Goal: Task Accomplishment & Management: Manage account settings

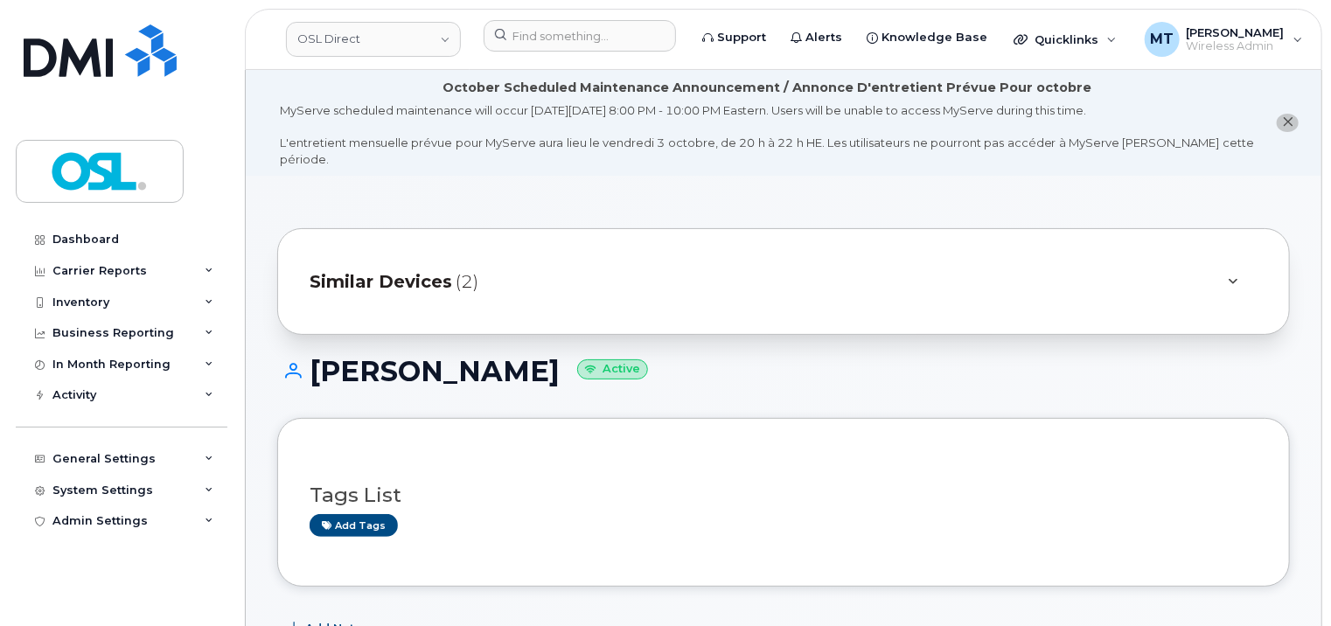
scroll to position [350, 0]
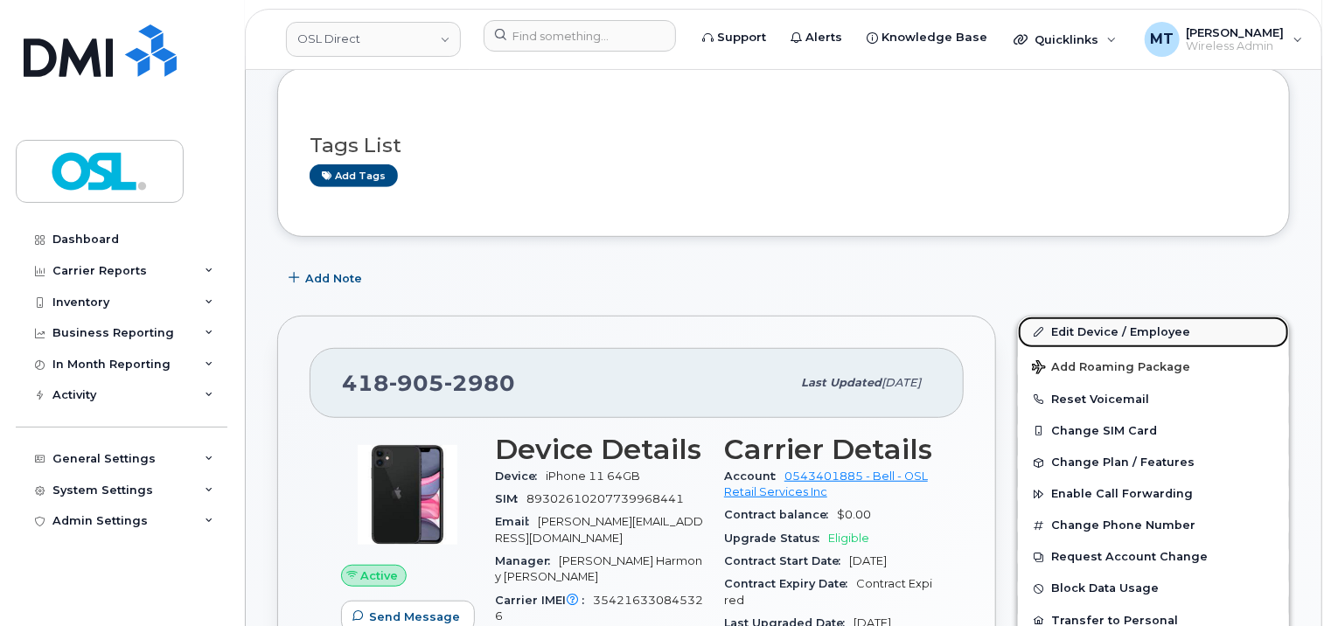
click at [1141, 317] on link "Edit Device / Employee" at bounding box center [1153, 332] width 271 height 31
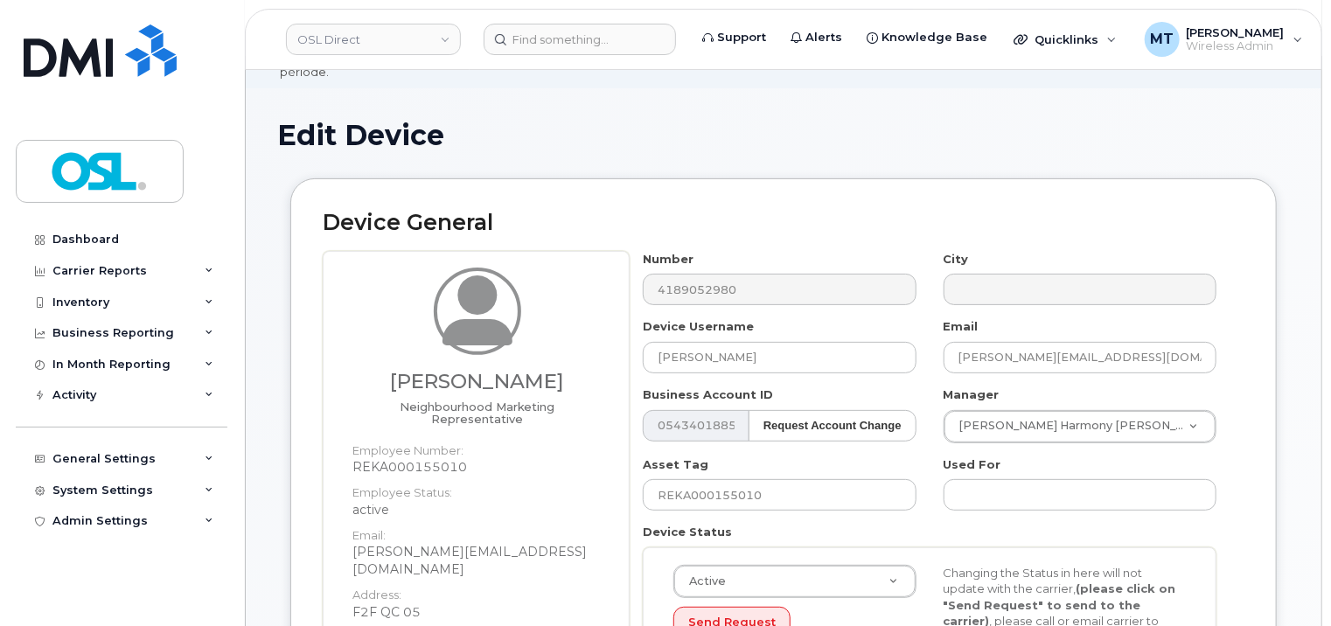
scroll to position [437, 0]
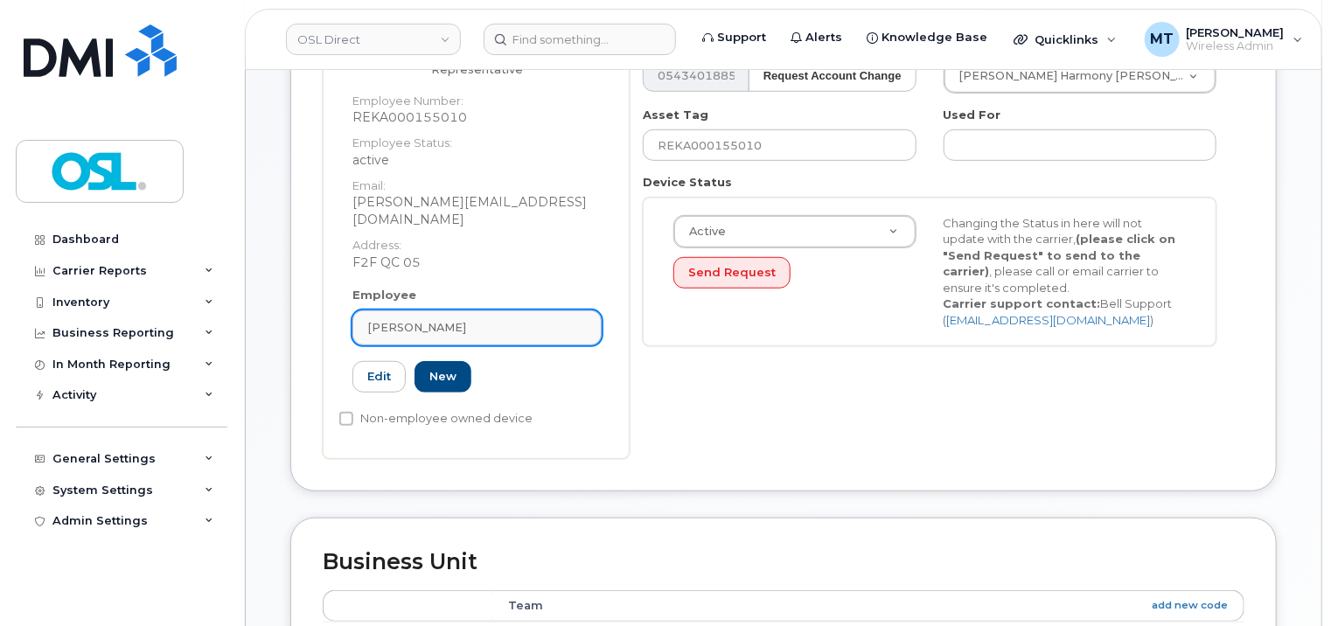
click at [467, 311] on link "[PERSON_NAME]" at bounding box center [477, 328] width 249 height 35
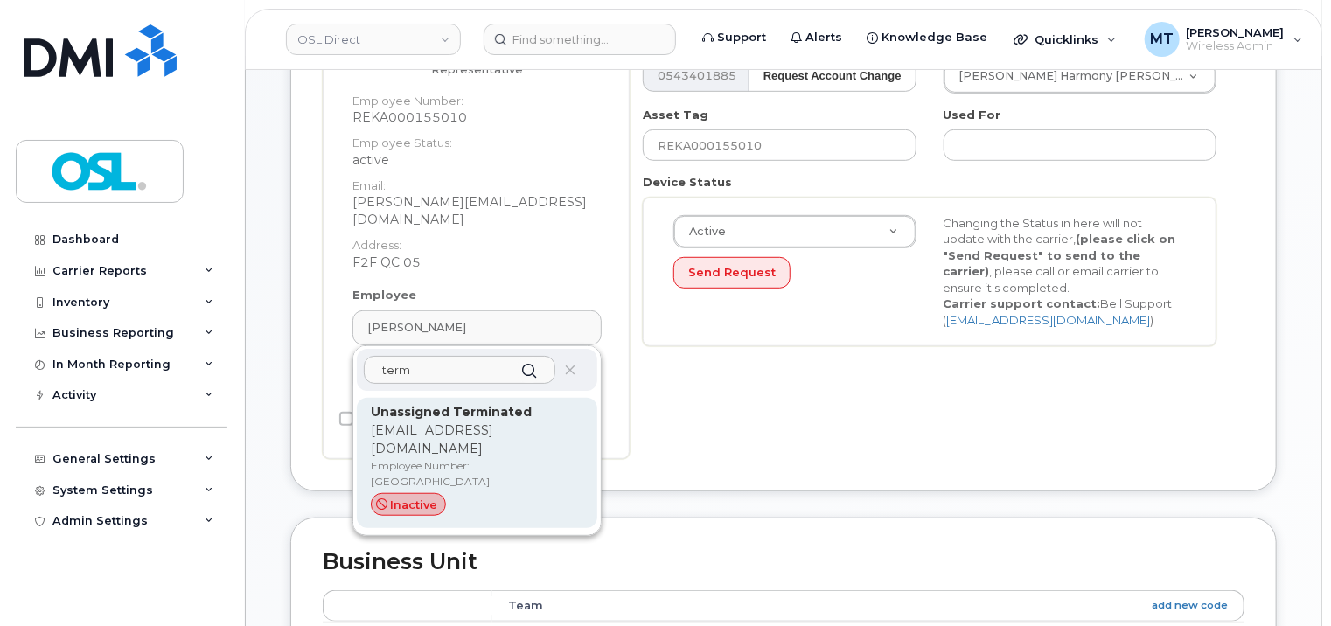
type input "term"
click at [485, 422] on p "support_2@osldirect.com" at bounding box center [477, 440] width 213 height 37
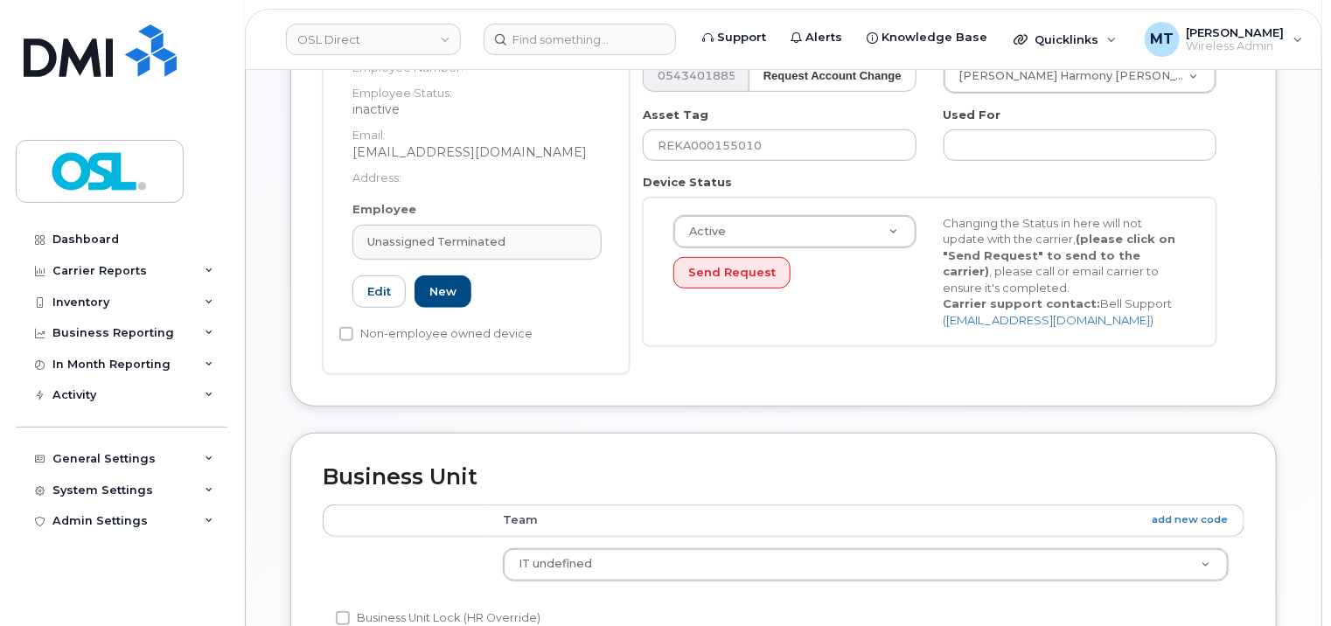
type input "UT"
type input "Unassigned Terminated"
type input "support_2@osldirect.com"
type input "4117510"
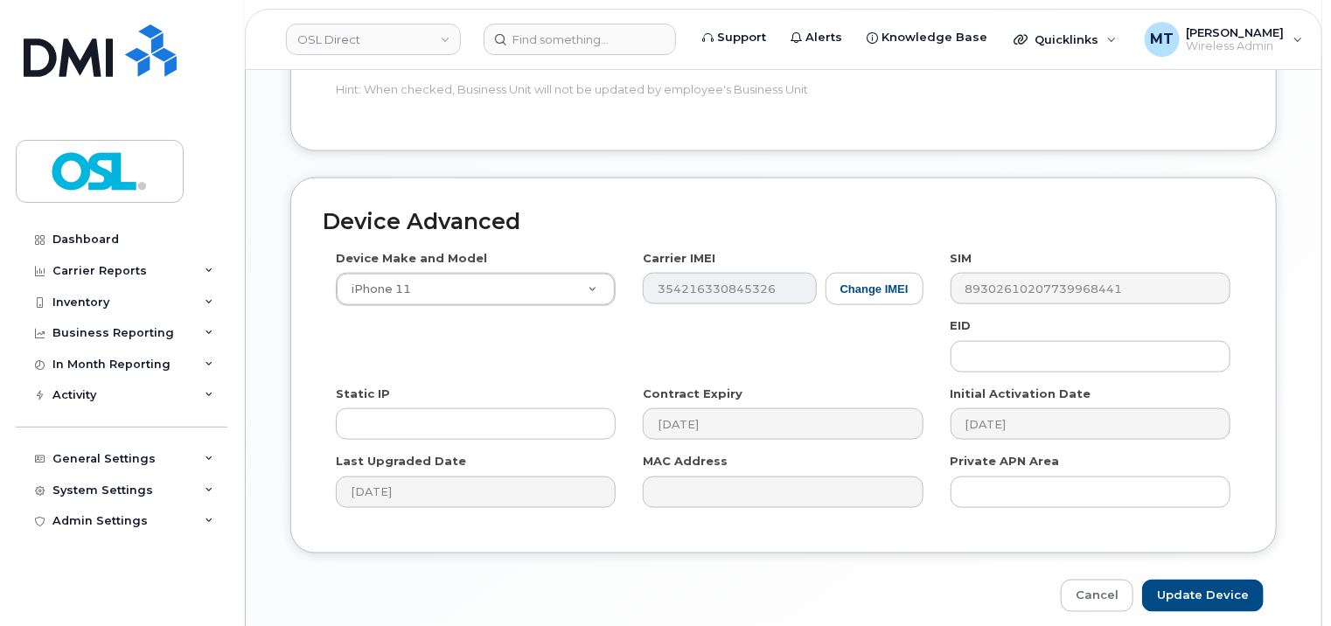
scroll to position [1047, 0]
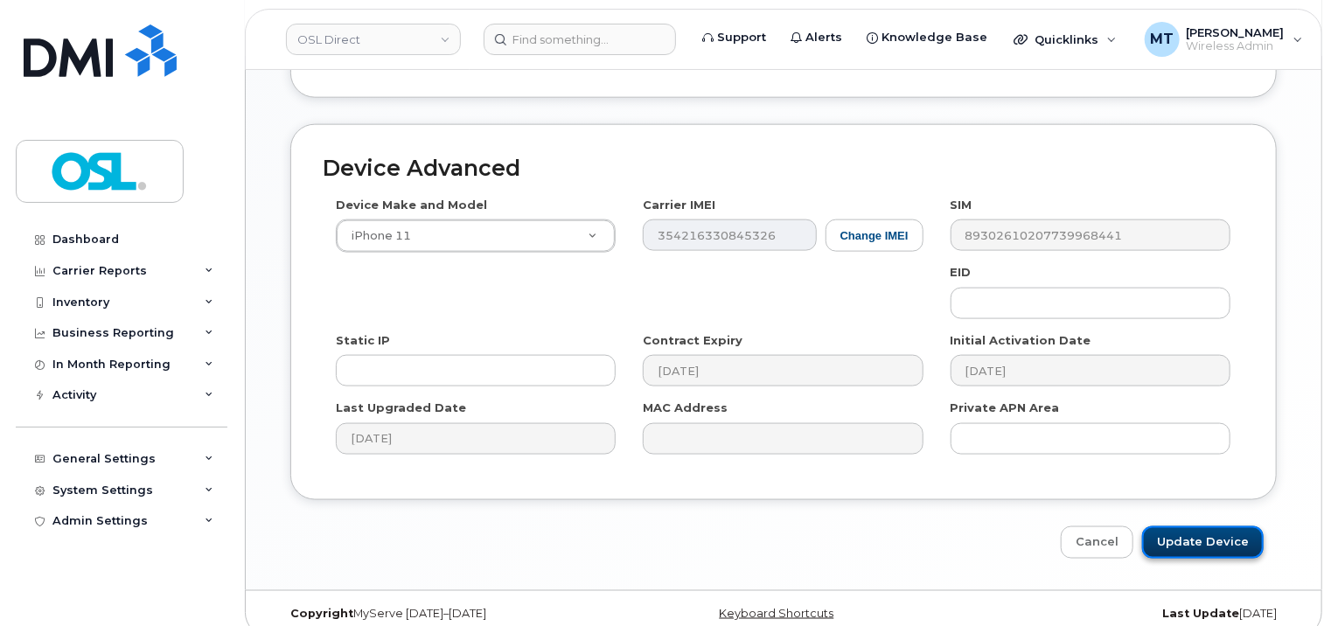
click at [1220, 527] on input "Update Device" at bounding box center [1204, 543] width 122 height 32
type input "Saving..."
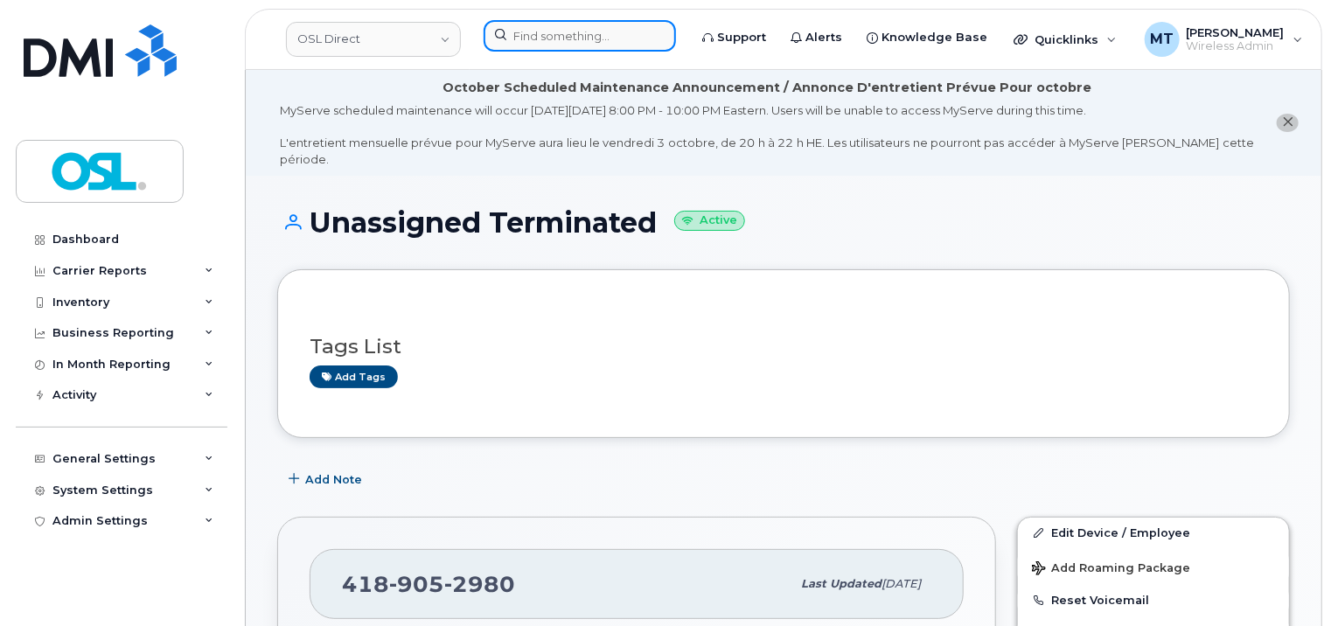
click at [595, 40] on input at bounding box center [580, 35] width 192 height 31
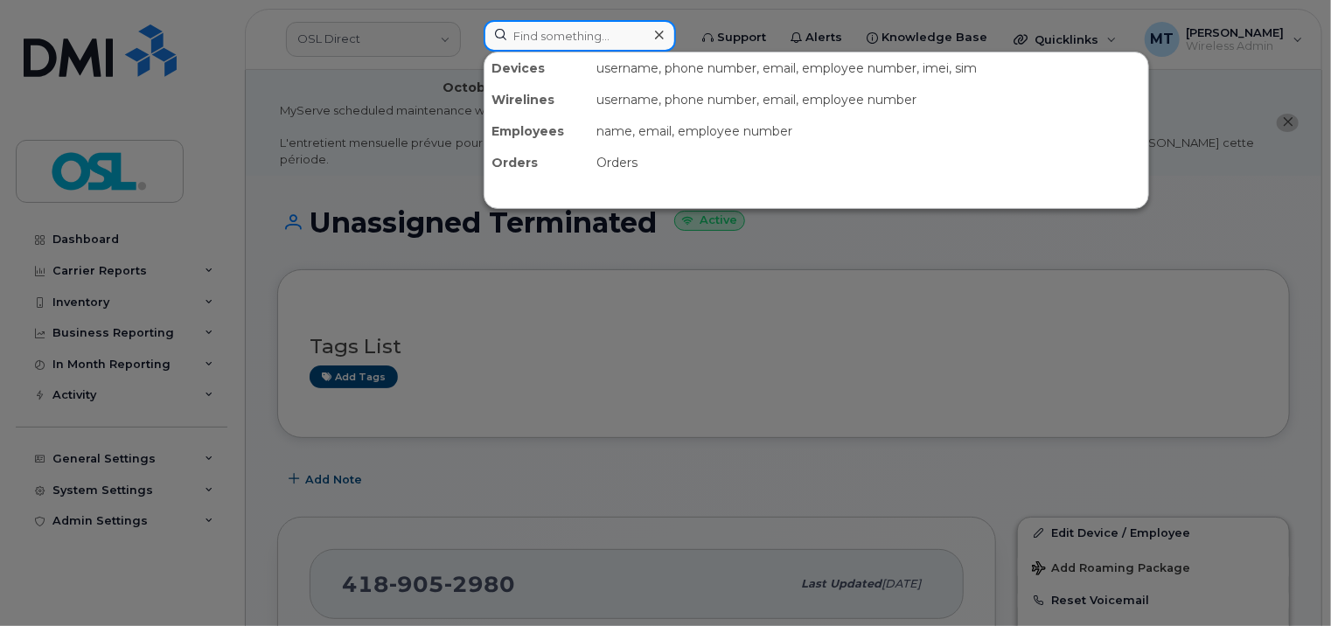
paste input "Ibrahim.Chagh@osldirect.com"
type input "Ibrahim.Chagh@osldirect.com"
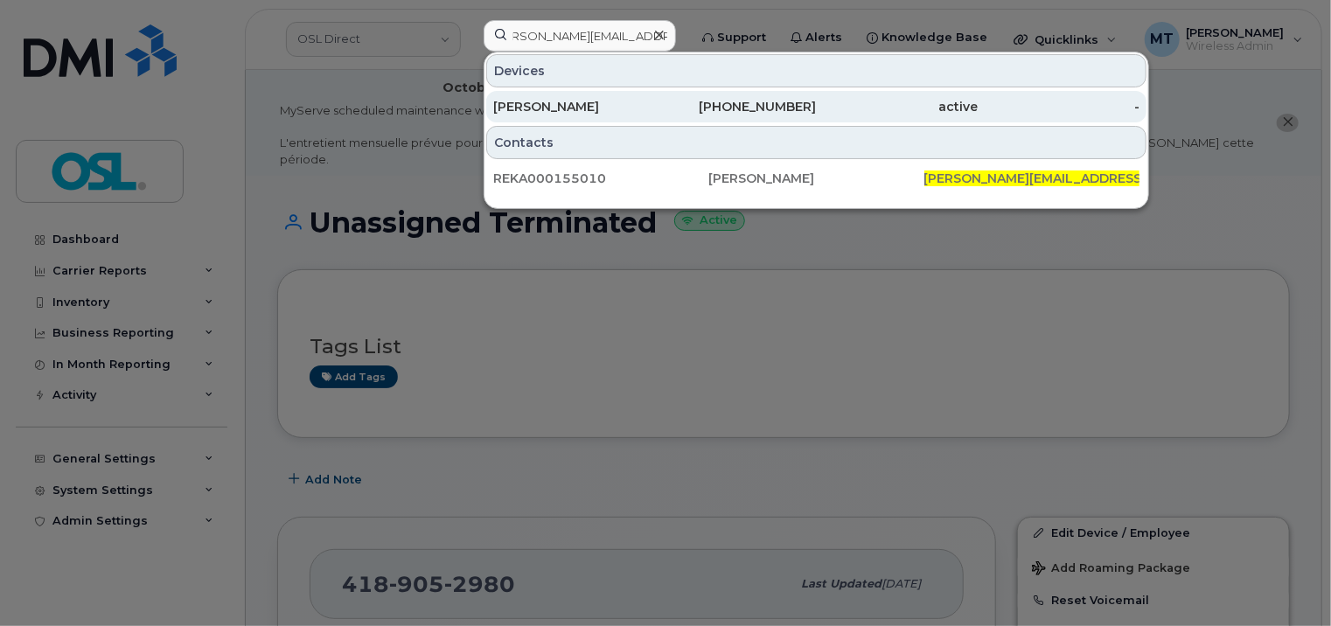
scroll to position [0, 0]
click at [613, 113] on div "[PERSON_NAME]" at bounding box center [574, 106] width 162 height 17
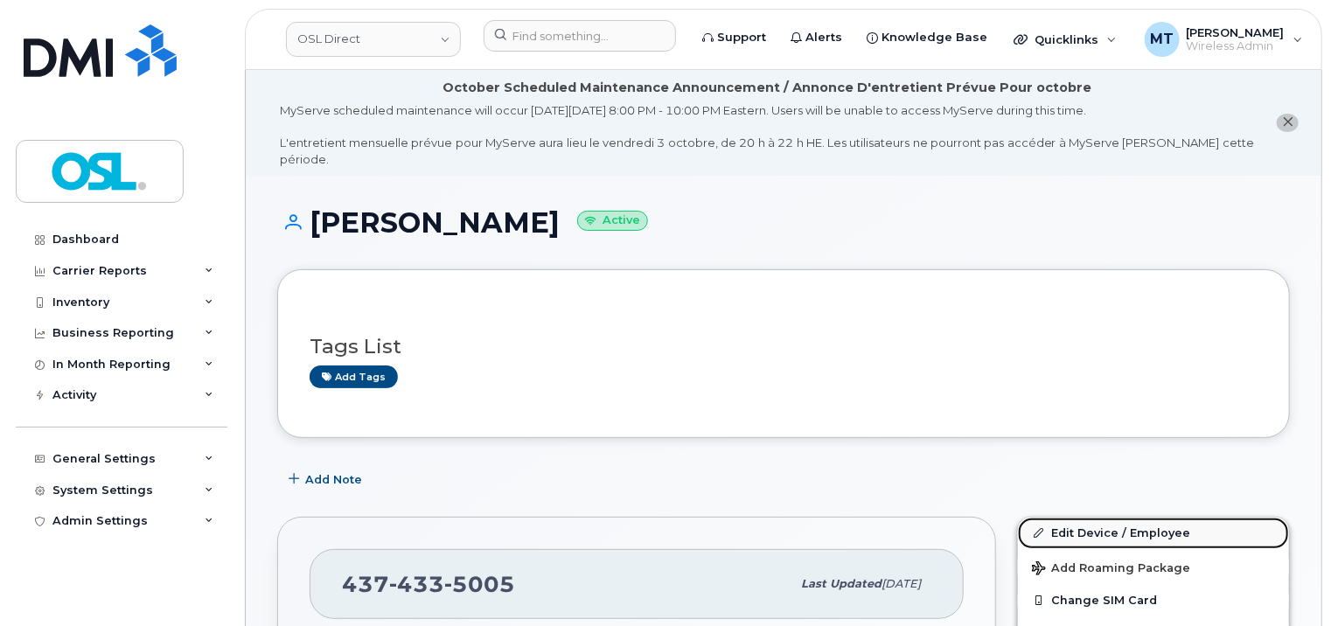
click at [1143, 518] on link "Edit Device / Employee" at bounding box center [1153, 533] width 271 height 31
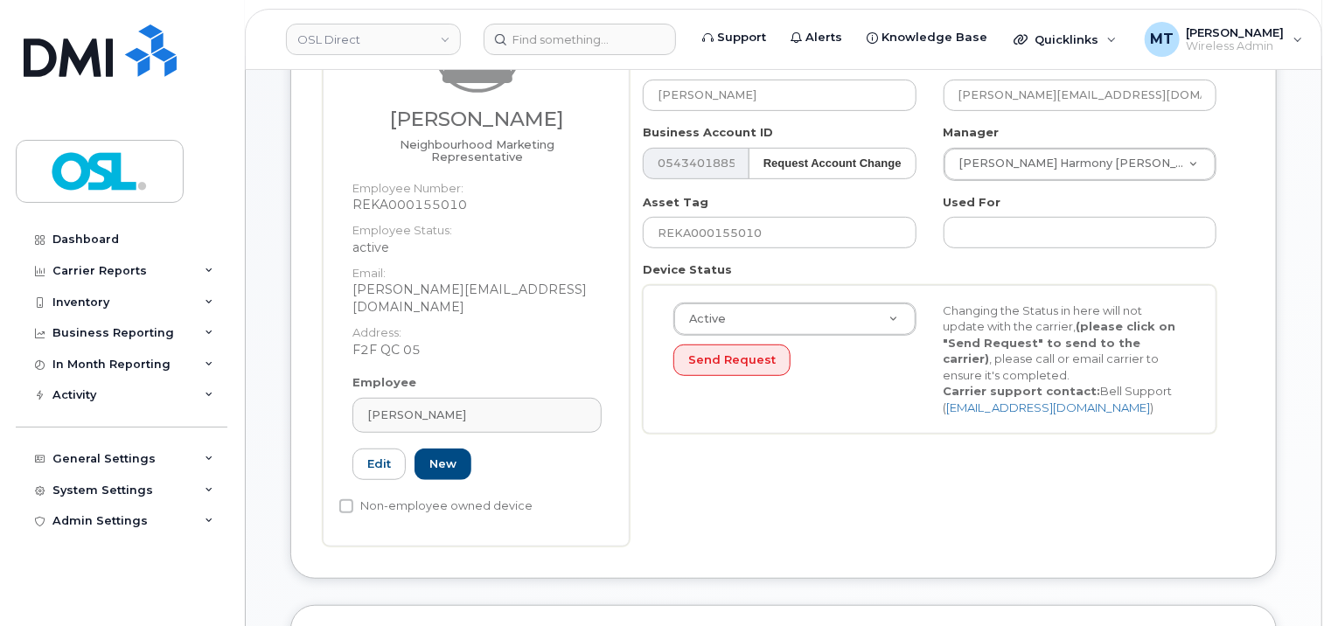
scroll to position [437, 0]
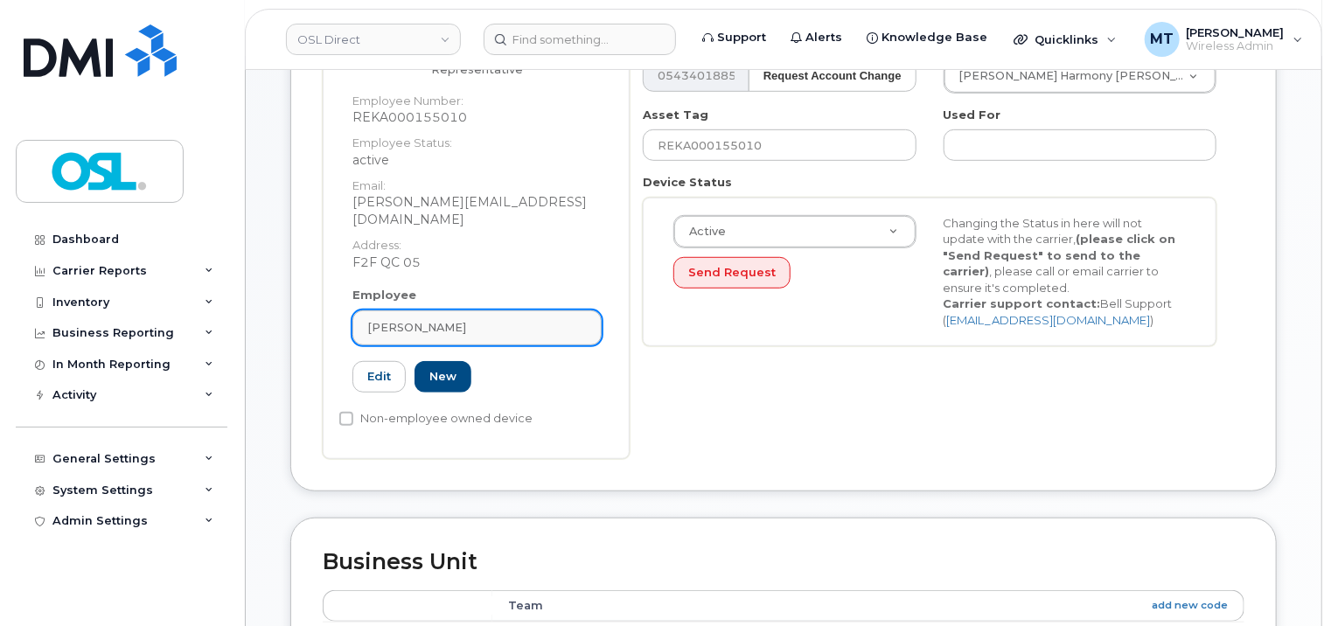
click at [509, 311] on link "Ibrahim Chagh" at bounding box center [477, 328] width 249 height 35
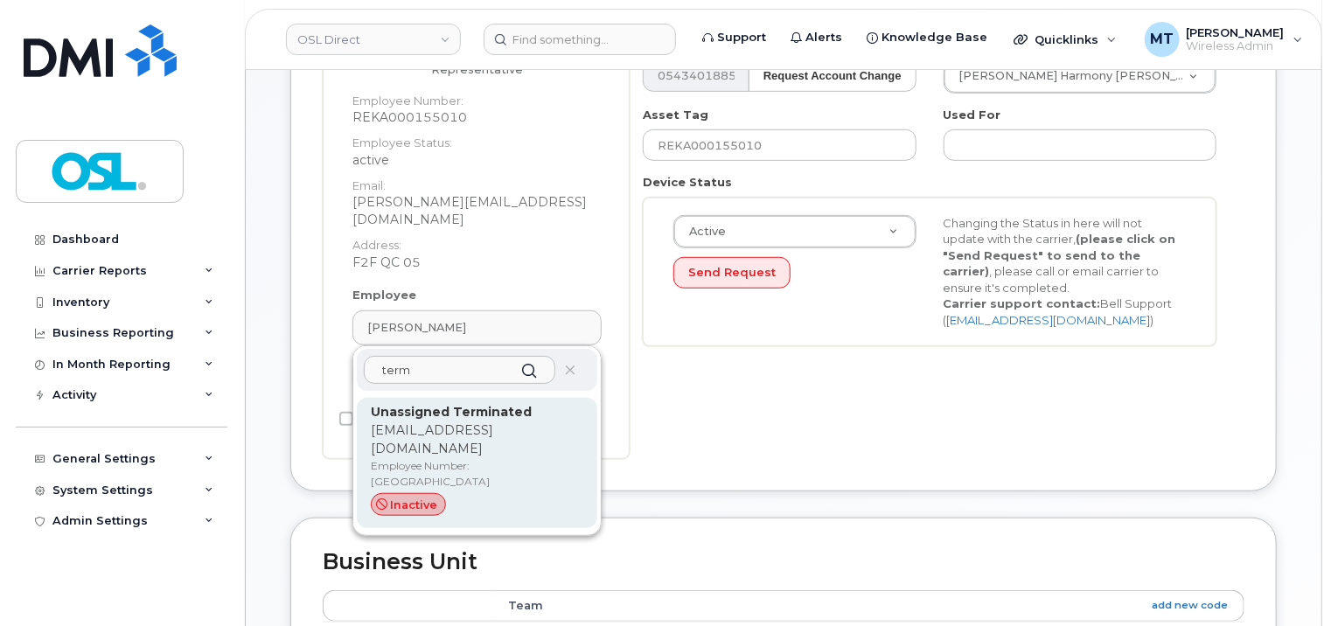
type input "term"
click at [521, 404] on strong "Unassigned Terminated" at bounding box center [451, 412] width 161 height 16
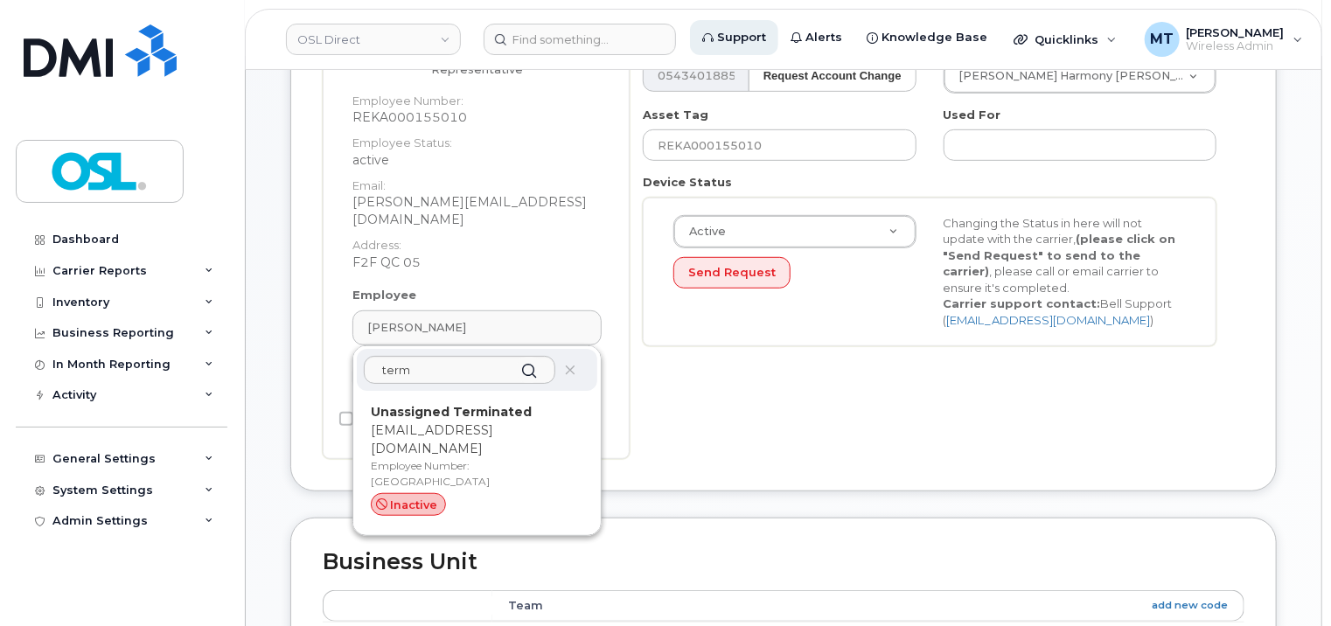
type input "UT"
type input "Unassigned Terminated"
type input "support_2@osldirect.com"
type input "4117510"
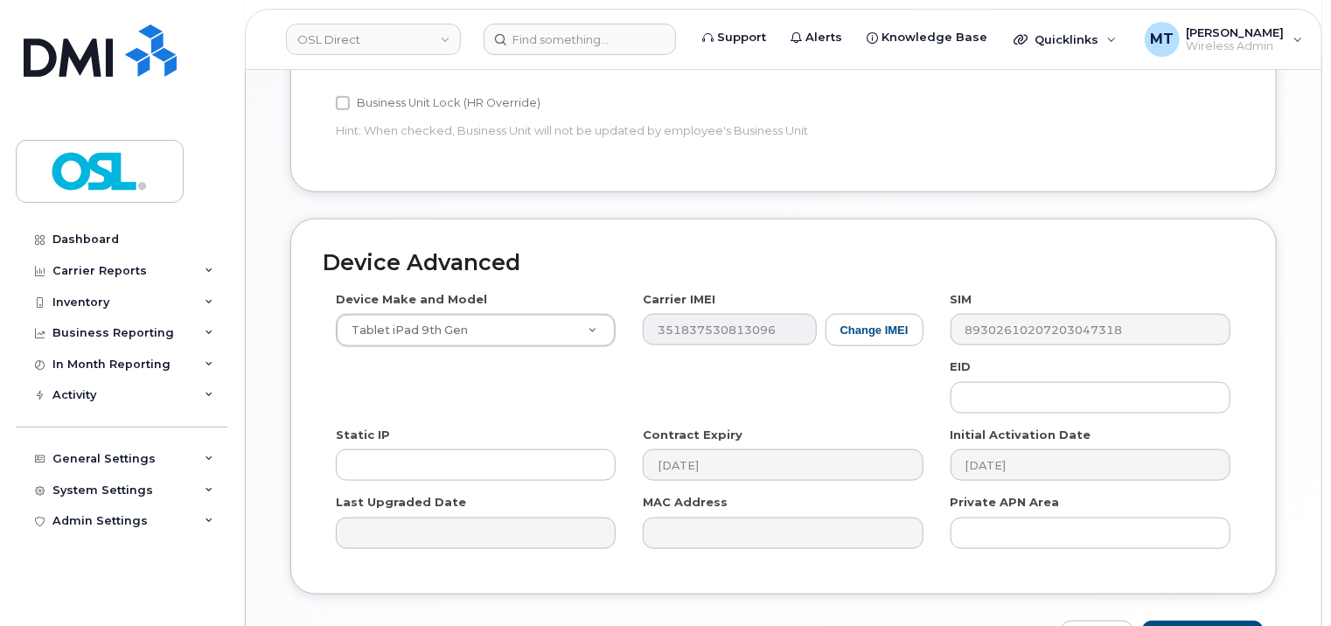
scroll to position [1047, 0]
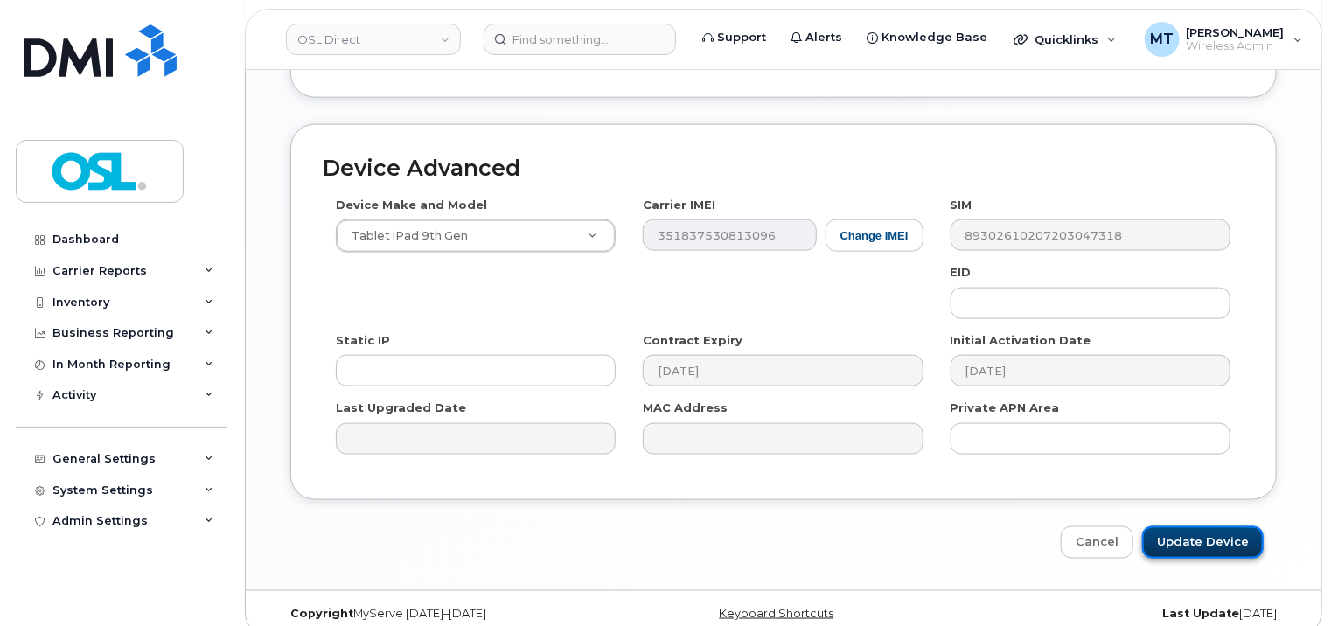
click at [1204, 527] on input "Update Device" at bounding box center [1204, 543] width 122 height 32
type input "Saving..."
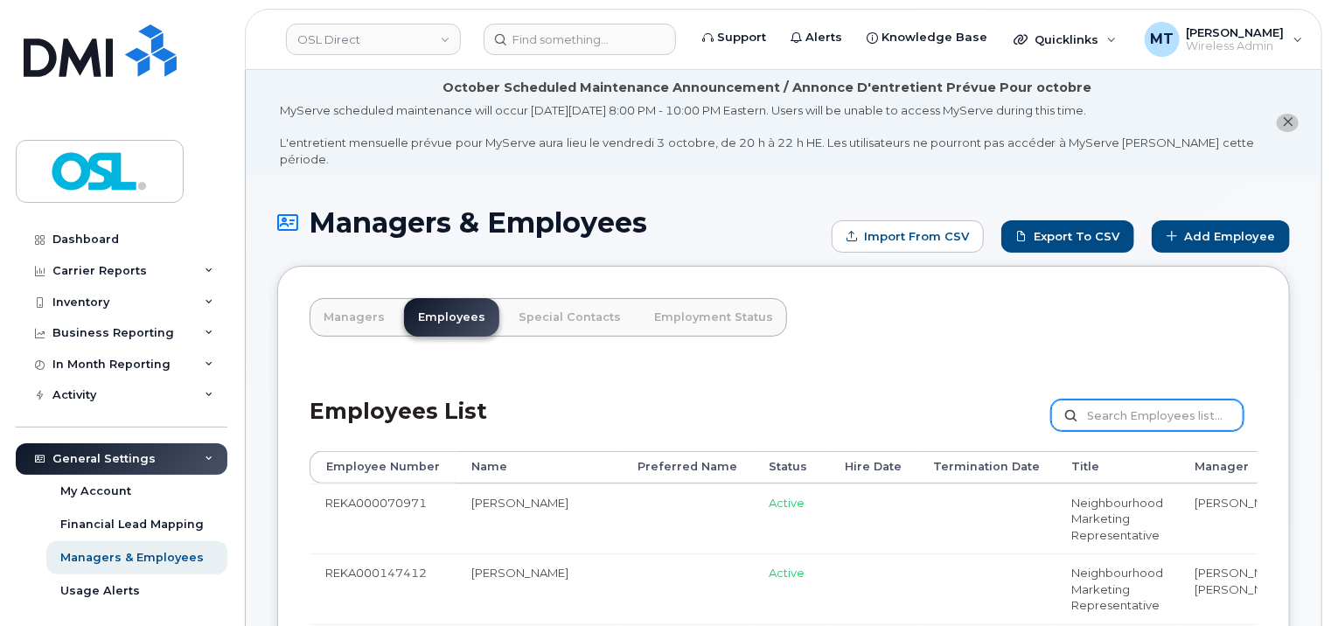
click at [1207, 413] on input "text" at bounding box center [1148, 415] width 192 height 31
paste input "REKA000155010"
type input "REKA000155010"
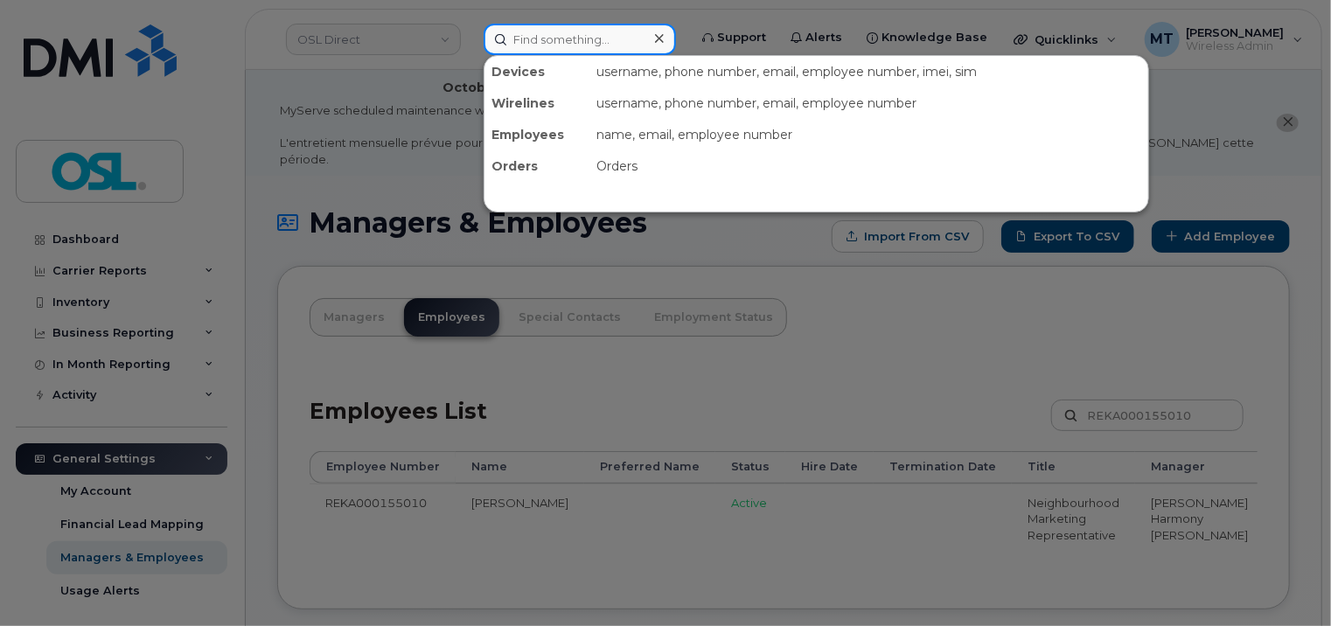
click at [546, 35] on input at bounding box center [580, 39] width 192 height 31
paste input "[PERSON_NAME][EMAIL_ADDRESS][DOMAIN_NAME]"
type input "[PERSON_NAME][EMAIL_ADDRESS][DOMAIN_NAME]"
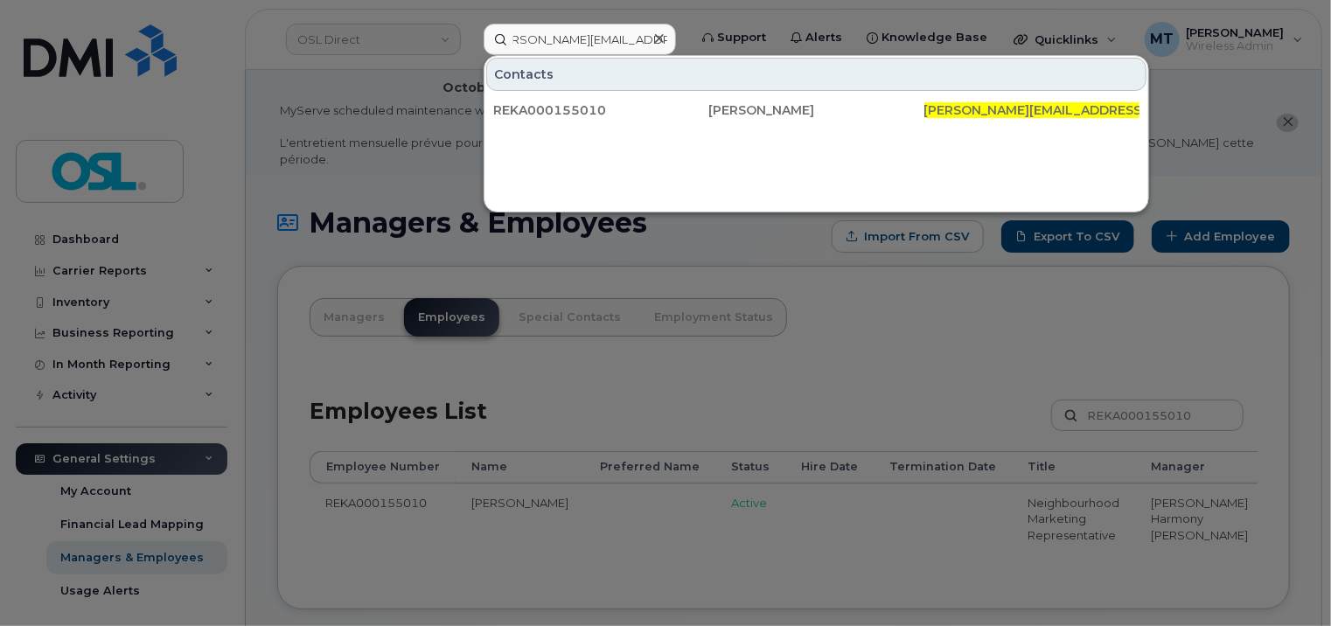
click at [673, 371] on div at bounding box center [665, 313] width 1331 height 626
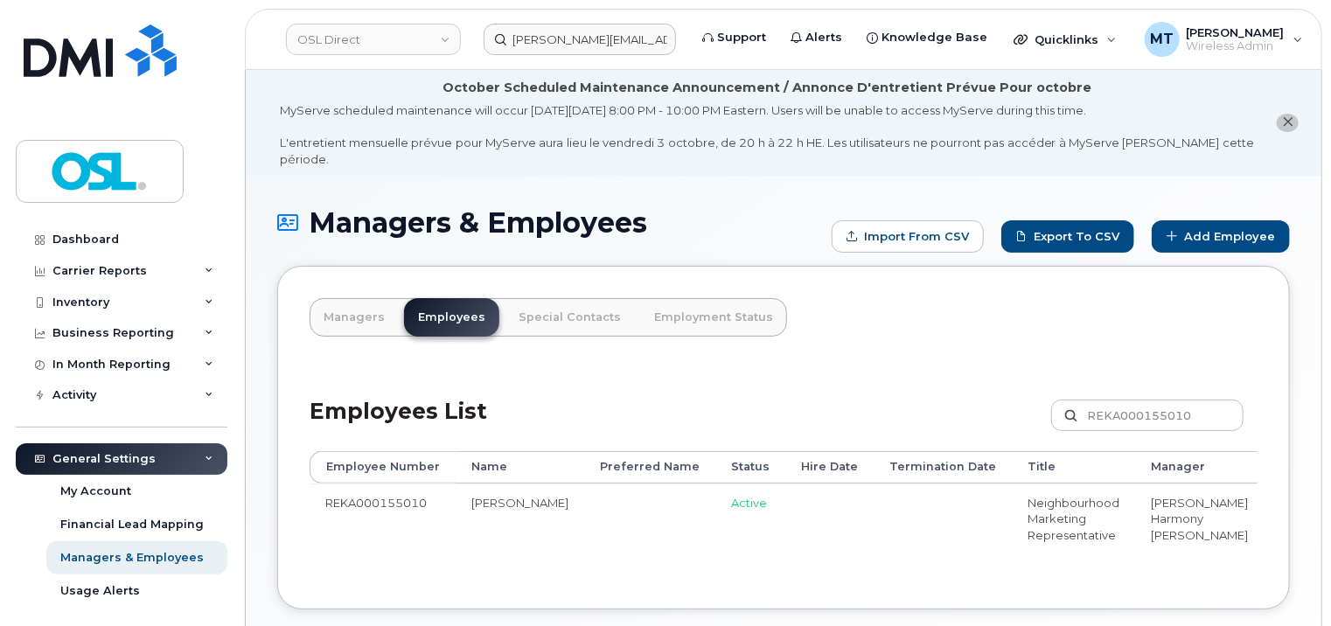
drag, startPoint x: 1061, startPoint y: 581, endPoint x: 1197, endPoint y: 584, distance: 135.6
click at [1197, 584] on div "Managers Employees Special Contacts Employment Status Employees List REKA000155…" at bounding box center [783, 438] width 1013 height 344
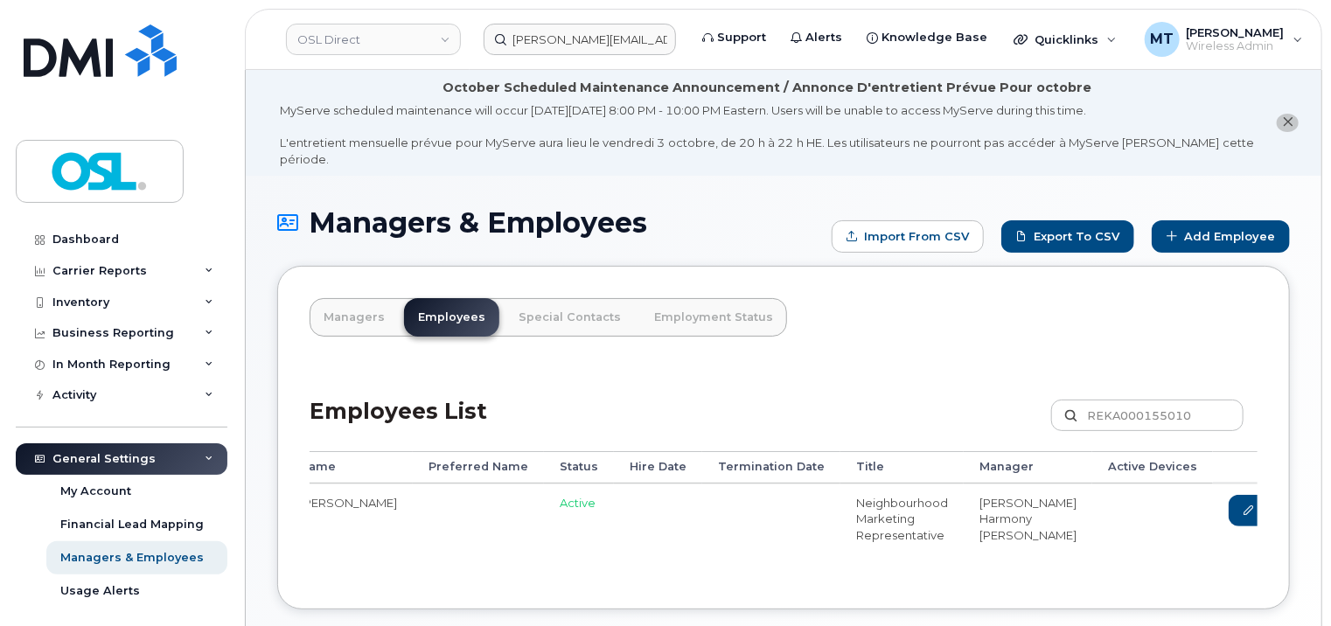
scroll to position [0, 185]
click at [1290, 496] on link "Delete" at bounding box center [1332, 511] width 84 height 32
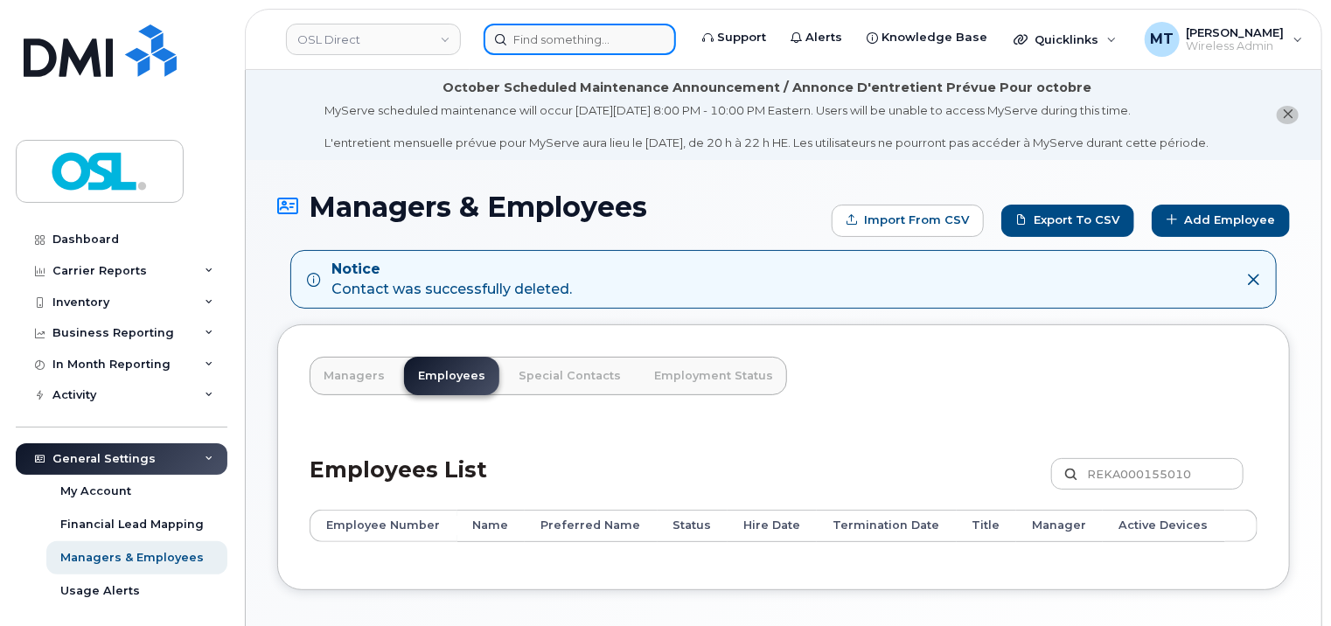
click at [626, 32] on input at bounding box center [580, 39] width 192 height 31
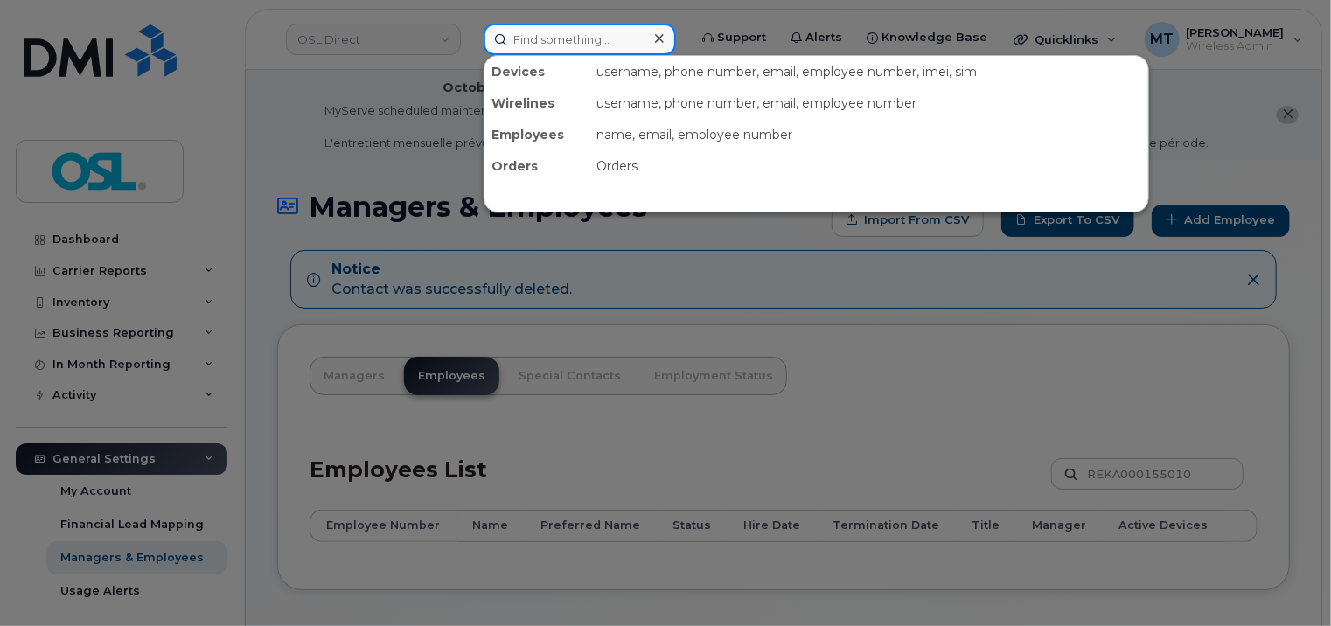
paste input "[PERSON_NAME][EMAIL_ADDRESS][DOMAIN_NAME]"
type input "[PERSON_NAME][EMAIL_ADDRESS][DOMAIN_NAME]"
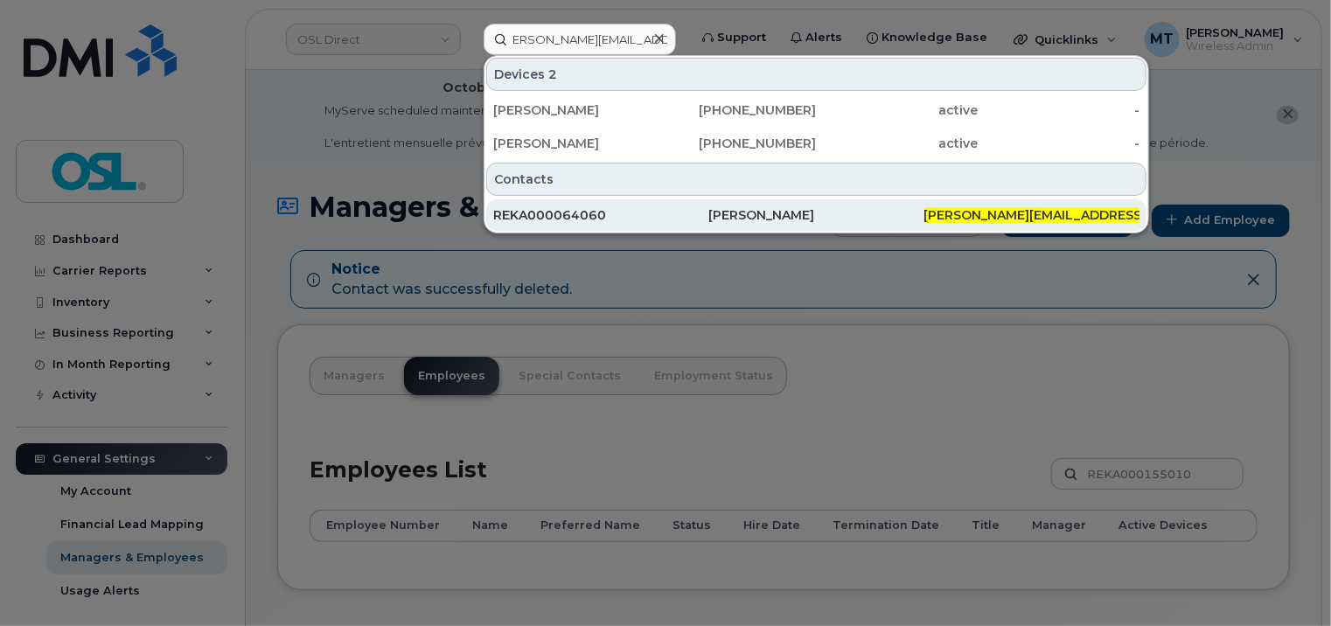
click at [581, 206] on div "REKA000064060" at bounding box center [600, 214] width 215 height 17
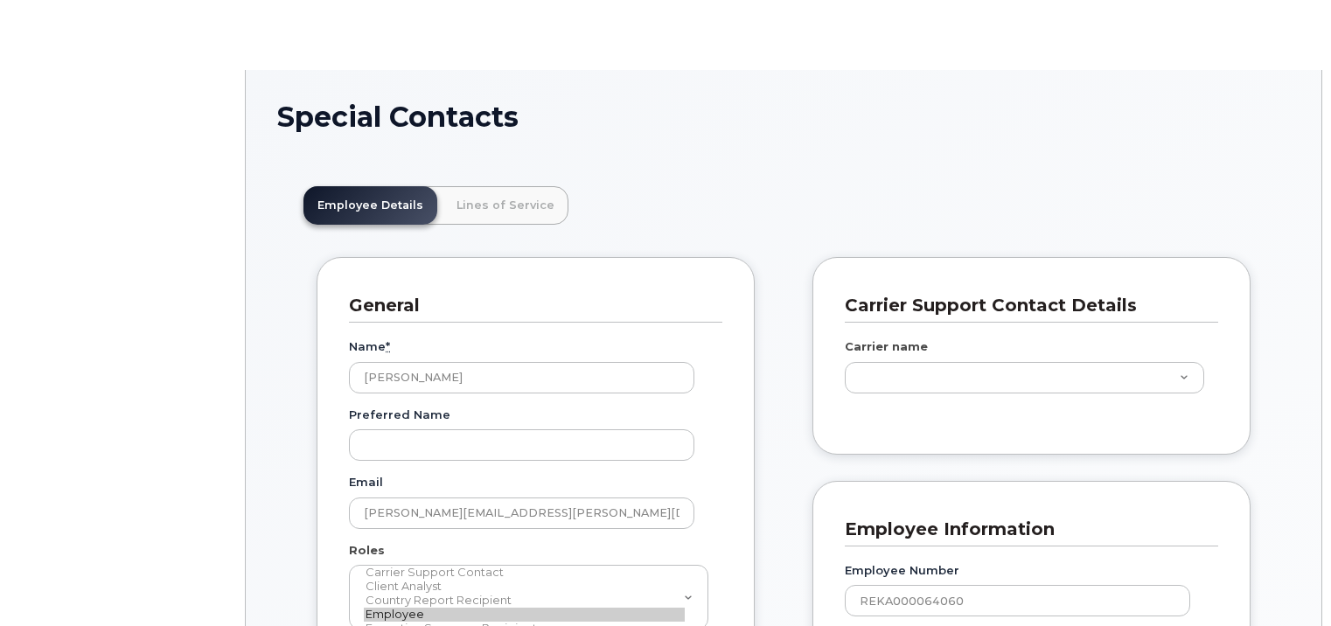
type input "3358058"
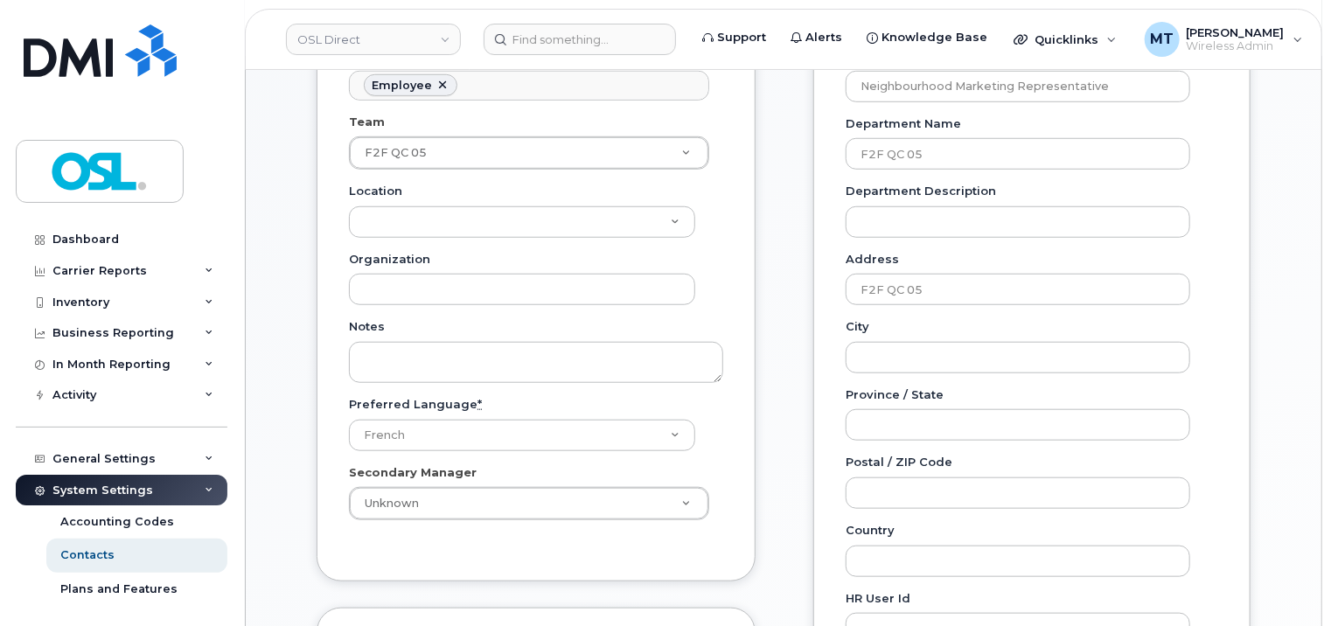
scroll to position [787, 0]
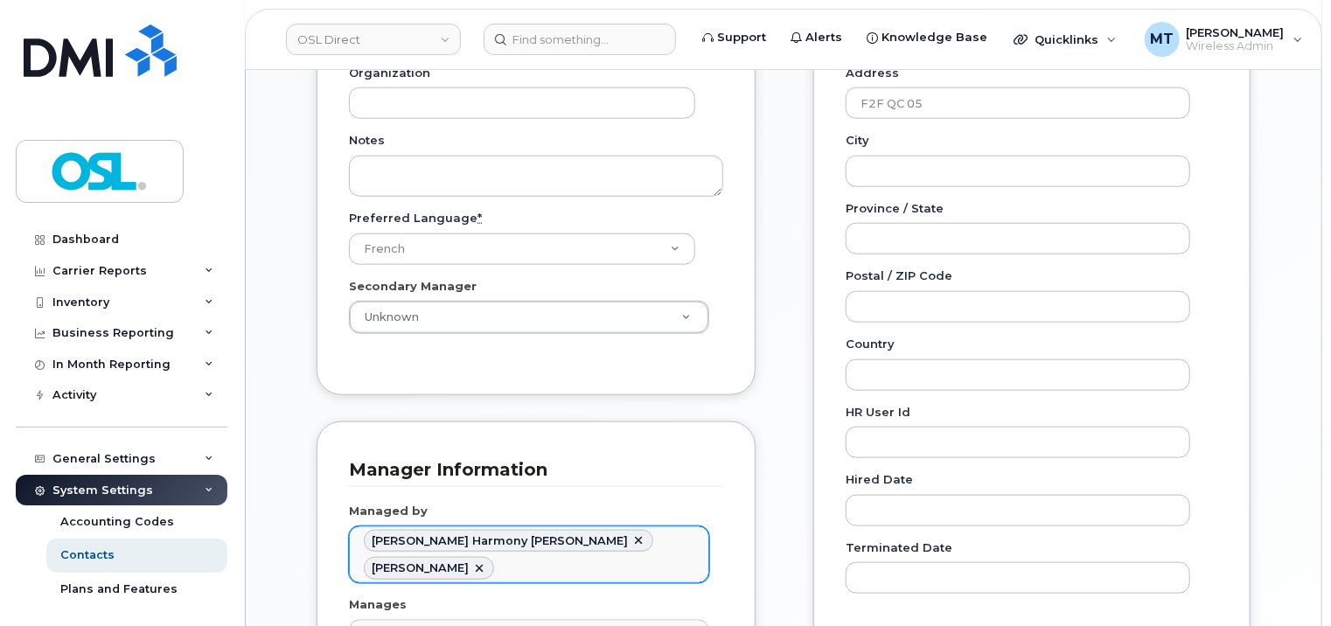
click at [486, 562] on link at bounding box center [479, 569] width 14 height 14
type input "1660155"
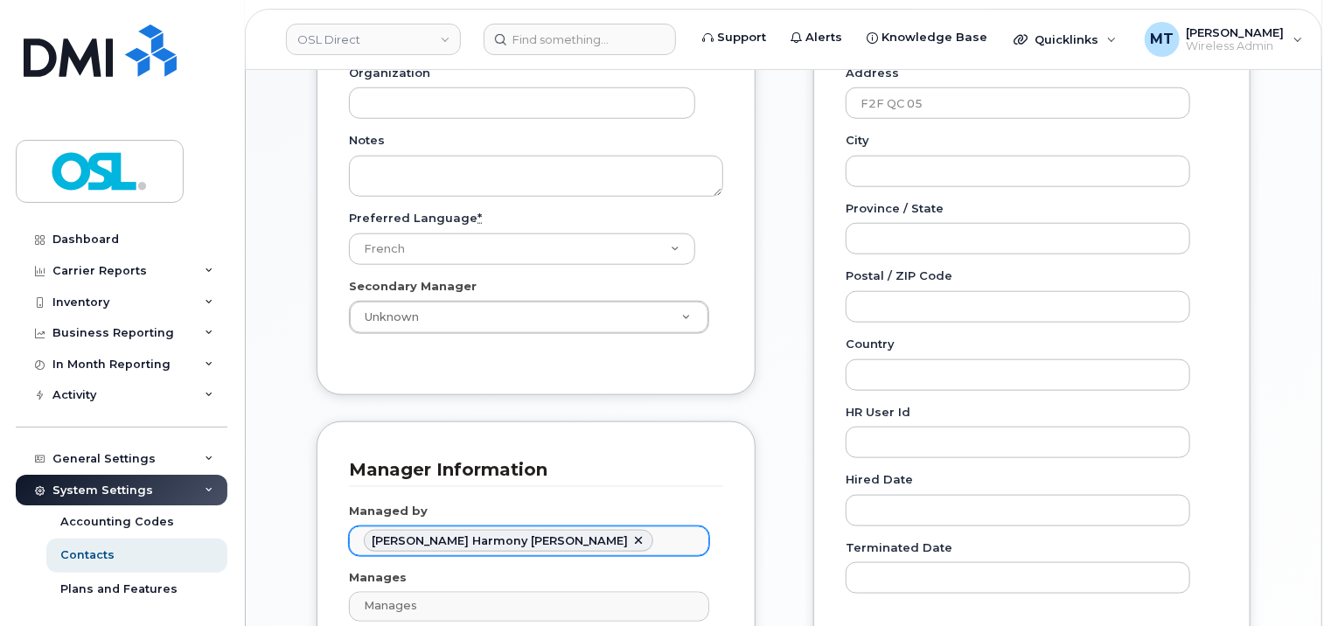
click at [632, 535] on link at bounding box center [639, 542] width 14 height 14
paste input "Pascal Cyr"
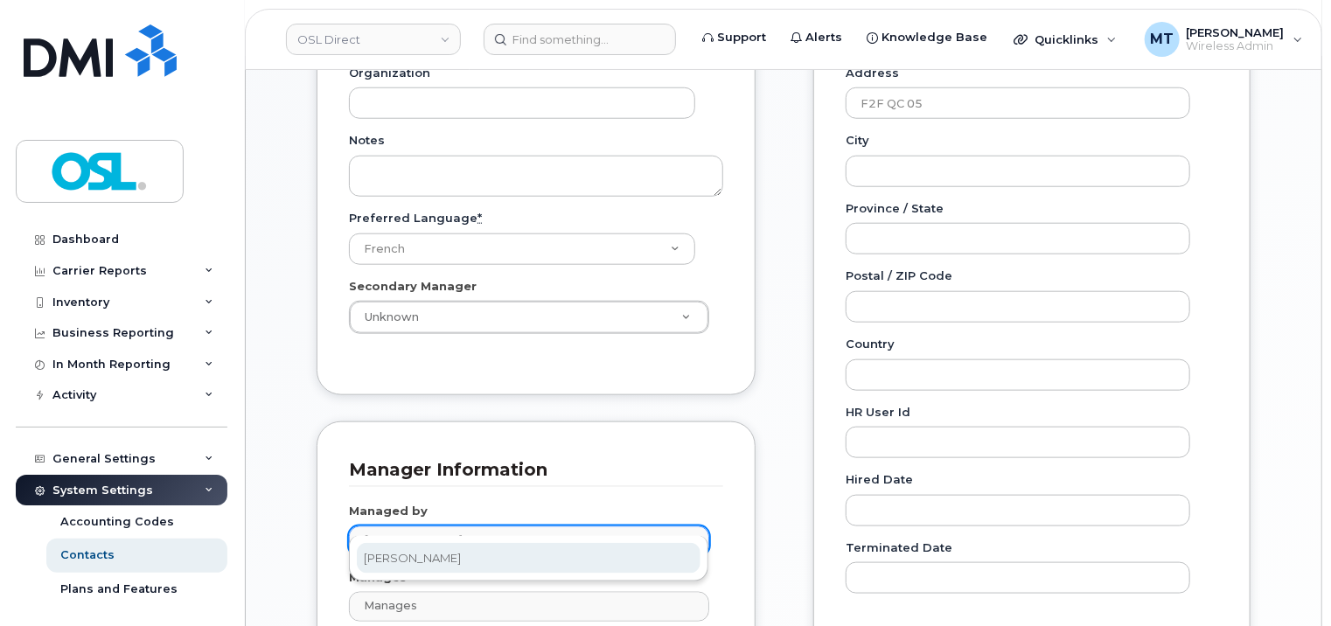
type input "Pascal Cyr"
type input "1526950"
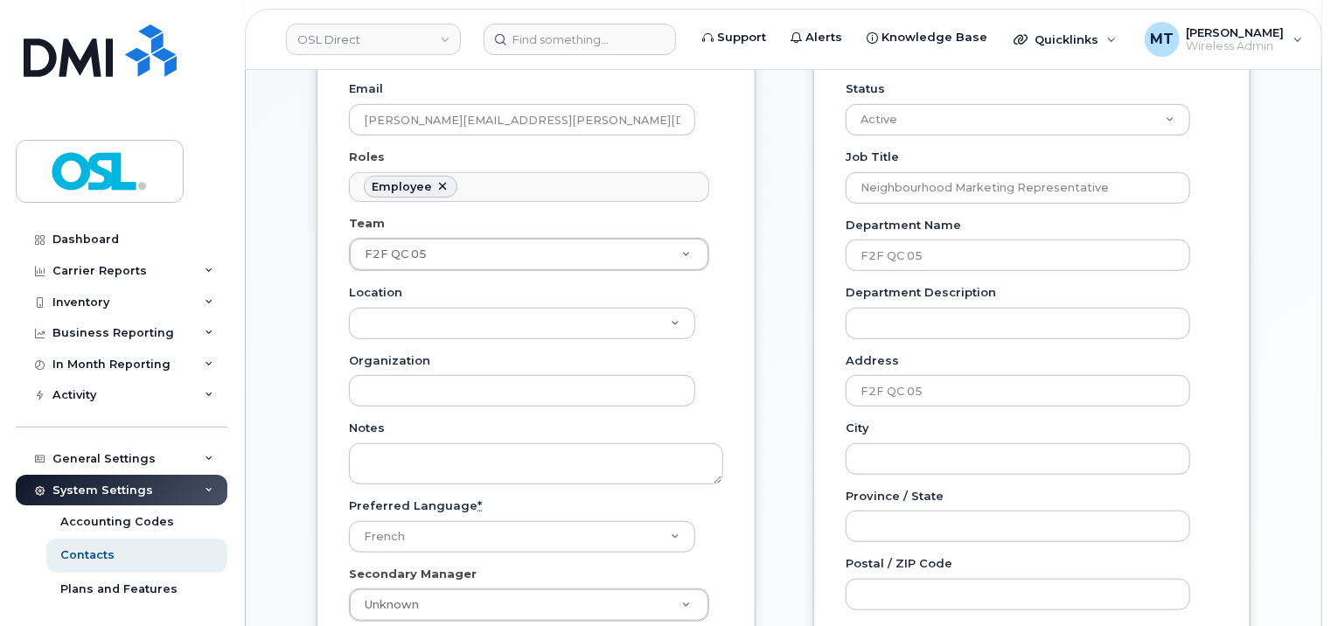
scroll to position [437, 0]
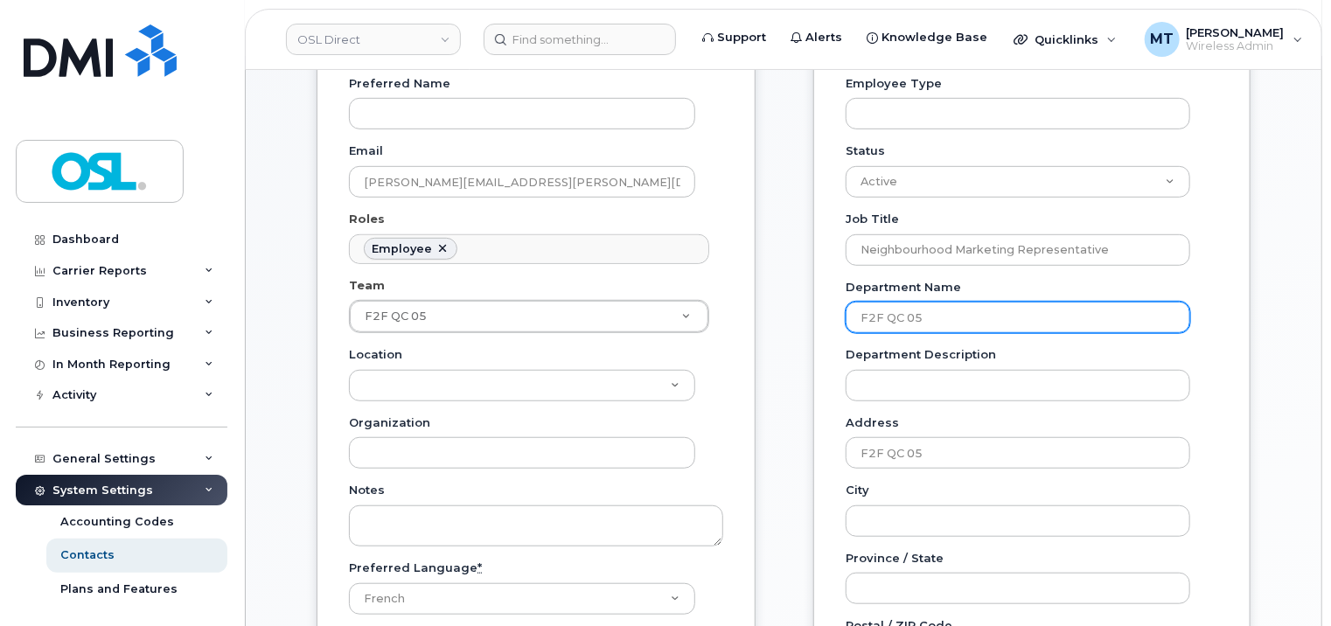
drag, startPoint x: 978, startPoint y: 304, endPoint x: 809, endPoint y: 309, distance: 168.9
click at [809, 309] on div "Carrier Support Contact Details Carrier name Carrier name Carrier name Internat…" at bounding box center [1032, 493] width 464 height 1134
paste input "24"
type input "F2F QC 24"
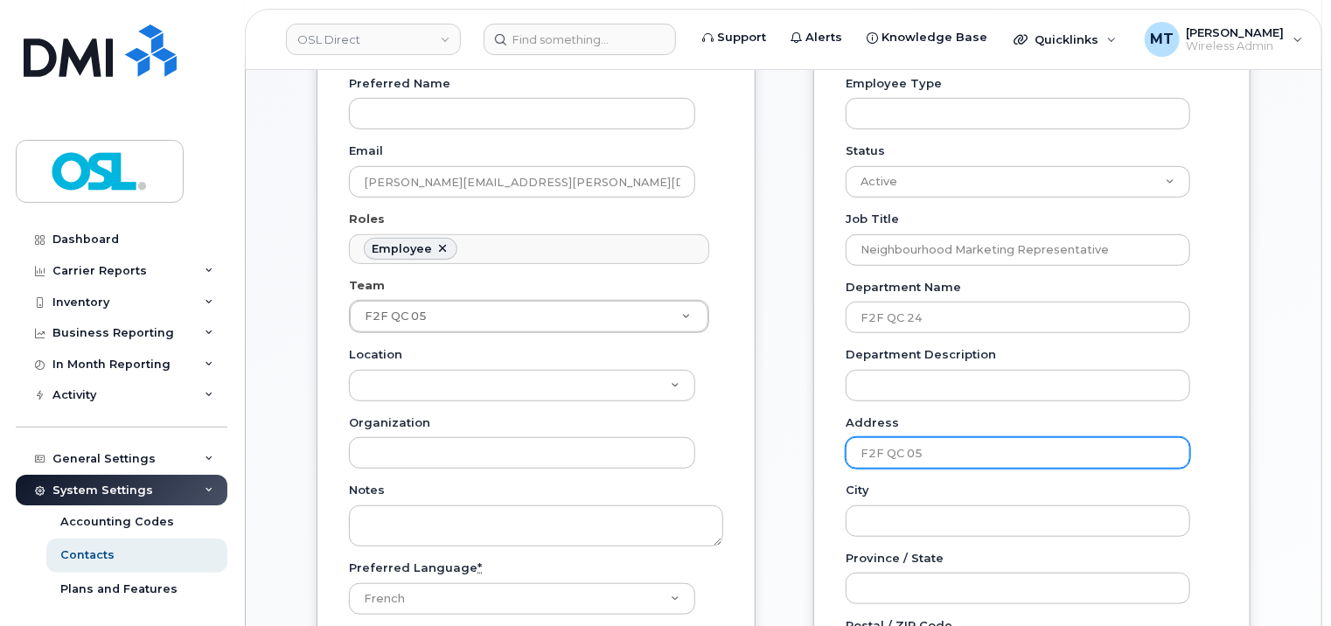
drag, startPoint x: 968, startPoint y: 430, endPoint x: 827, endPoint y: 423, distance: 141.9
click at [827, 423] on div "Employee Information Employee Number REKA000064060 Employee Type Status Active …" at bounding box center [1032, 466] width 437 height 1080
paste input "24"
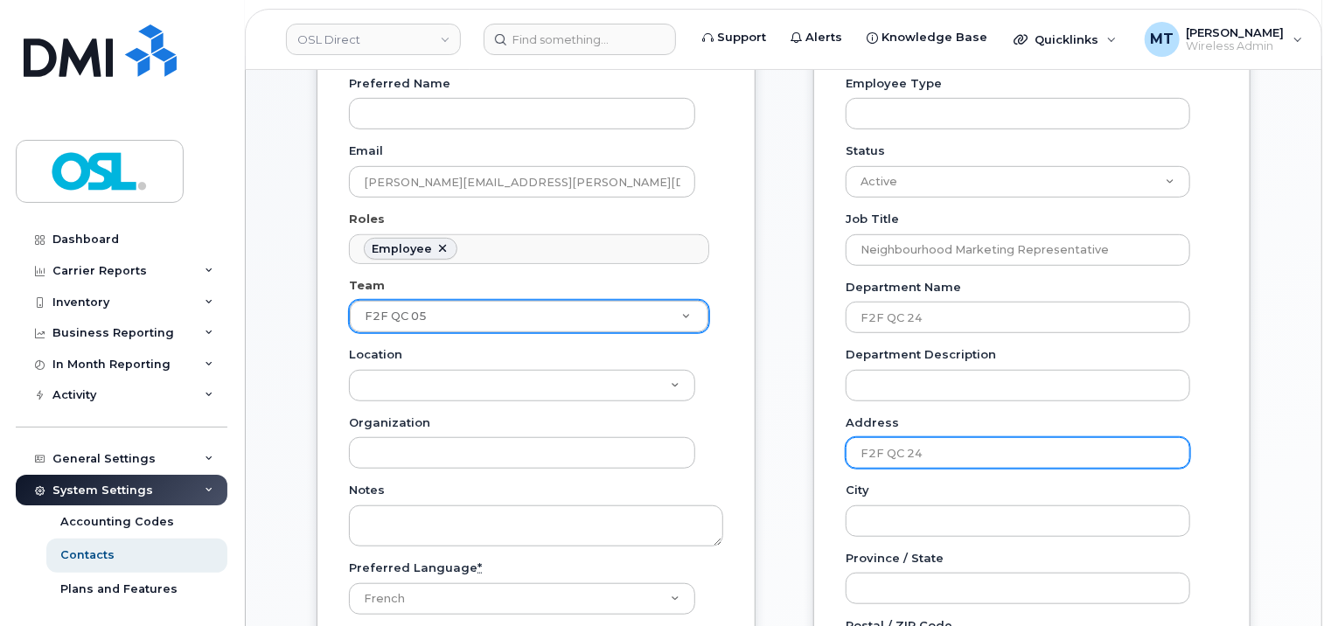
type input "F2F QC 24"
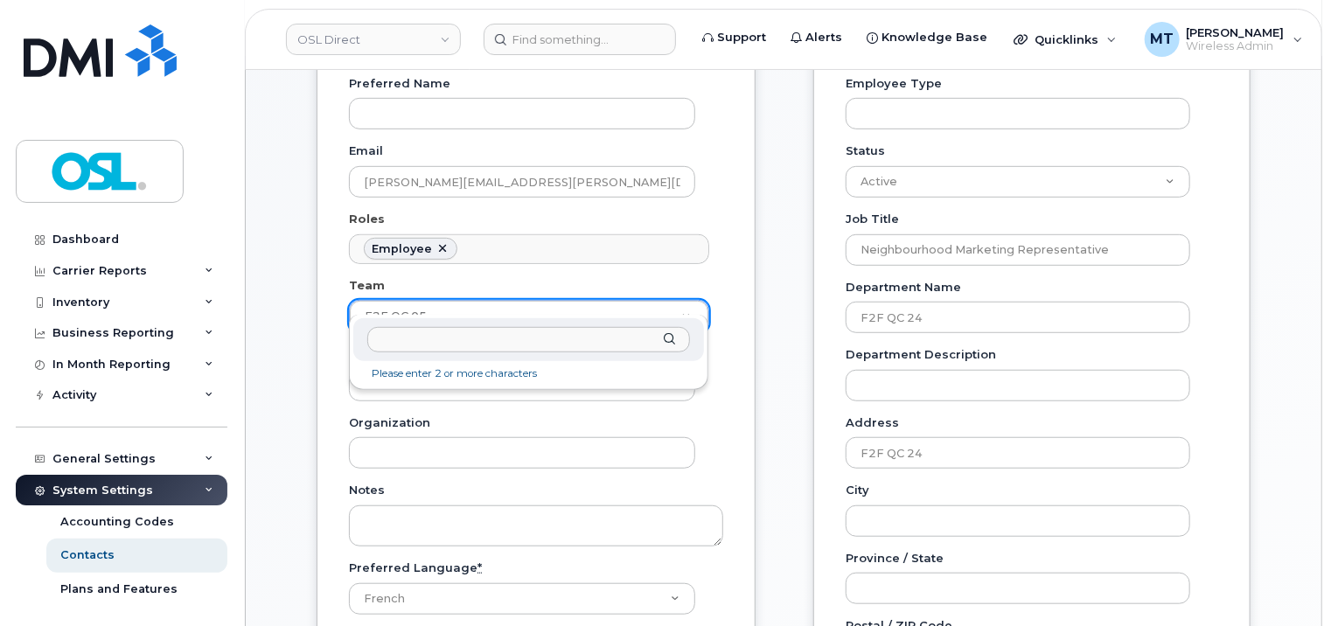
drag, startPoint x: 546, startPoint y: 291, endPoint x: 339, endPoint y: 294, distance: 206.5
type input "F2F QC 24"
type input "3358101"
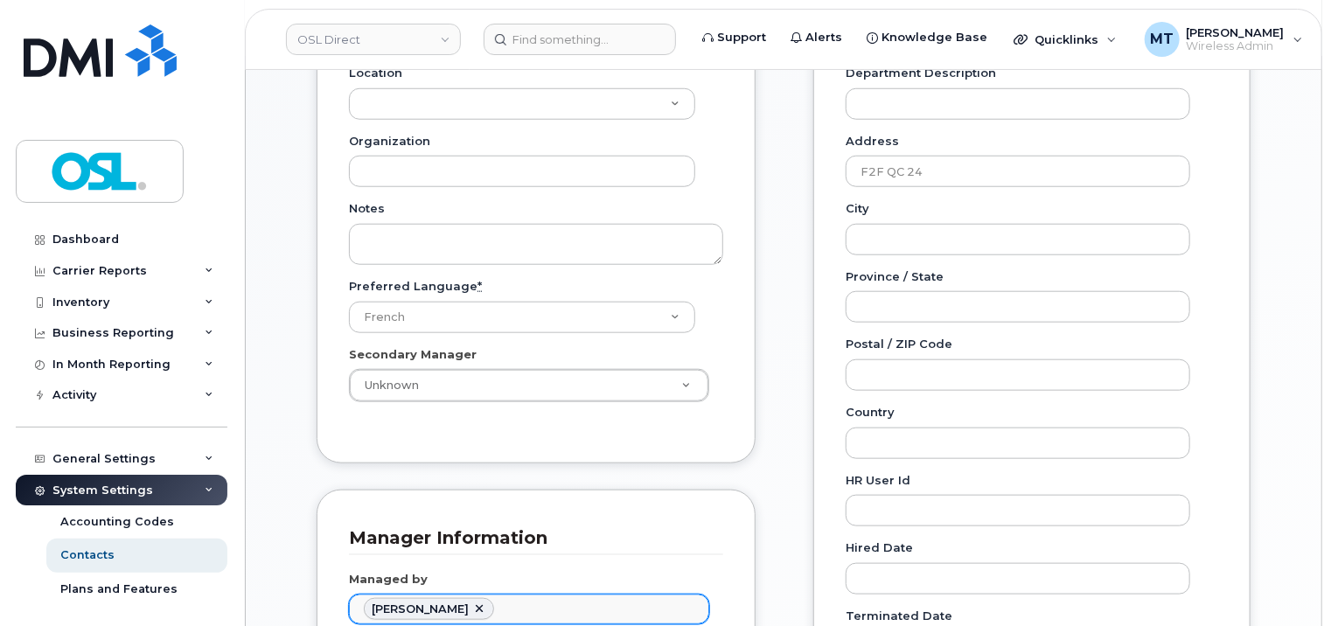
scroll to position [962, 0]
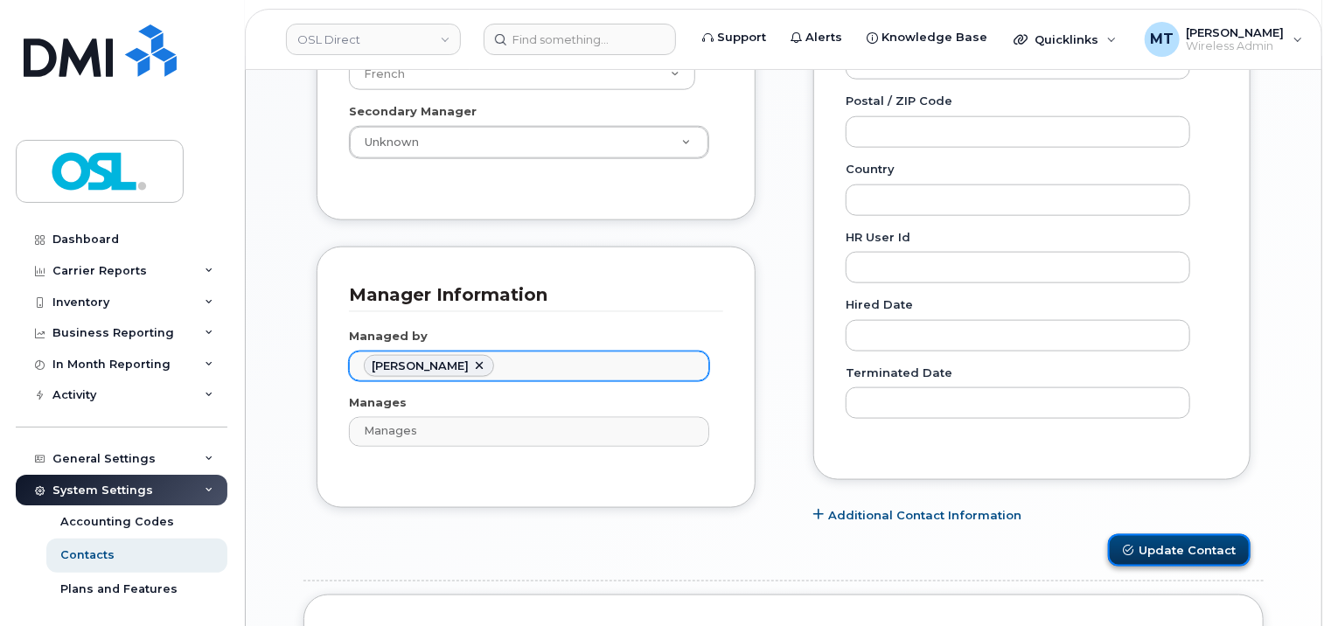
click at [1213, 538] on button "Update Contact" at bounding box center [1179, 551] width 143 height 32
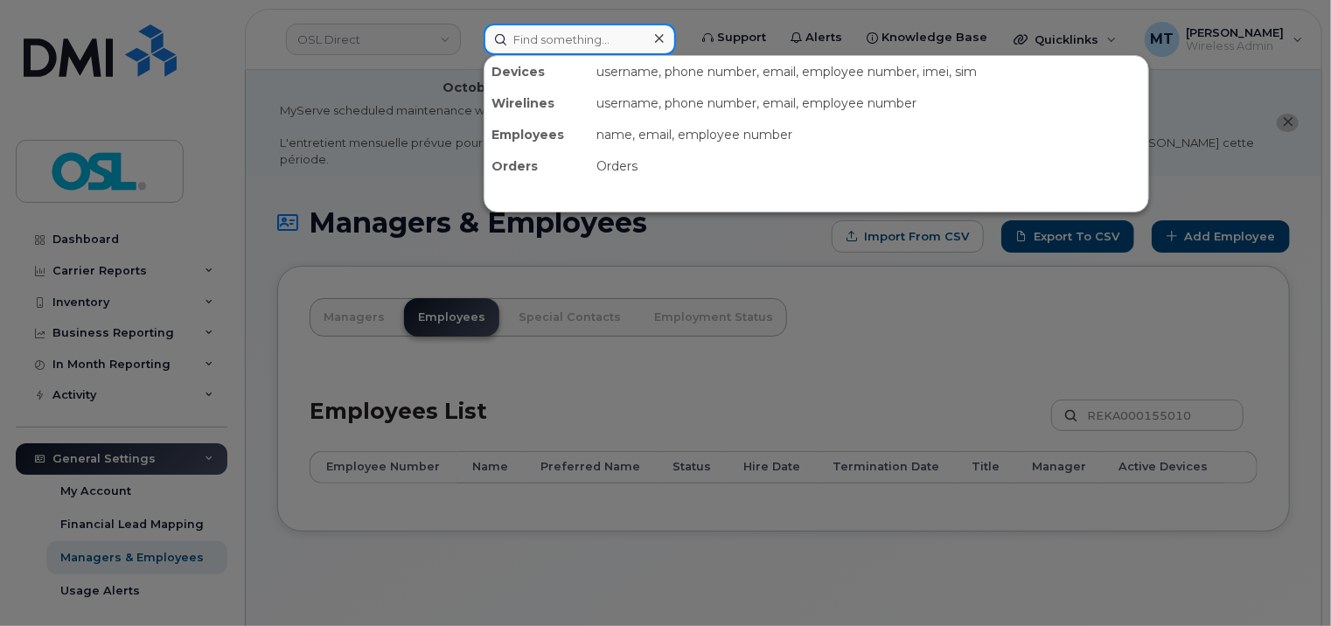
click at [635, 52] on input at bounding box center [580, 39] width 192 height 31
paste input "[EMAIL_ADDRESS][PERSON_NAME][DOMAIN_NAME]"
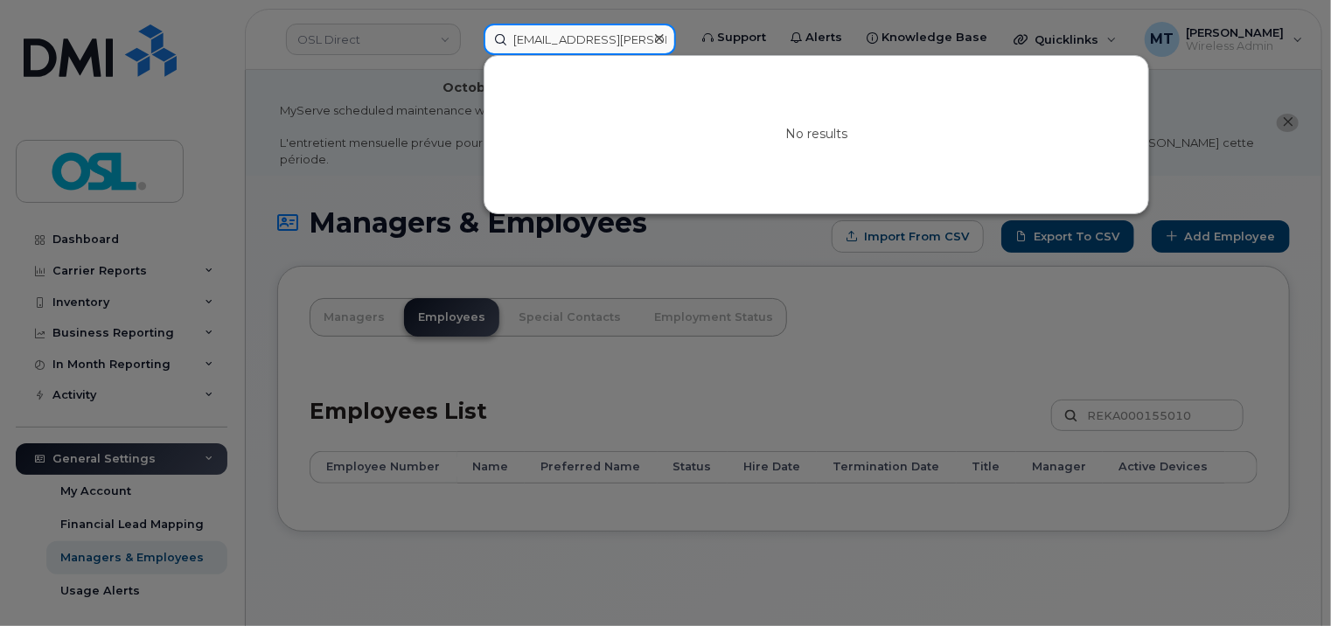
drag, startPoint x: 556, startPoint y: 38, endPoint x: 475, endPoint y: 38, distance: 80.5
click at [475, 38] on div "JuanDavid.Contreras@osldirect.com No results" at bounding box center [580, 39] width 220 height 31
click at [528, 38] on input "[EMAIL_ADDRESS][PERSON_NAME][DOMAIN_NAME]" at bounding box center [580, 39] width 192 height 31
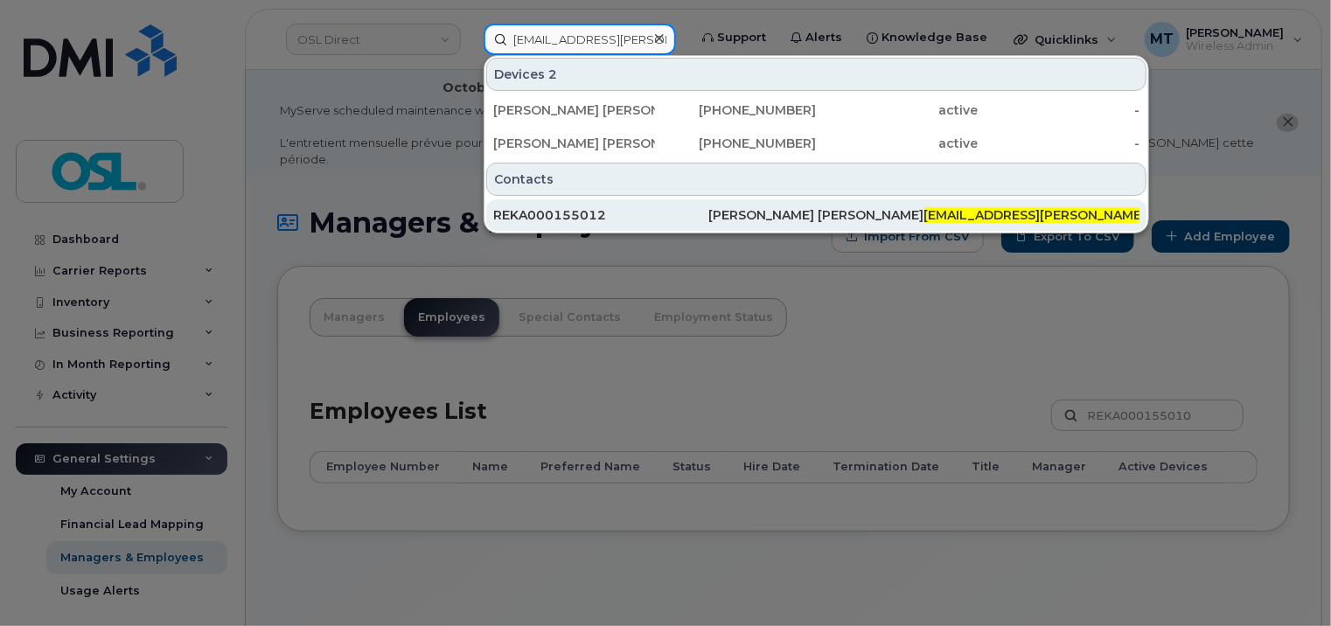
type input "[EMAIL_ADDRESS][PERSON_NAME][DOMAIN_NAME]"
click at [638, 224] on div "REKA000155012" at bounding box center [600, 214] width 215 height 31
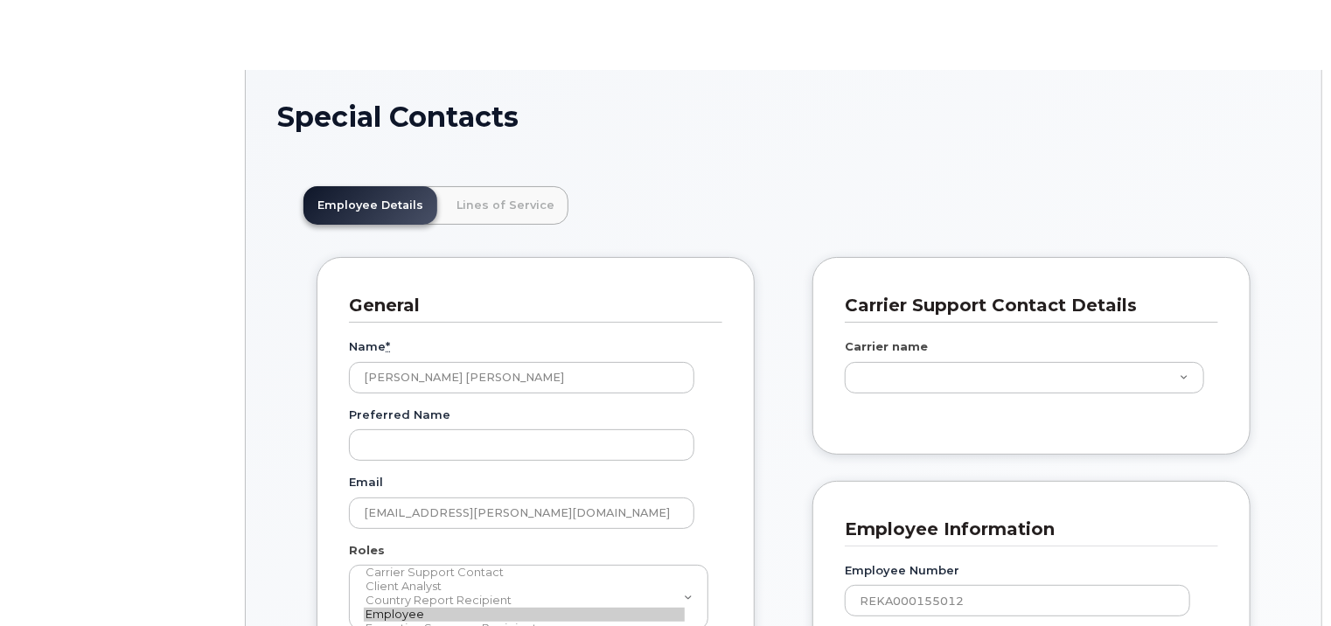
scroll to position [52, 0]
type input "3358058"
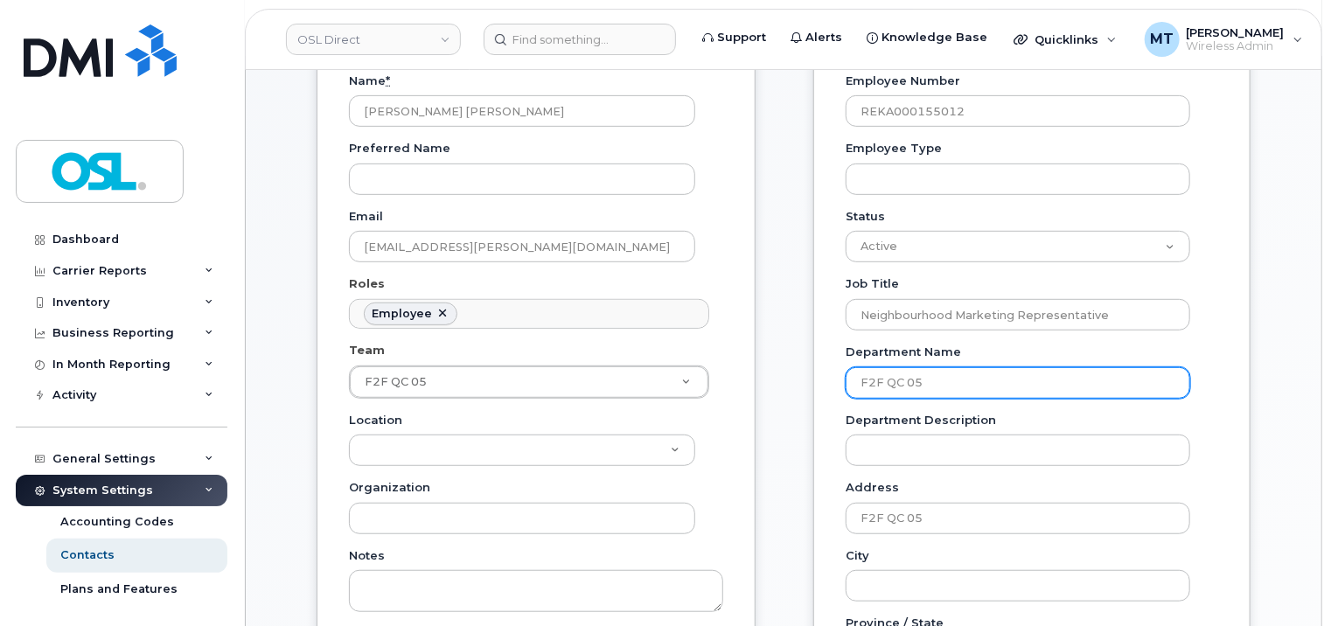
scroll to position [352, 0]
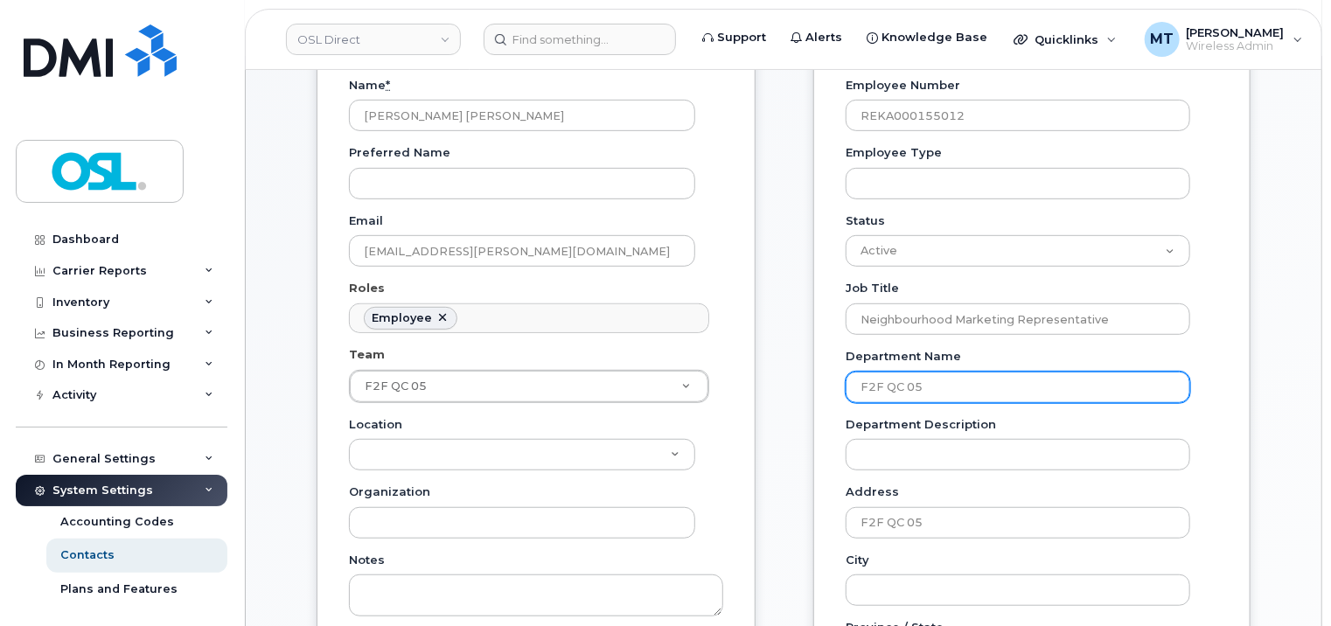
drag, startPoint x: 994, startPoint y: 389, endPoint x: 822, endPoint y: 389, distance: 171.5
click at [822, 389] on div "Employee Information Employee Number REKA000155012 Employee Type Status Active …" at bounding box center [1032, 536] width 437 height 1080
paste input "[EMAIL_ADDRESS][PERSON_NAME][DOMAIN_NAME]"
paste input "F2F QC 12"
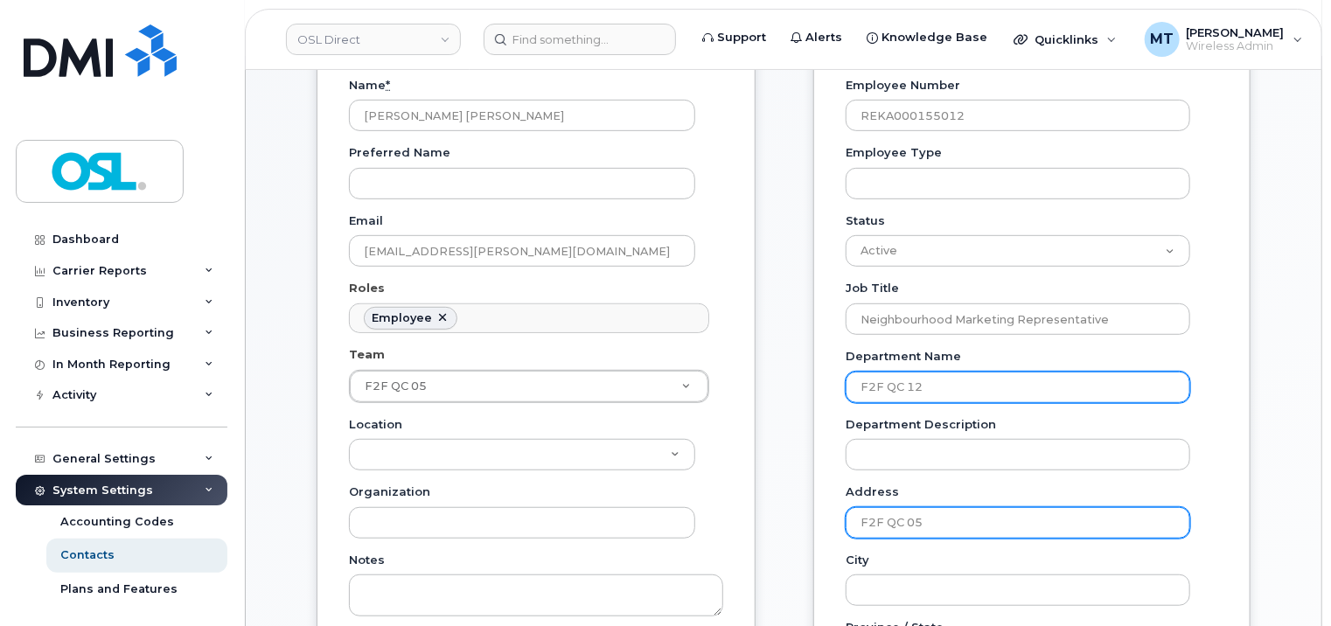
type input "F2F QC 12"
drag, startPoint x: 948, startPoint y: 525, endPoint x: 849, endPoint y: 516, distance: 99.2
click at [849, 516] on input "F2F QC 05" at bounding box center [1018, 522] width 345 height 31
paste input "12"
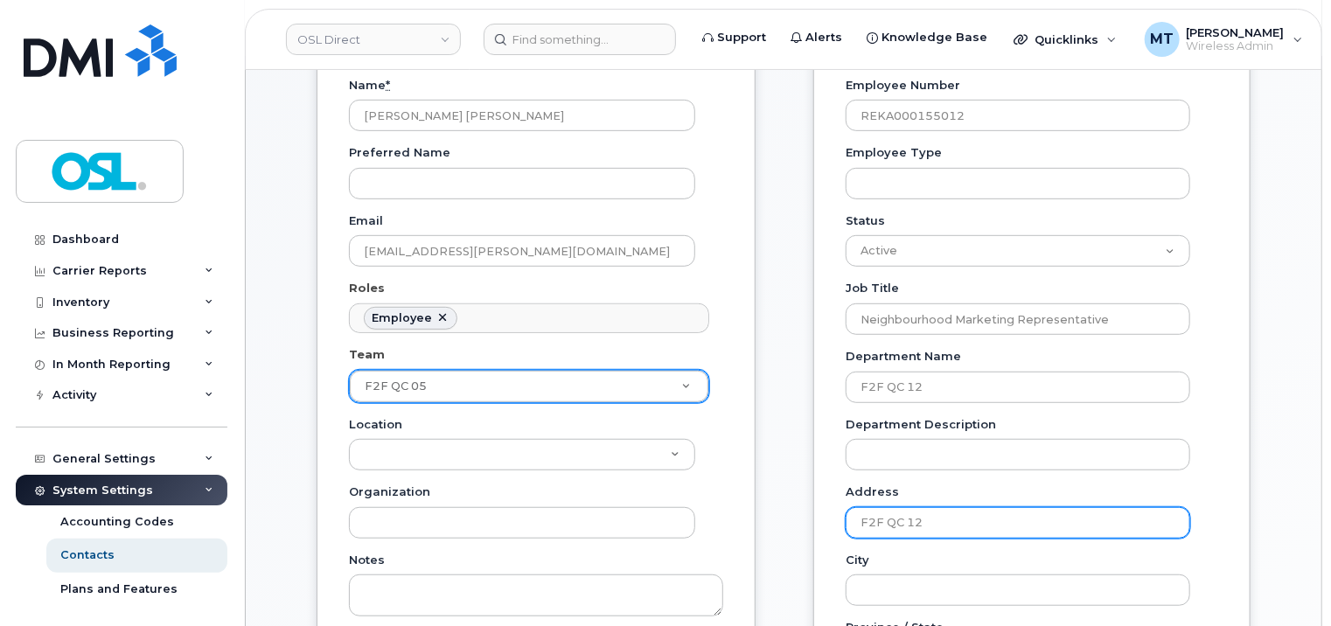
type input "F2F QC 12"
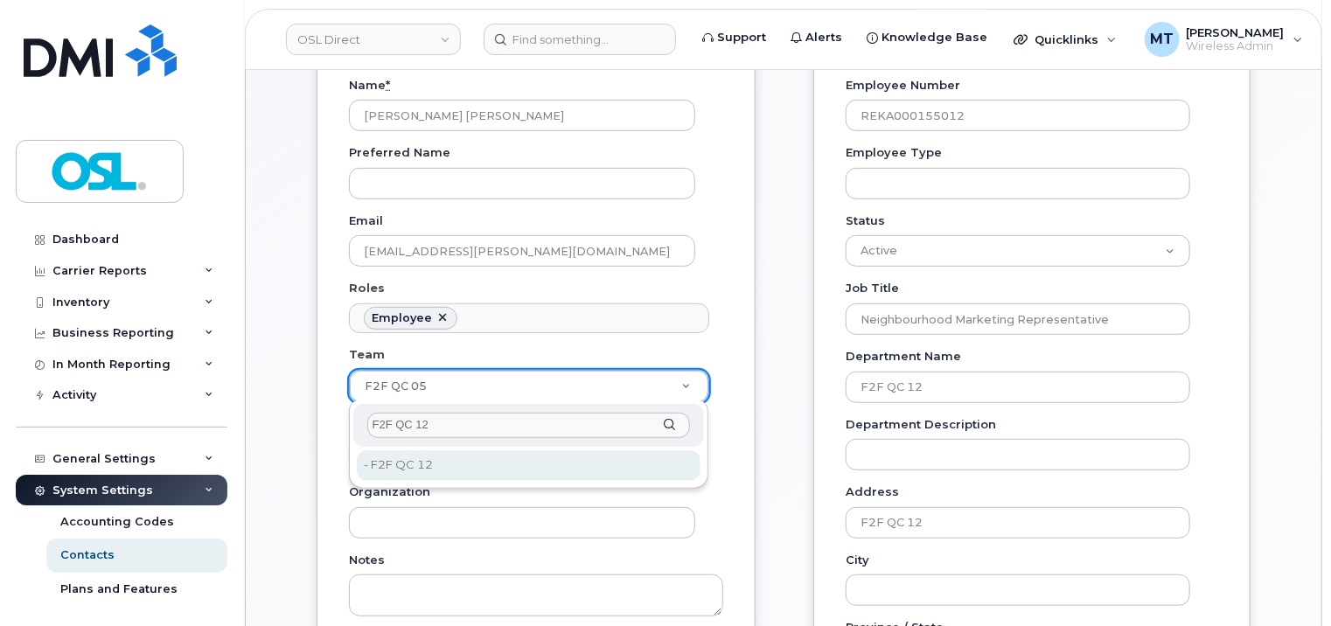
type input "F2F QC 12"
type input "14491988"
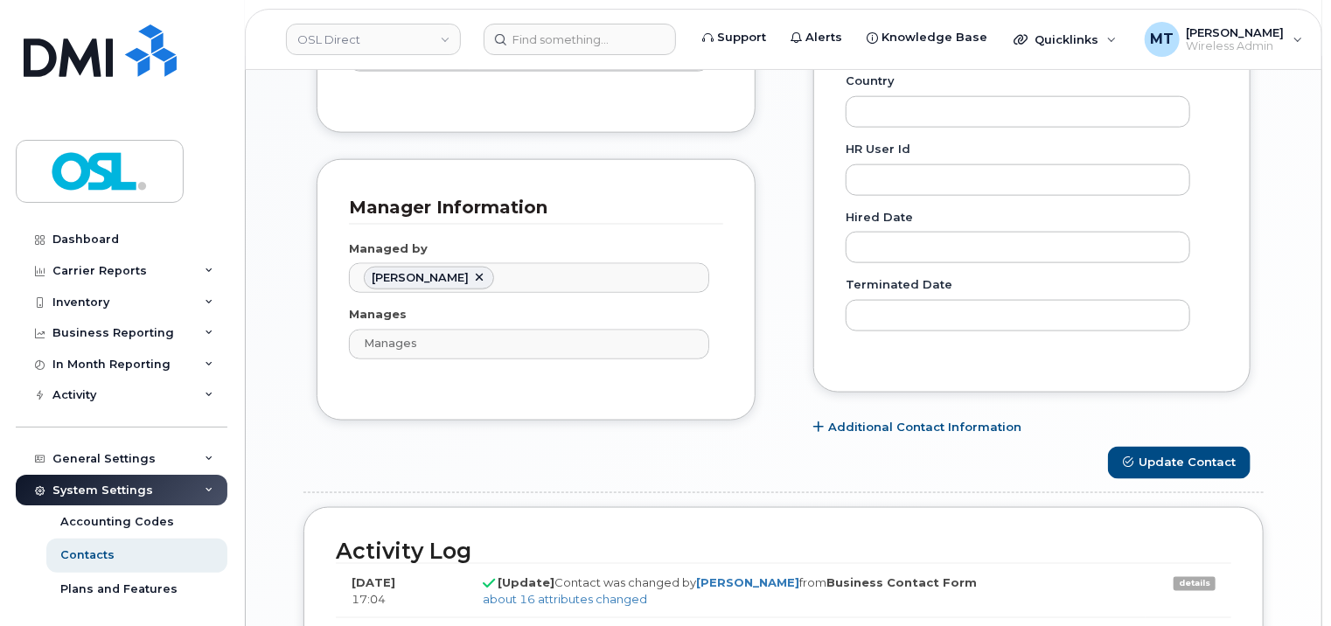
scroll to position [1052, 0]
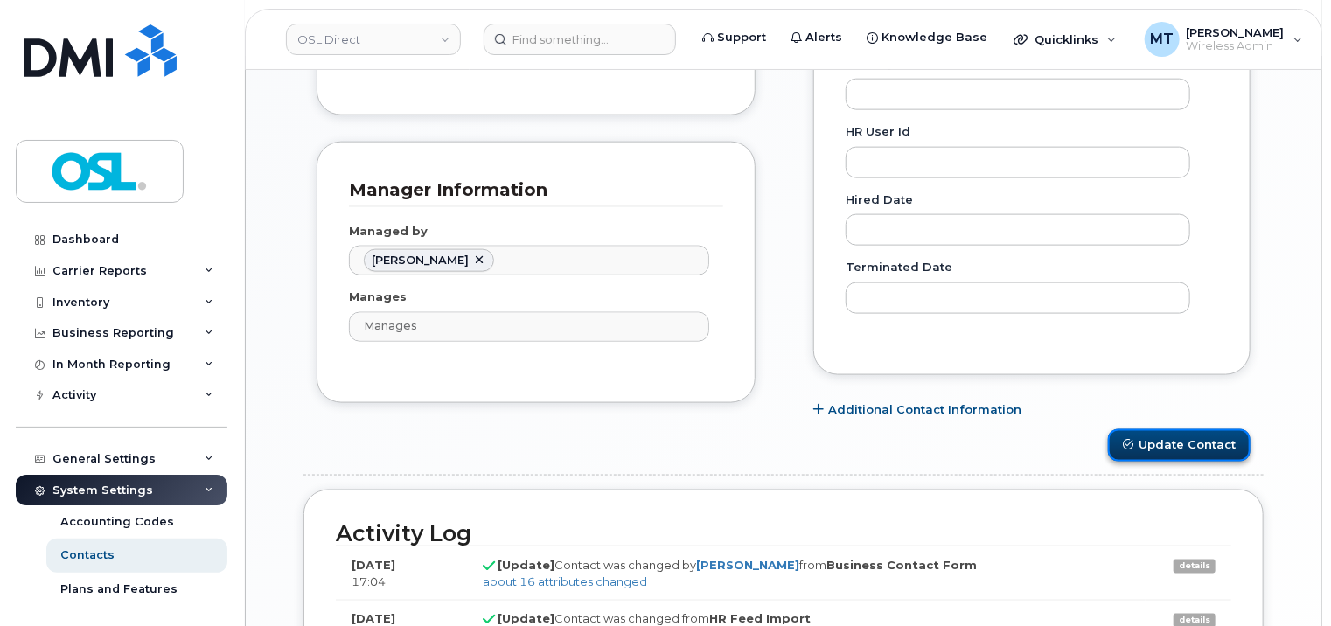
click at [1207, 451] on button "Update Contact" at bounding box center [1179, 446] width 143 height 32
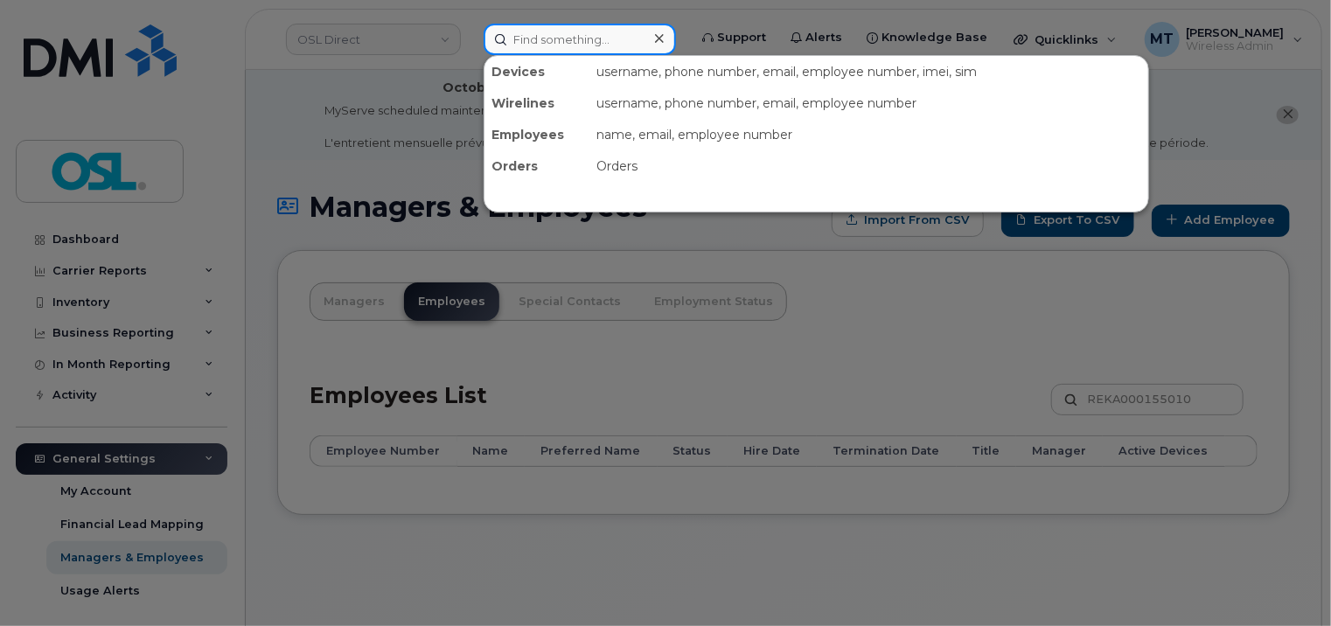
click at [594, 46] on input at bounding box center [580, 39] width 192 height 31
paste input "[PERSON_NAME][EMAIL_ADDRESS][DOMAIN_NAME]"
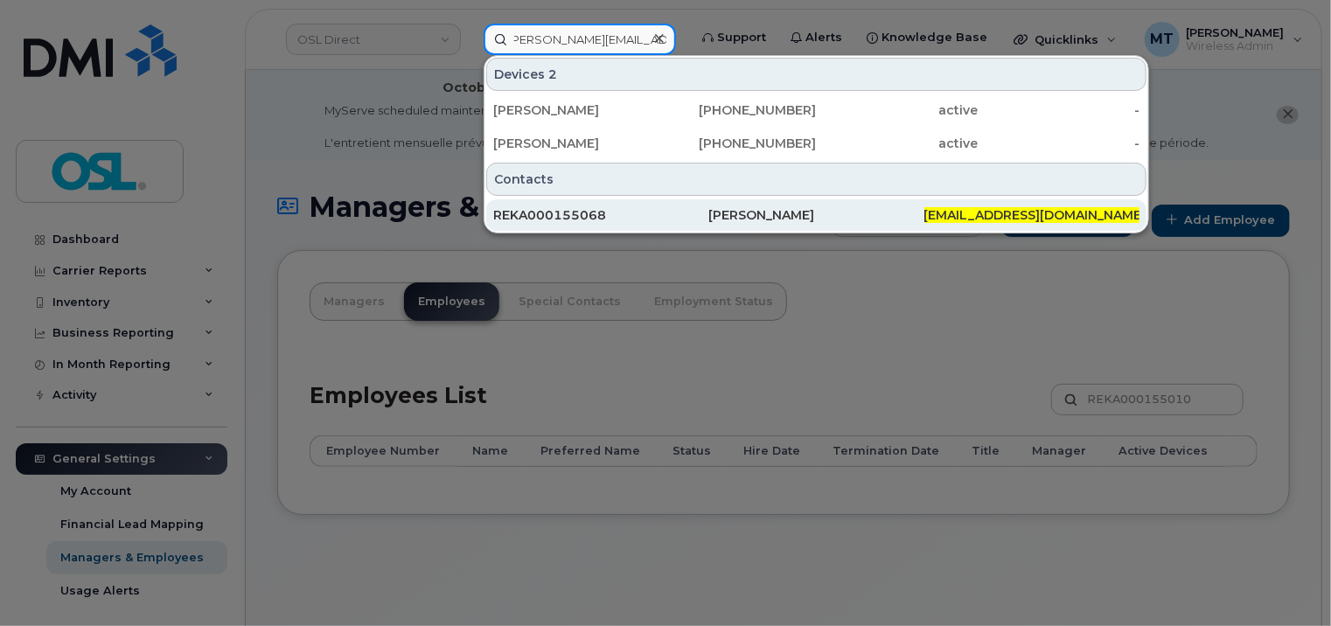
type input "[PERSON_NAME][EMAIL_ADDRESS][DOMAIN_NAME]"
click at [636, 217] on div "REKA000155068" at bounding box center [600, 214] width 215 height 17
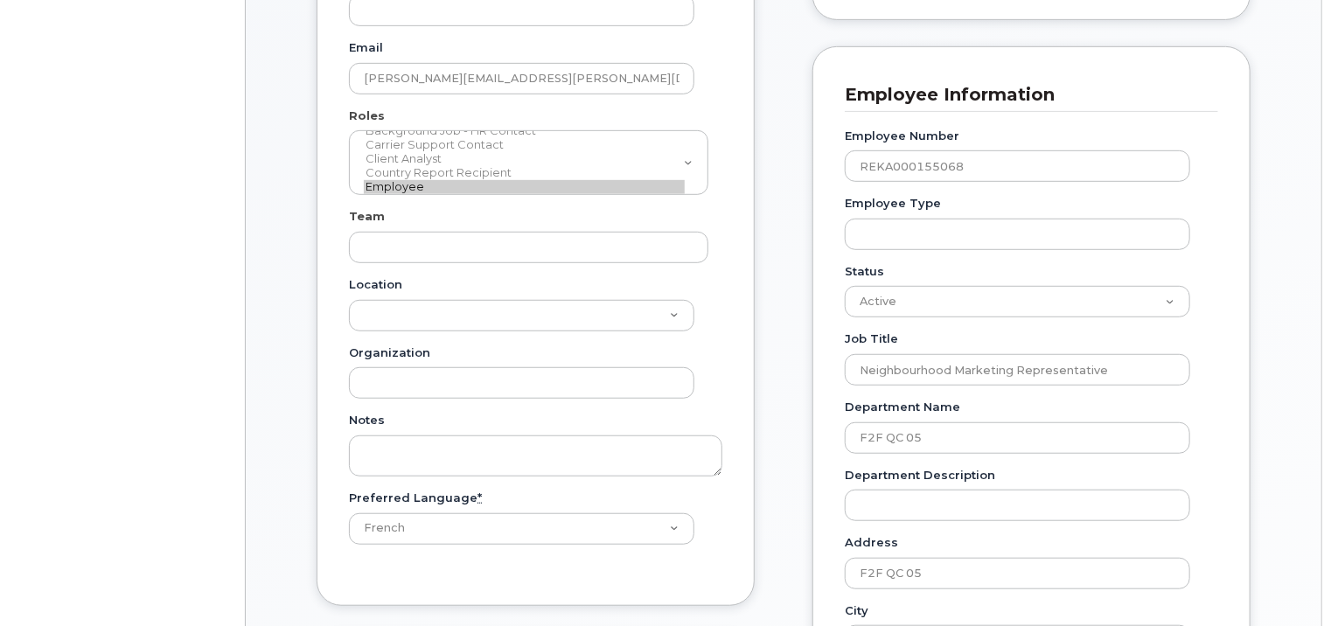
scroll to position [437, 0]
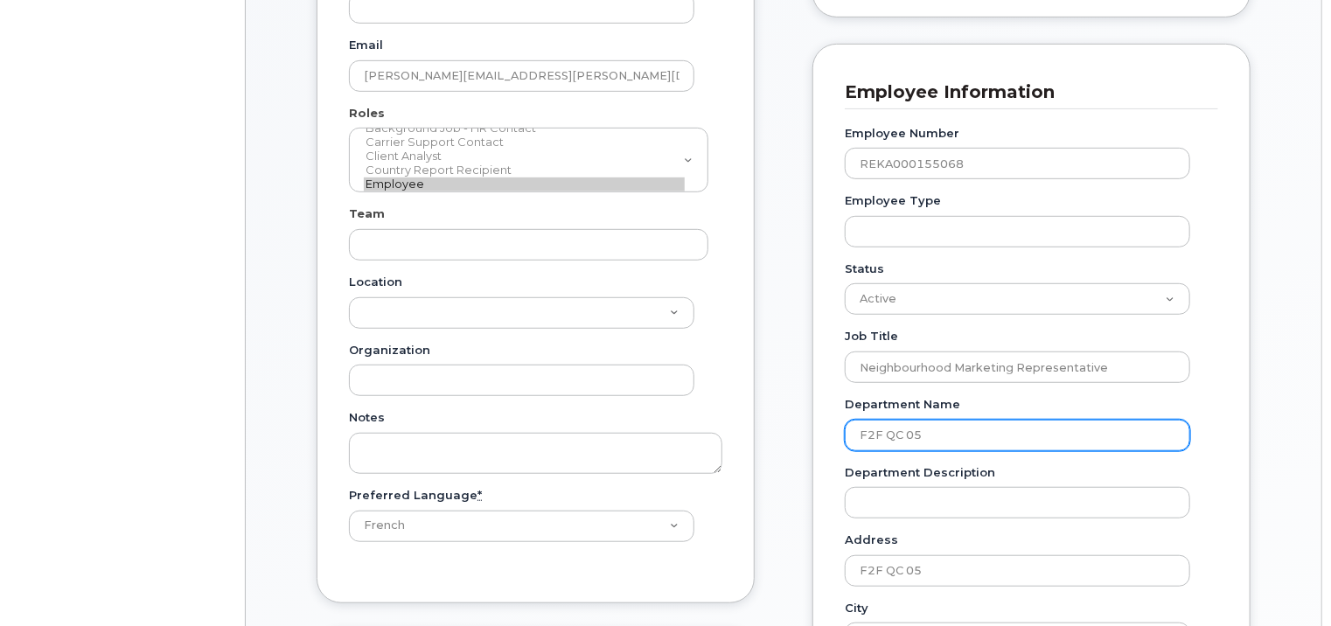
drag, startPoint x: 992, startPoint y: 423, endPoint x: 817, endPoint y: 423, distance: 175.0
click at [817, 423] on div "Employee Information Employee Number REKA000155068 Employee Type Status Active …" at bounding box center [1032, 584] width 438 height 1080
paste input "12"
type input "F2F QC 12"
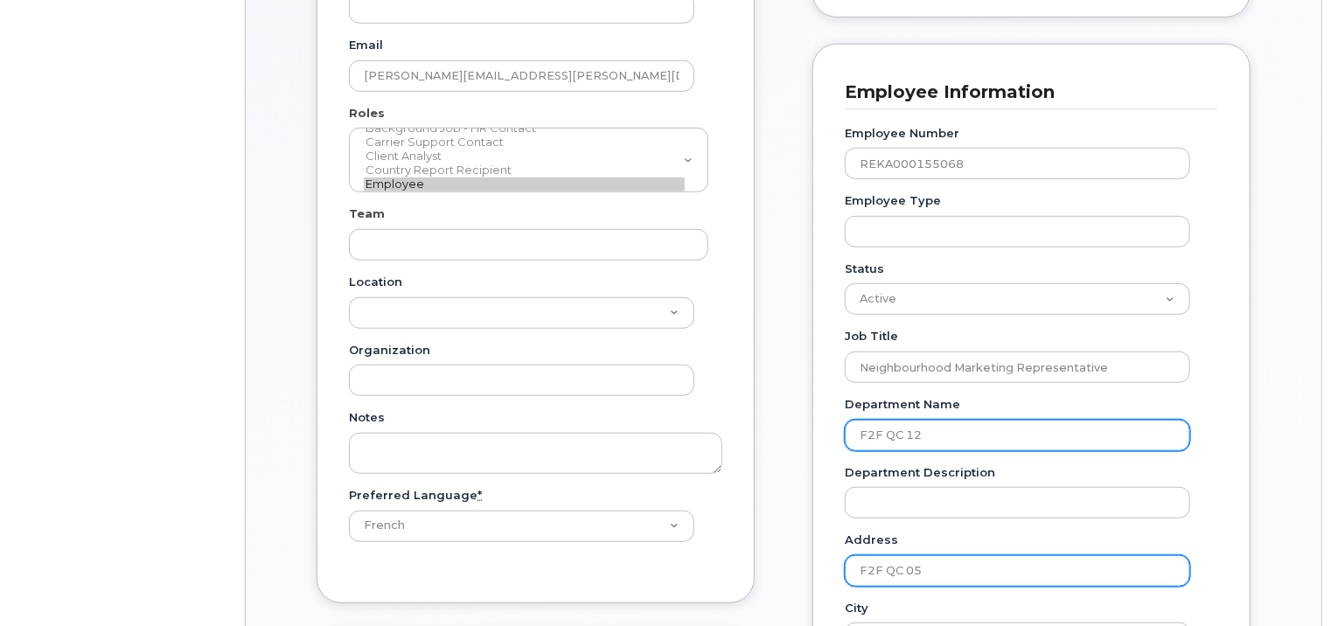
type input "3358058"
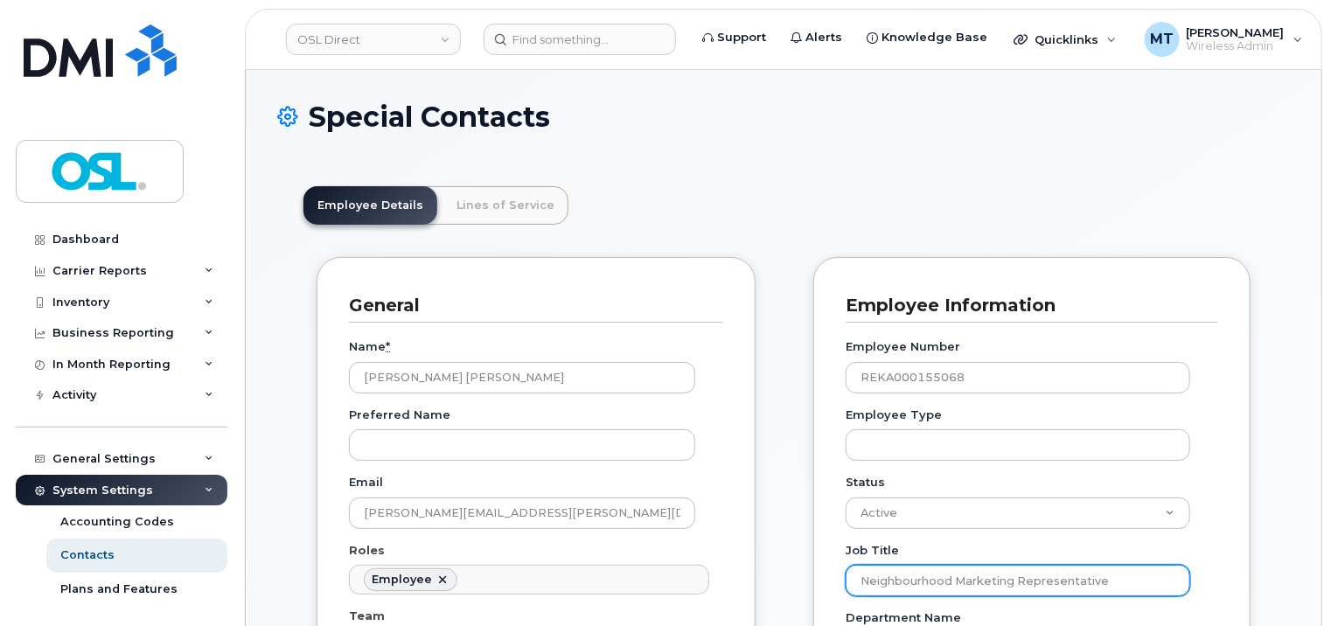
type input "F2F QC 12"
drag, startPoint x: 965, startPoint y: 570, endPoint x: 924, endPoint y: 564, distance: 41.5
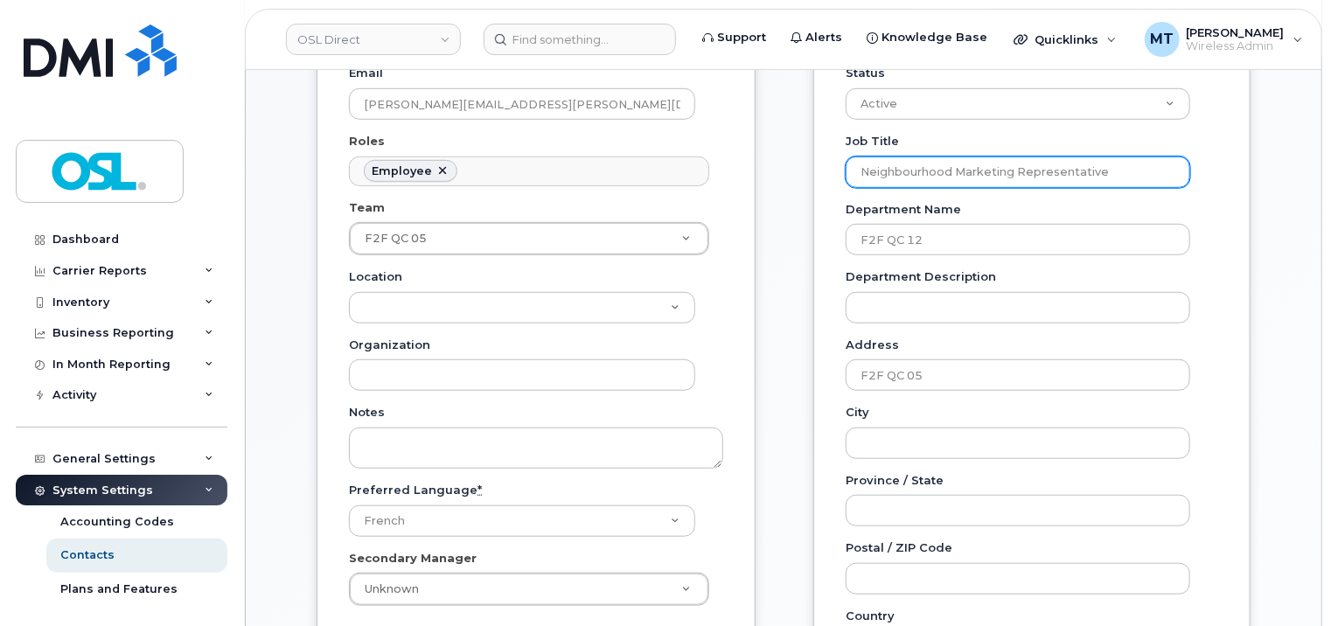
scroll to position [525, 0]
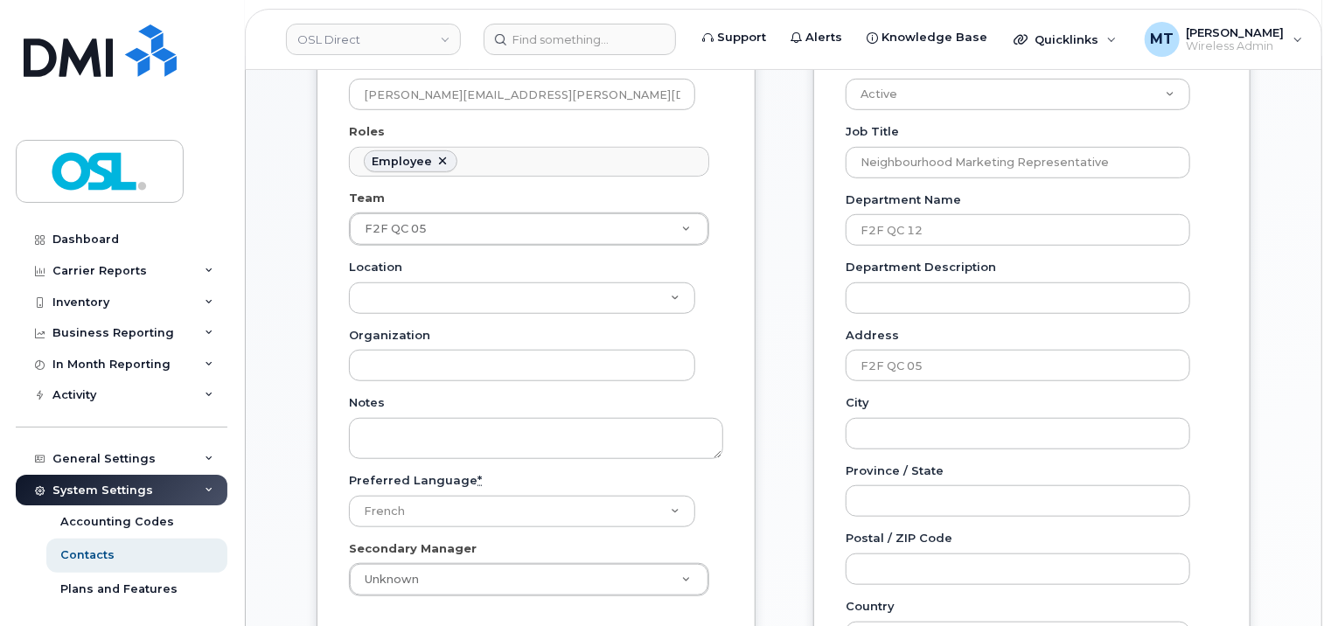
click at [945, 332] on div "Address F2F QC 05" at bounding box center [1025, 354] width 359 height 55
drag, startPoint x: 947, startPoint y: 357, endPoint x: 840, endPoint y: 353, distance: 107.7
click at [840, 353] on div "Employee Information Employee Number REKA000155068 Employee Type Status Active …" at bounding box center [1032, 378] width 437 height 1080
paste input "12"
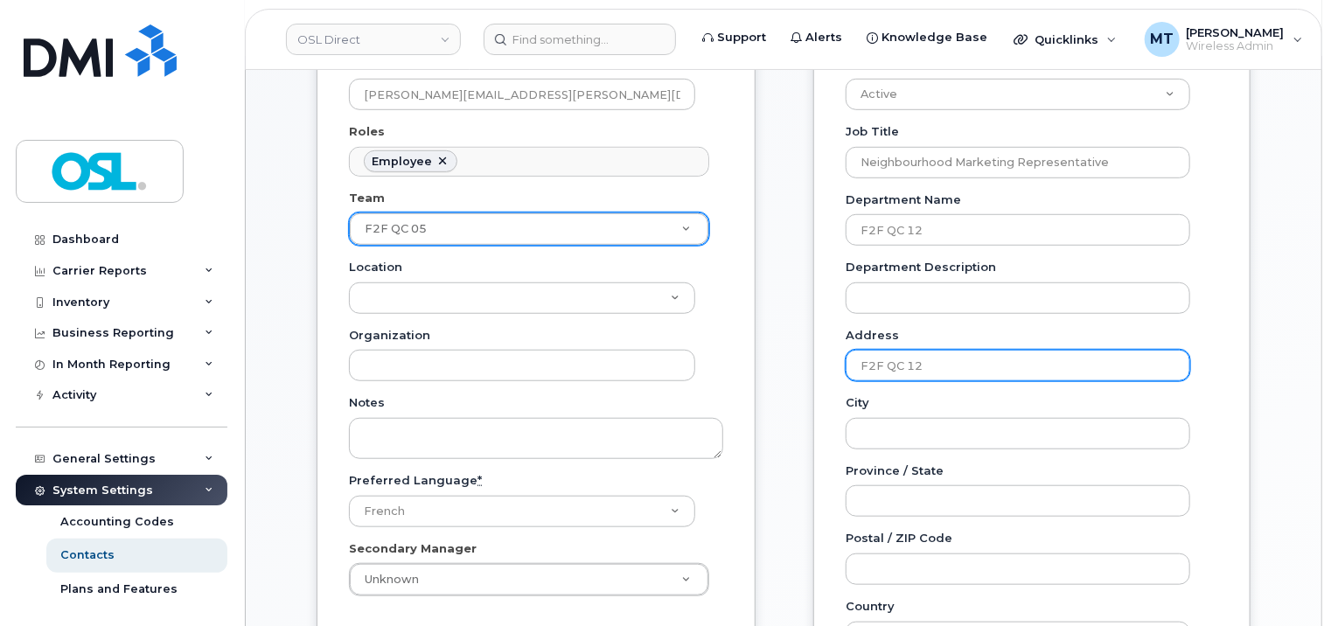
type input "F2F QC 12"
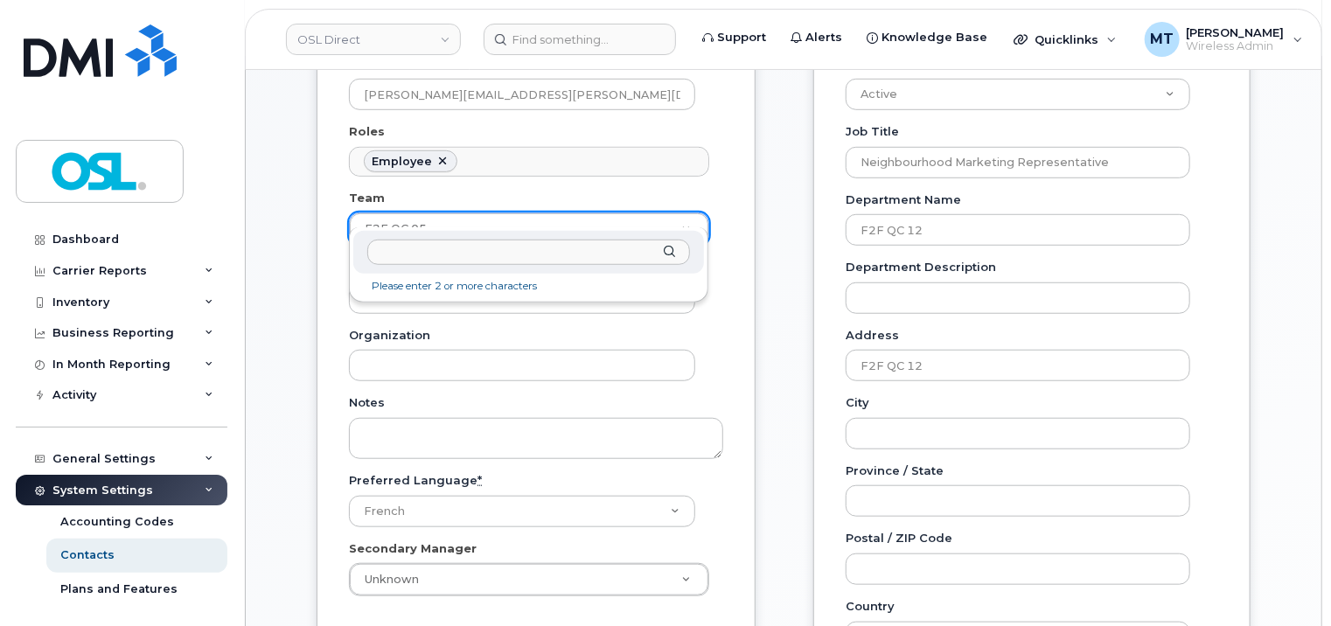
drag, startPoint x: 539, startPoint y: 204, endPoint x: 352, endPoint y: 205, distance: 187.2
type input "F2F QC 12"
type input "14491988"
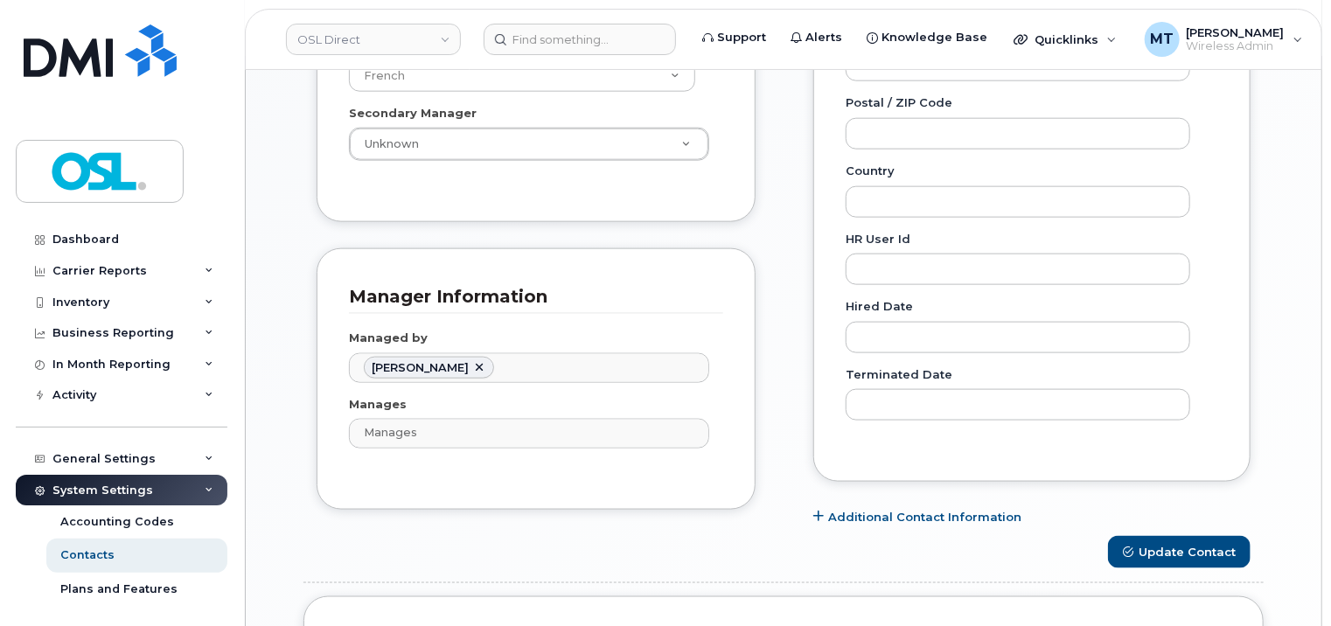
scroll to position [962, 0]
click at [1194, 536] on button "Update Contact" at bounding box center [1179, 551] width 143 height 32
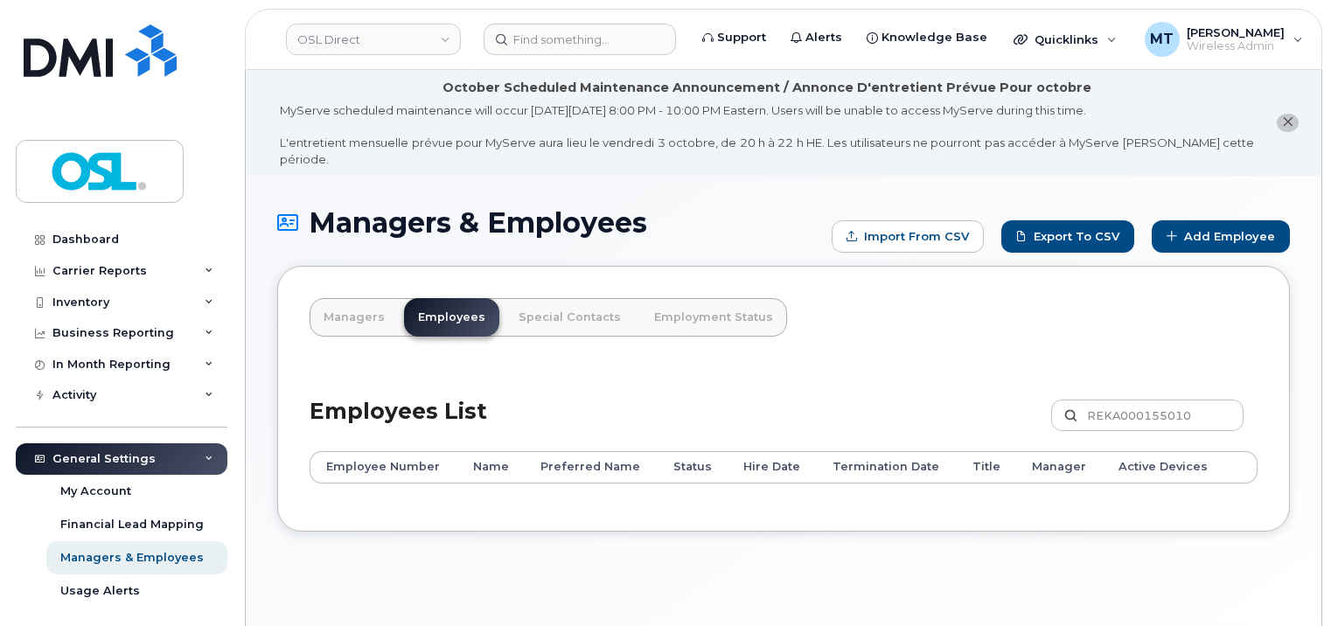
click at [601, 63] on header "OSL Direct Support Alerts Knowledge Base Quicklinks Suspend / Cancel Device Cha…" at bounding box center [784, 39] width 1078 height 61
click at [599, 49] on input at bounding box center [580, 39] width 192 height 31
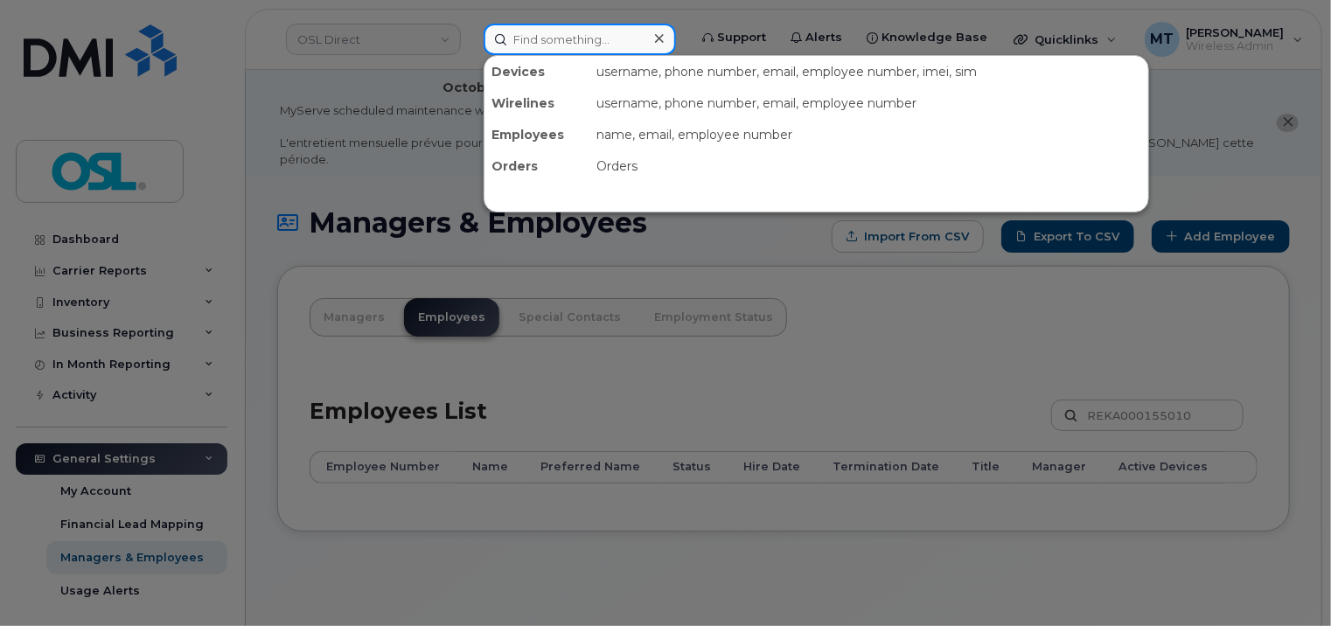
paste input "[EMAIL_ADDRESS][PERSON_NAME][DOMAIN_NAME]"
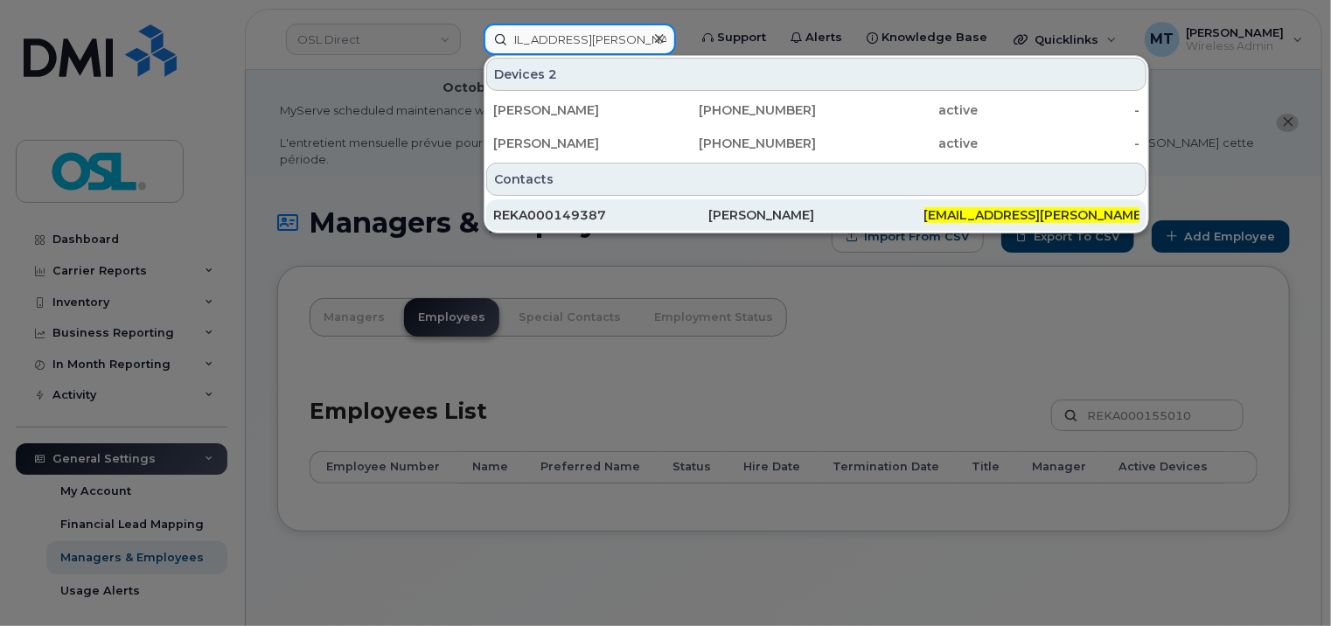
type input "[EMAIL_ADDRESS][PERSON_NAME][DOMAIN_NAME]"
click at [577, 218] on div "REKA000149387" at bounding box center [600, 214] width 215 height 17
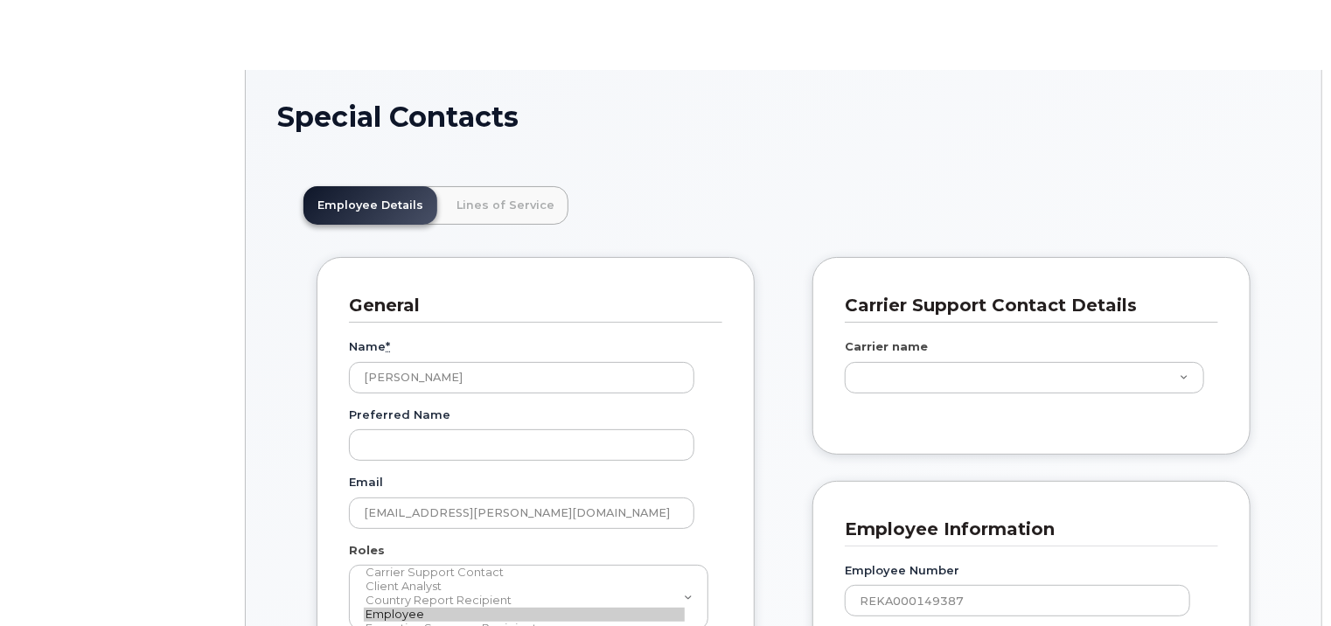
scroll to position [52, 0]
type input "4724262"
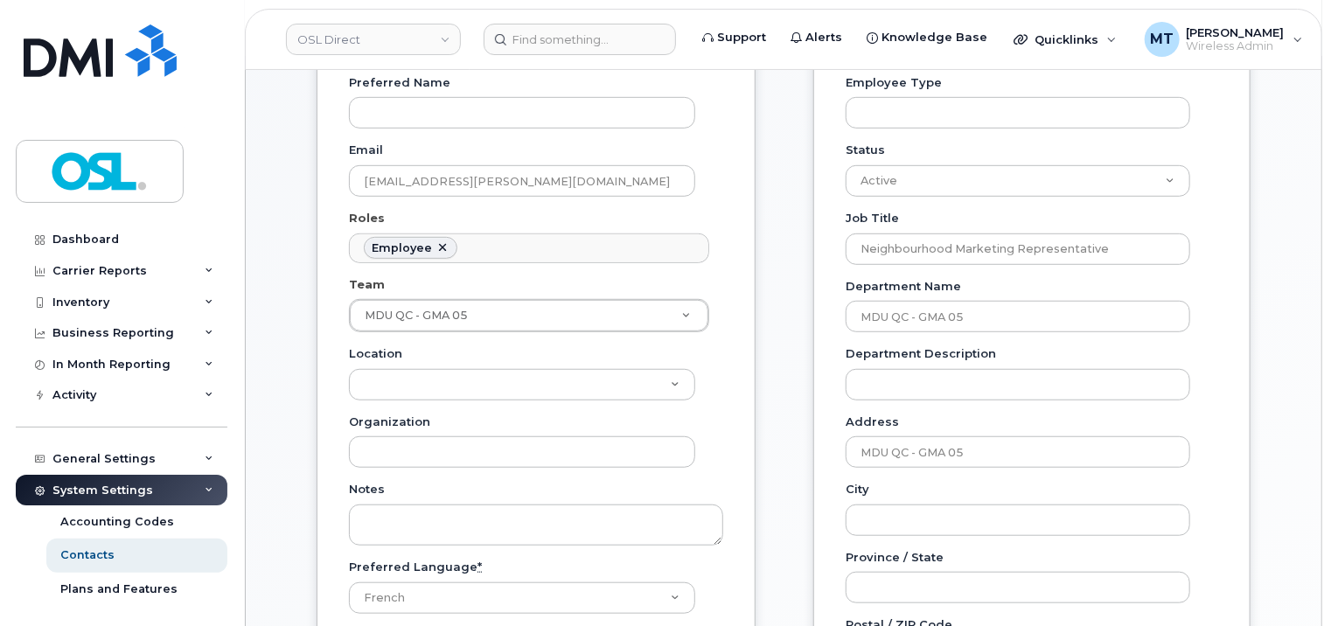
scroll to position [439, 0]
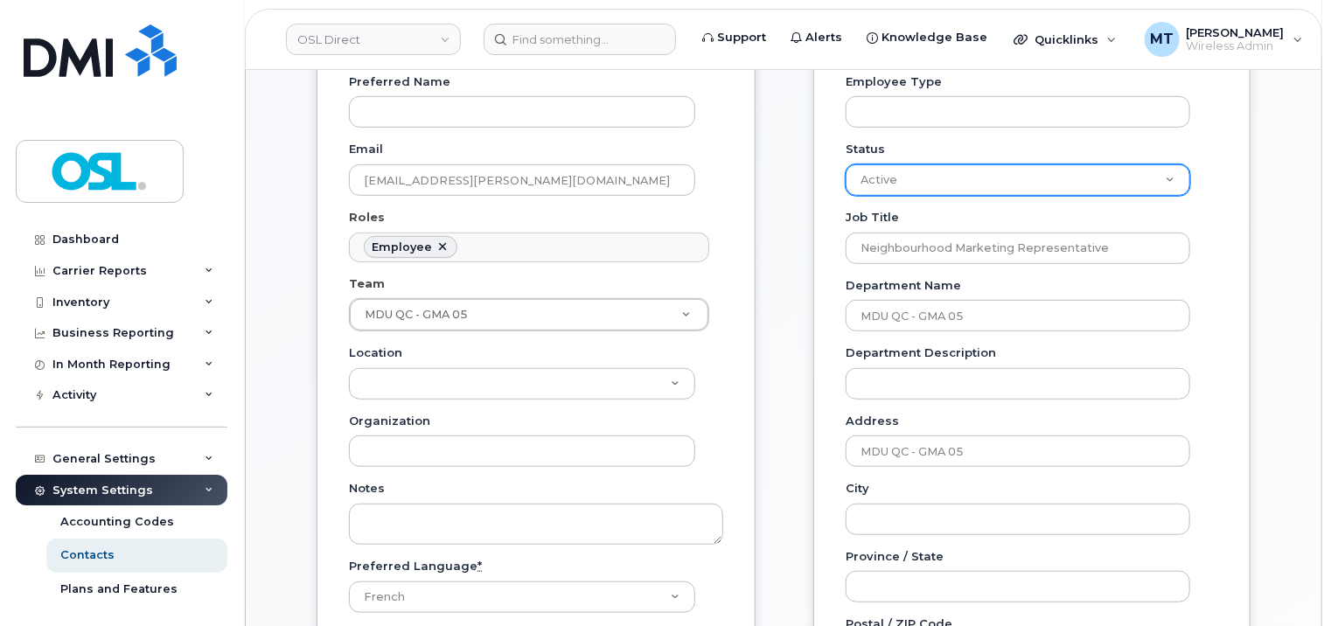
click at [1167, 164] on select "Active On-Leave Long Term Short Term Maternity Leave Temp Layoff Inactive" at bounding box center [1018, 179] width 345 height 31
select select "on_leave"
click at [846, 164] on select "Active On-Leave Long Term Short Term Maternity Leave Temp Layoff Inactive" at bounding box center [1018, 179] width 345 height 31
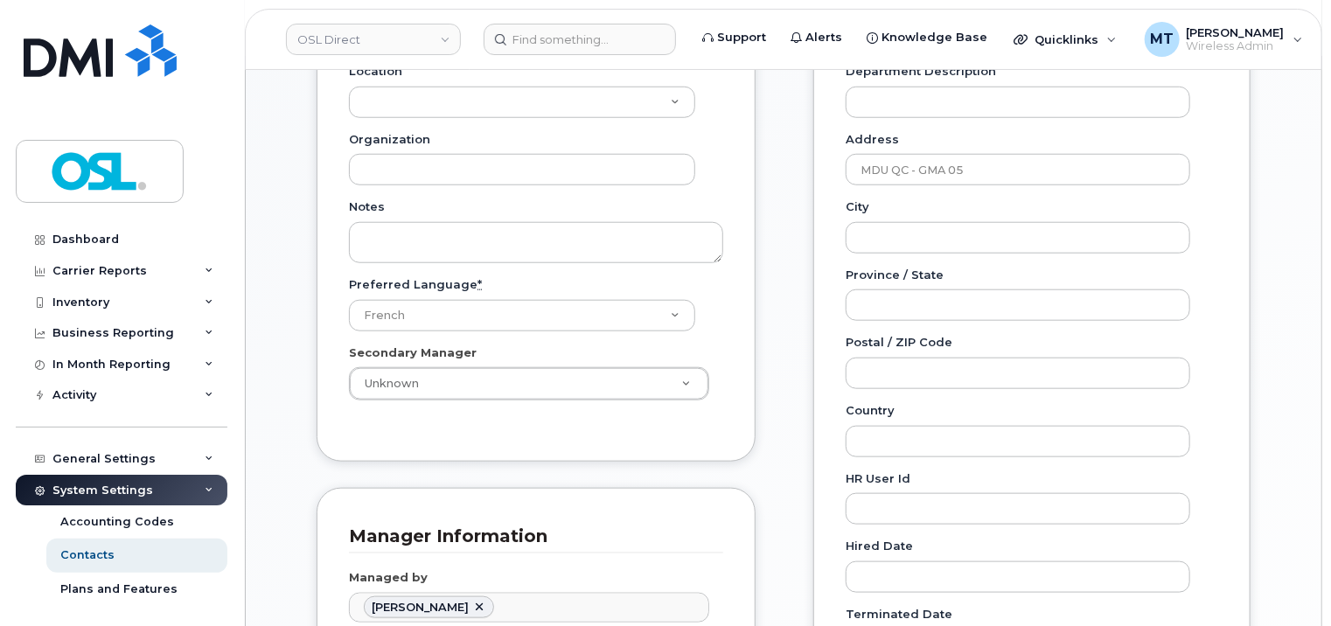
scroll to position [964, 0]
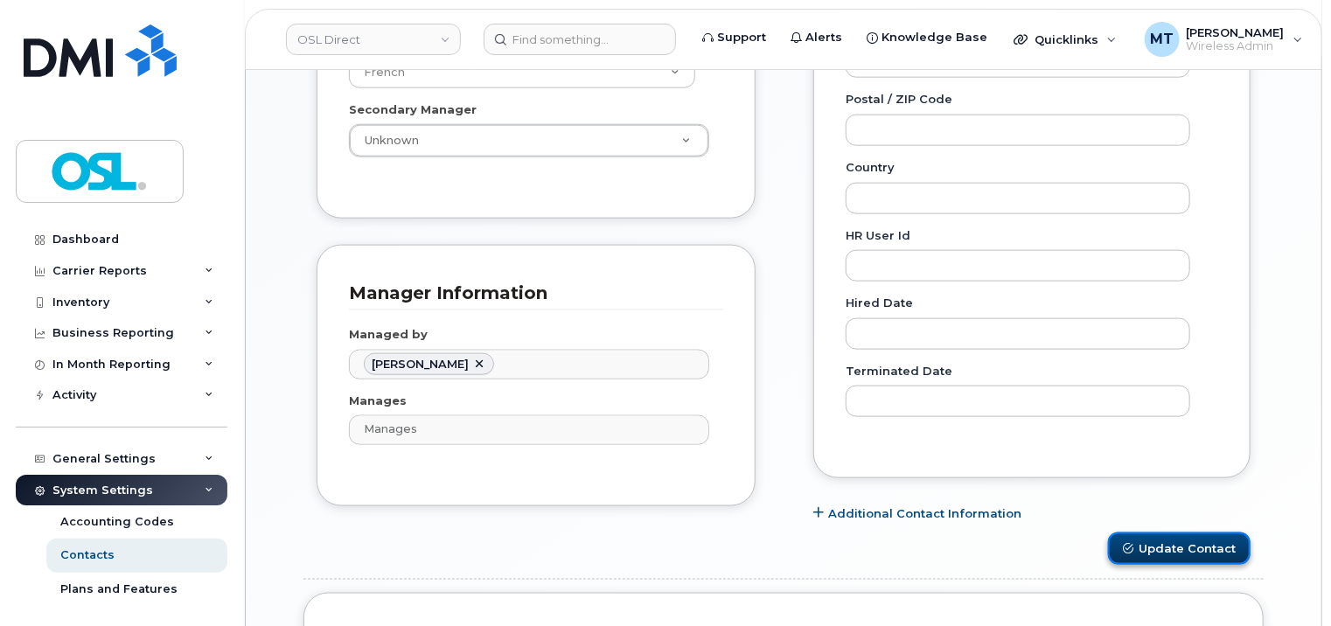
click at [1211, 533] on button "Update Contact" at bounding box center [1179, 549] width 143 height 32
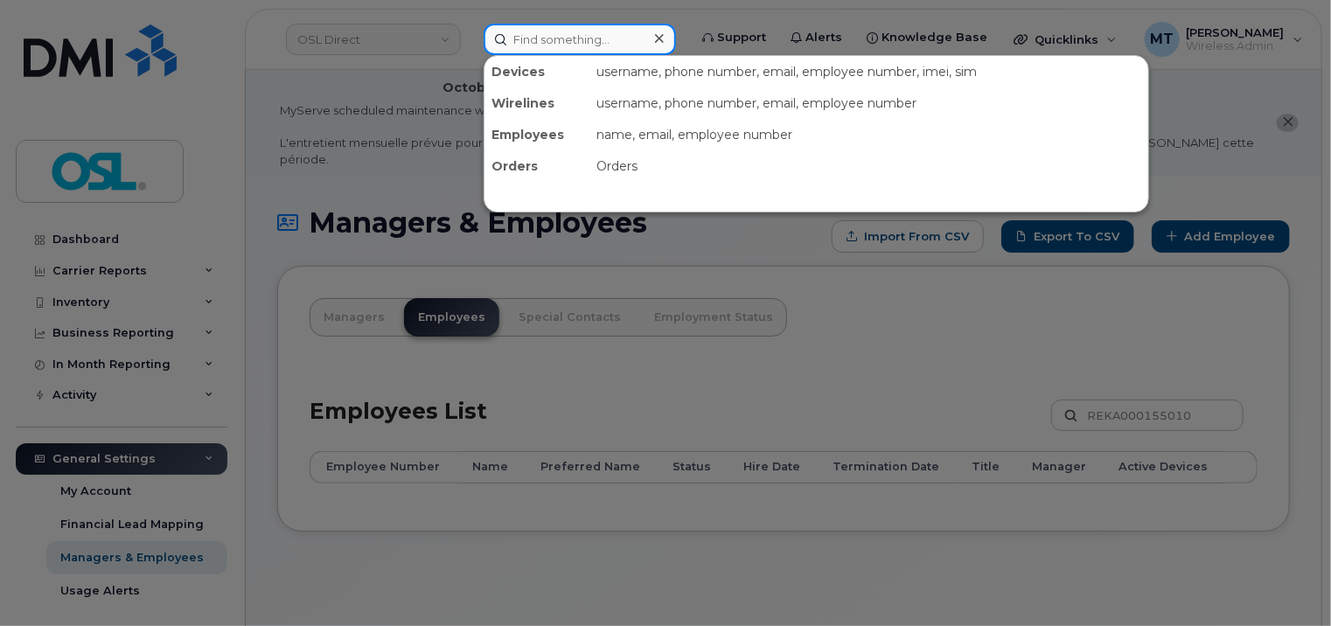
click at [622, 40] on input at bounding box center [580, 39] width 192 height 31
paste input "[PERSON_NAME][EMAIL_ADDRESS][DOMAIN_NAME]"
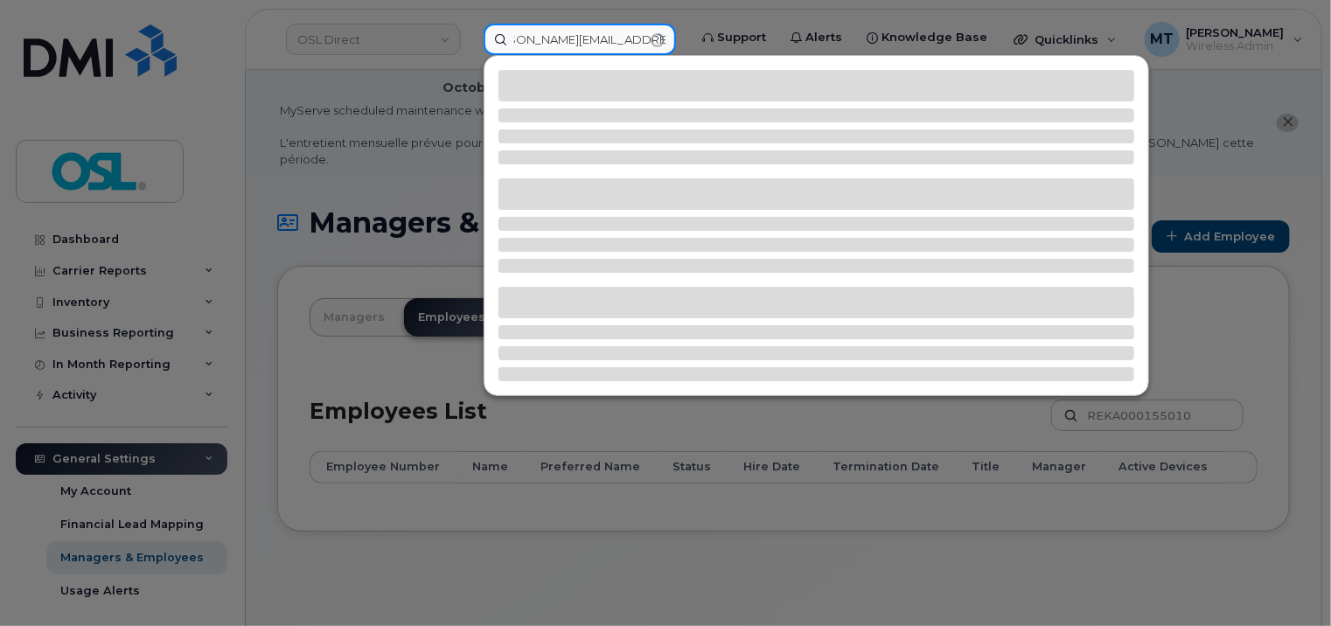
type input "[PERSON_NAME][EMAIL_ADDRESS][DOMAIN_NAME]"
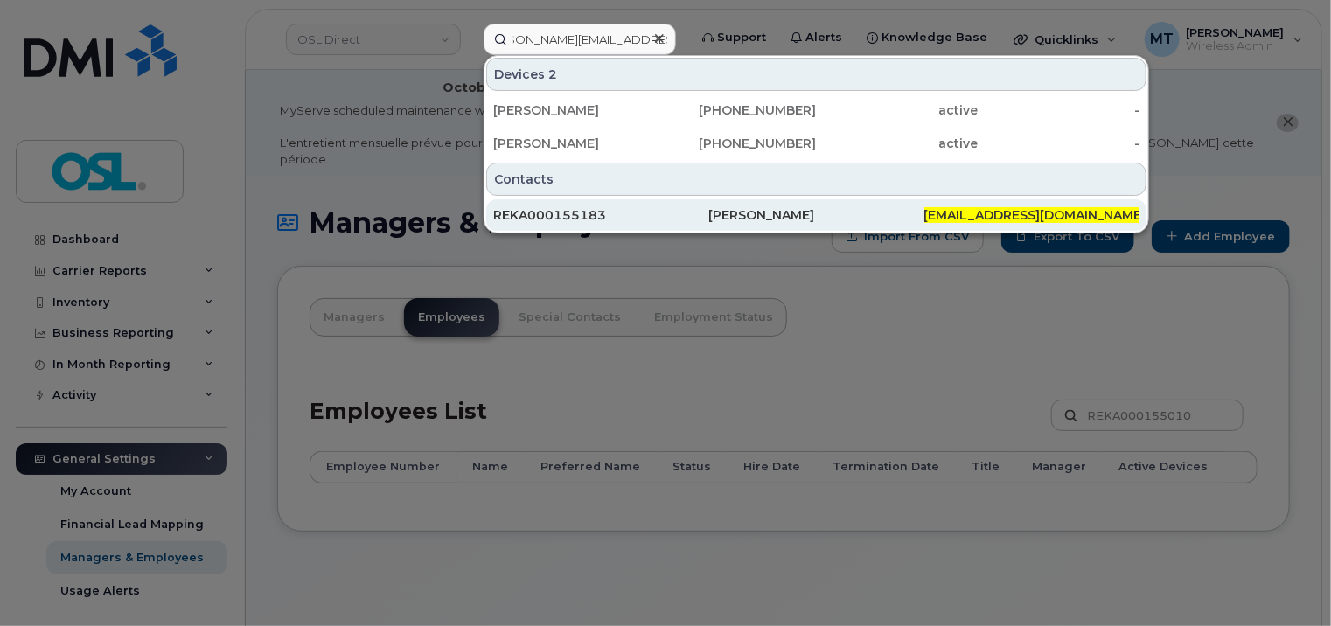
scroll to position [0, 0]
click at [604, 205] on div "REKA000155183" at bounding box center [600, 214] width 215 height 31
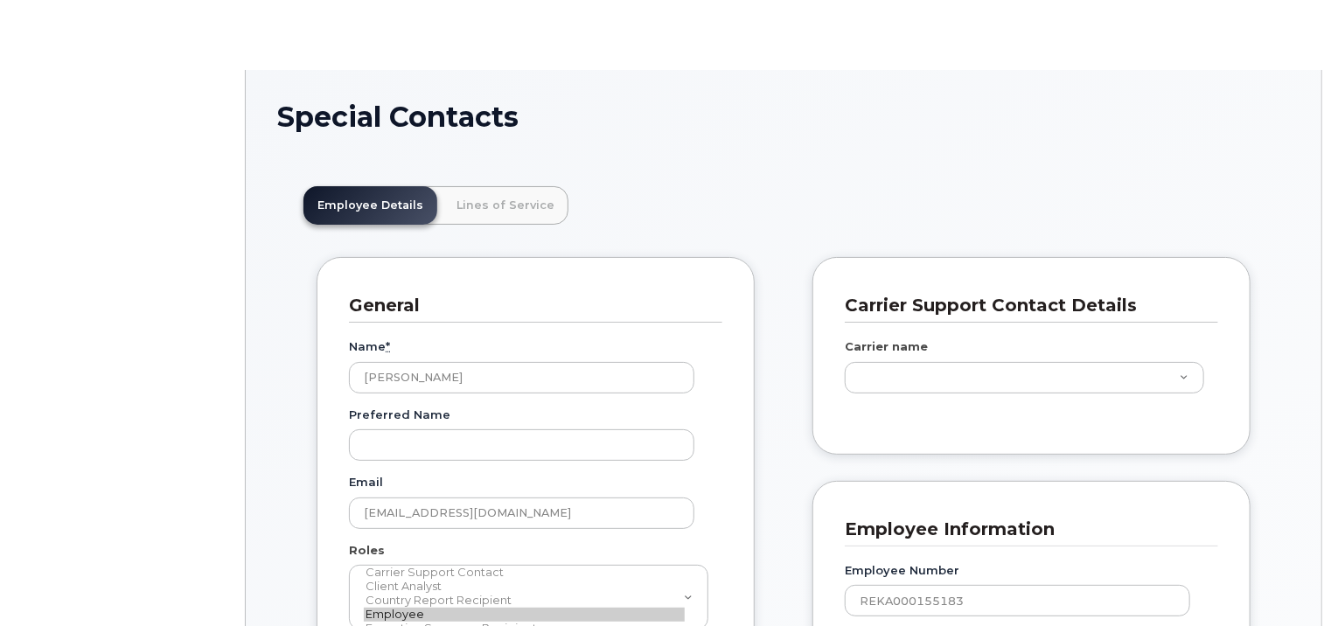
scroll to position [52, 0]
type input "5696407"
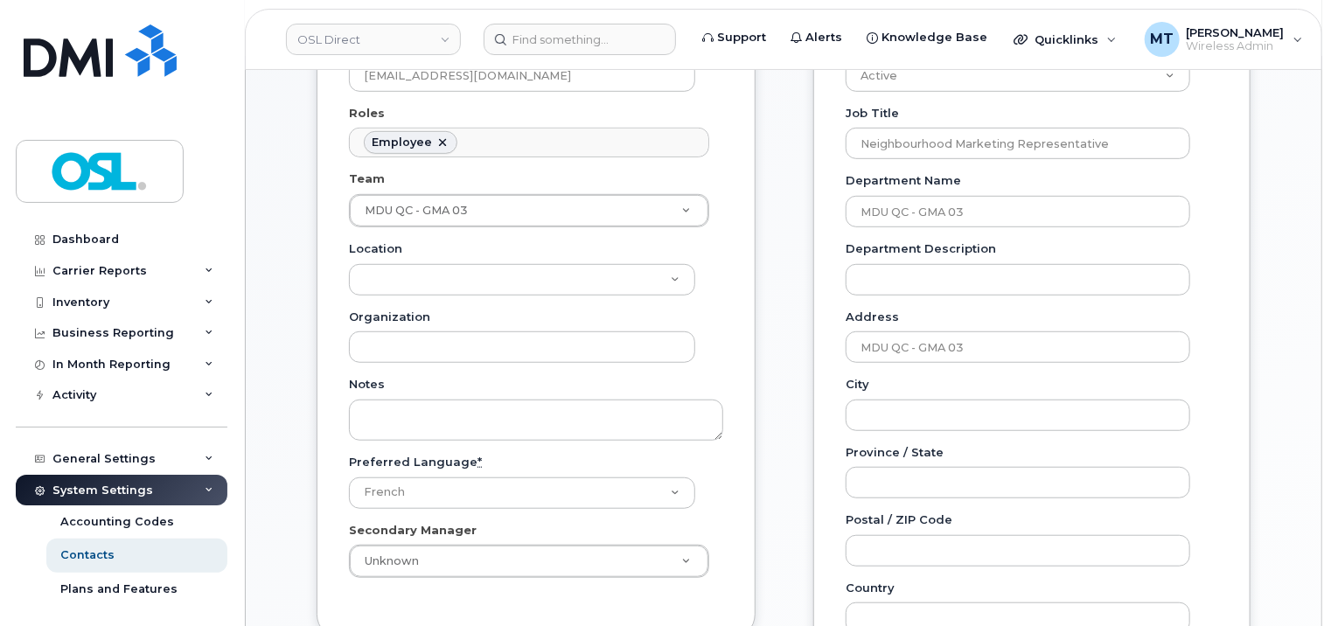
scroll to position [527, 0]
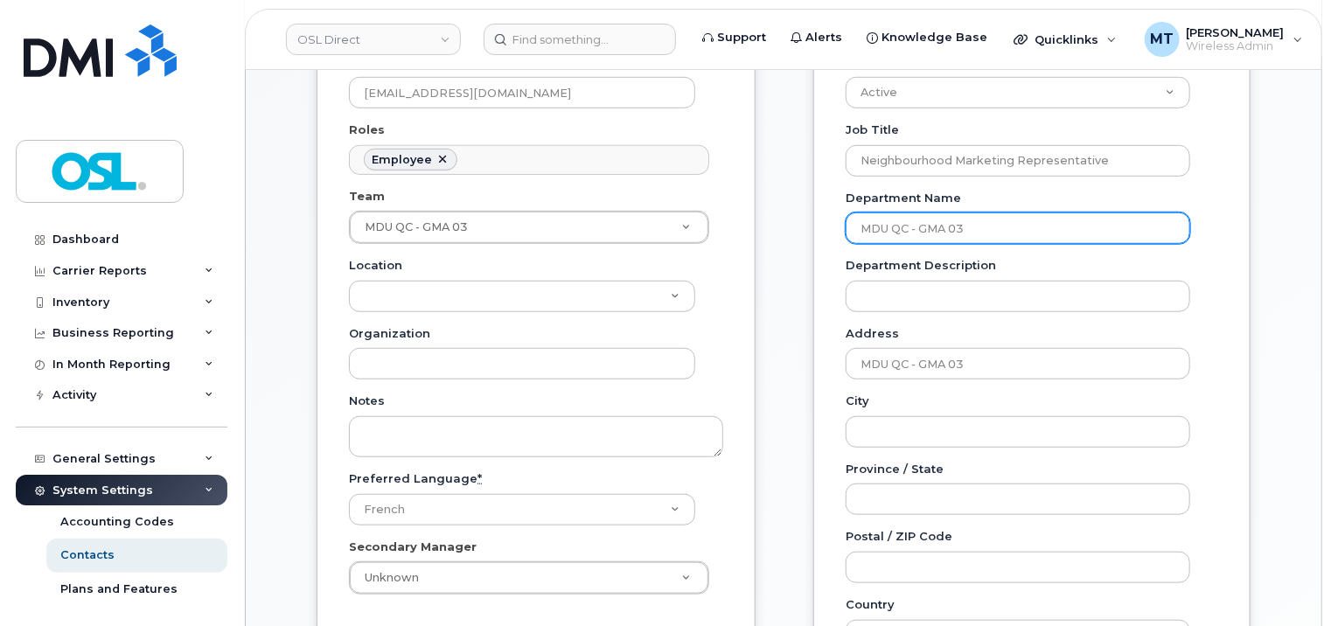
click at [1004, 213] on input "MDU QC - GMA 03" at bounding box center [1018, 228] width 345 height 31
type input "MDU QC - GMA 02"
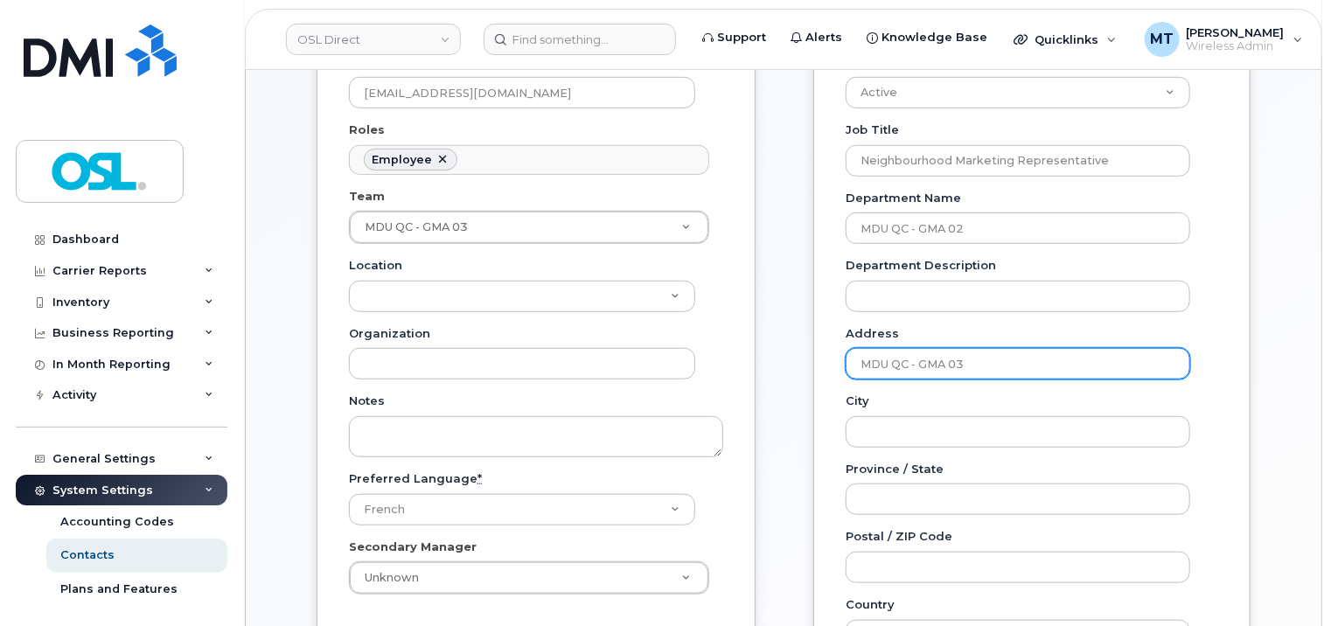
click at [1022, 348] on input "MDU QC - GMA 03" at bounding box center [1018, 363] width 345 height 31
type input "MDU QC - GMA 02"
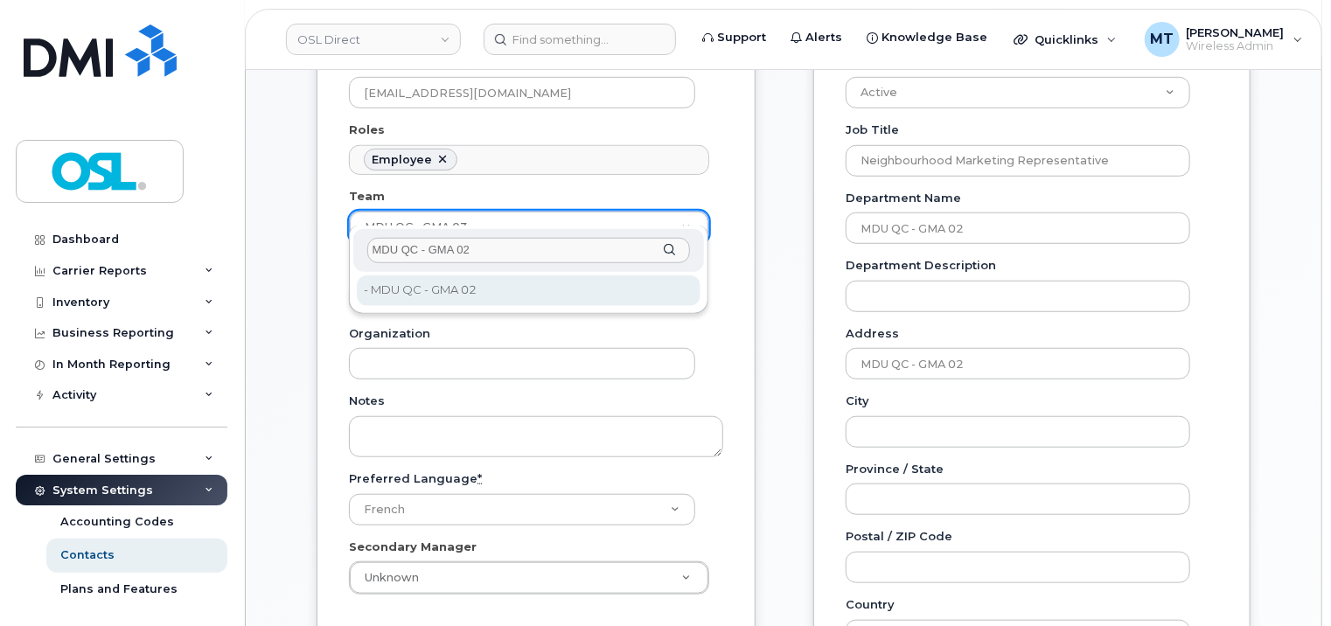
type input "MDU QC - GMA 02"
type input "4724261"
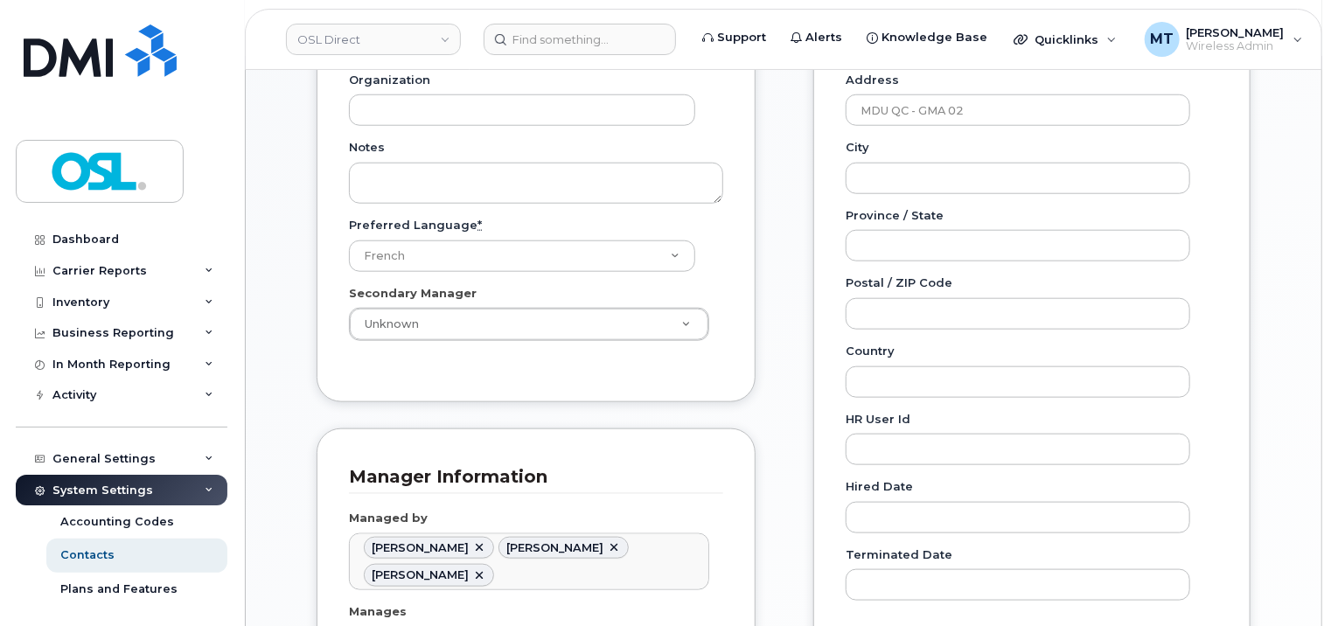
scroll to position [789, 0]
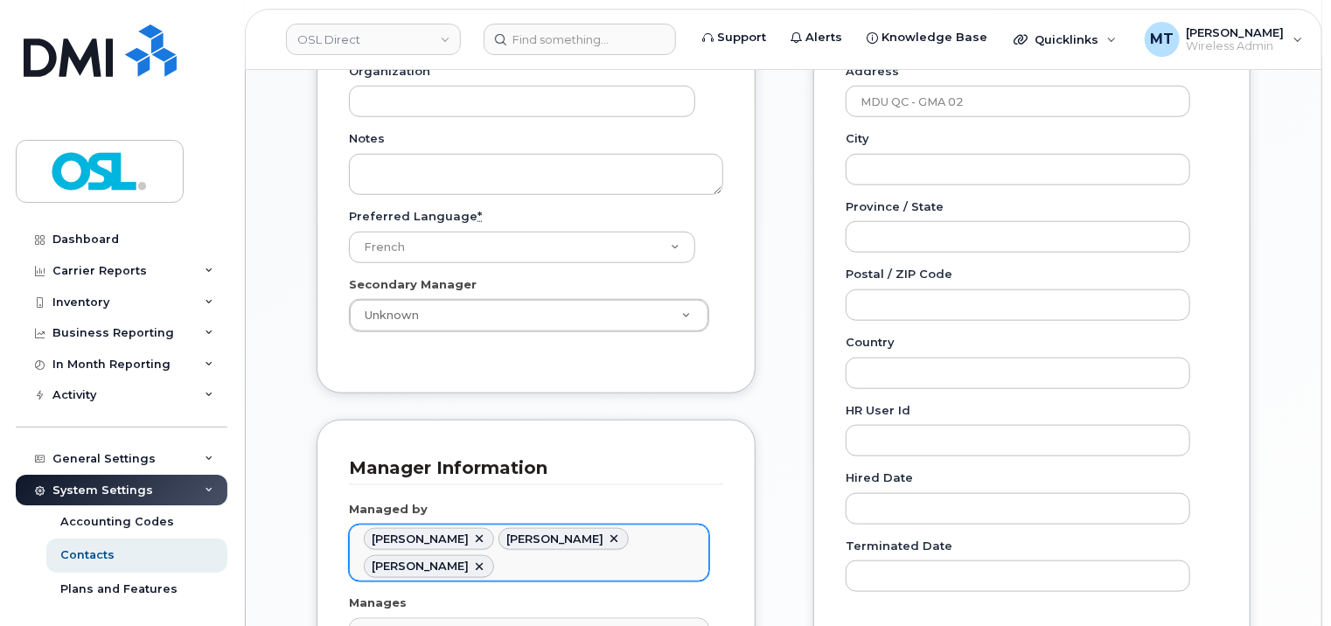
click at [475, 533] on link at bounding box center [479, 540] width 14 height 14
type input "1527430,1527364"
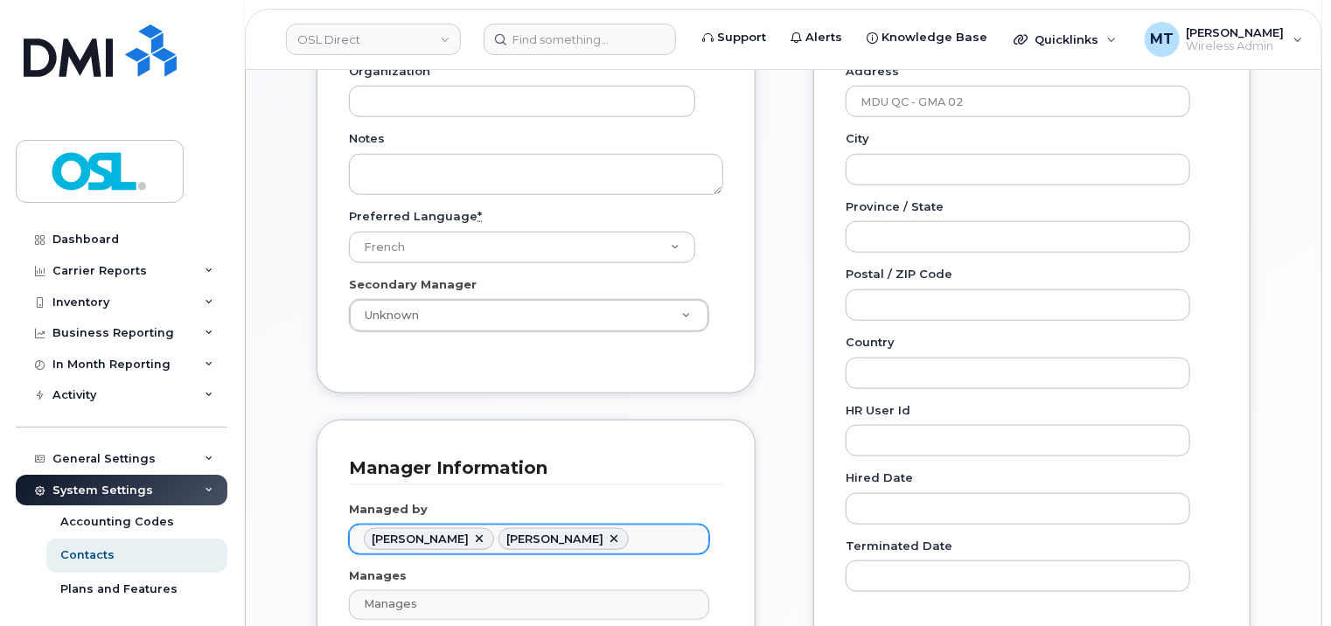
paste input "Mohamed El Hadi Adjas"
type input "Mohamed El Hadi Adjas"
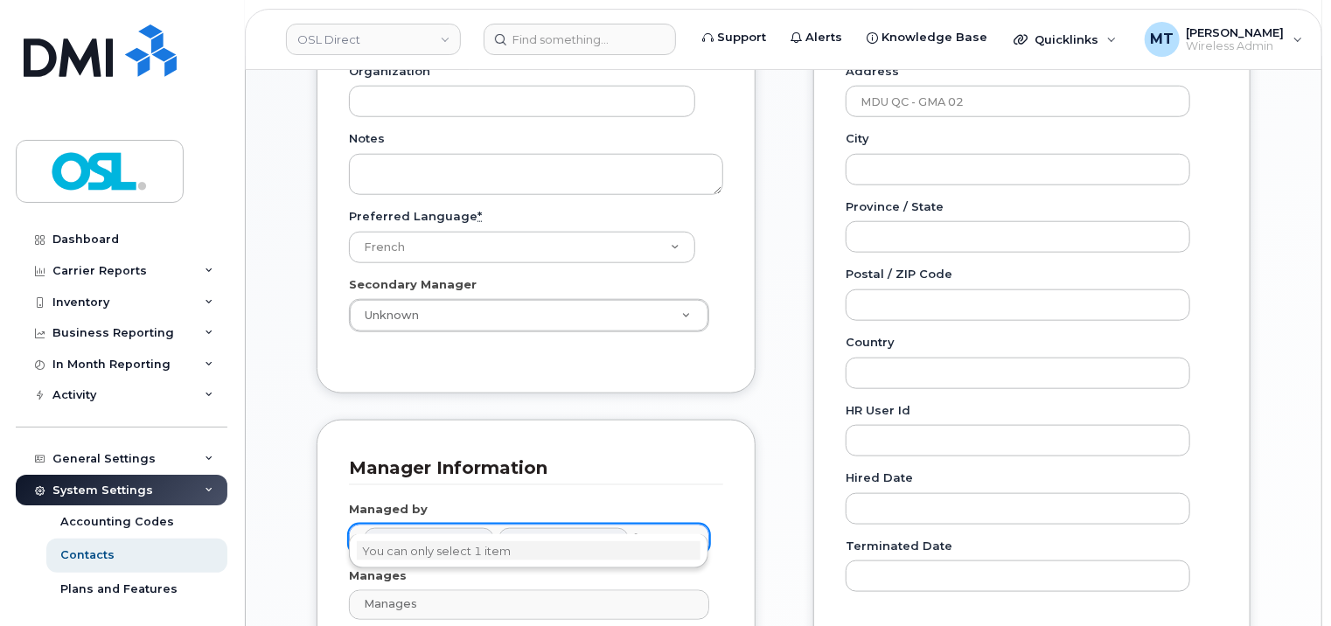
scroll to position [0, 0]
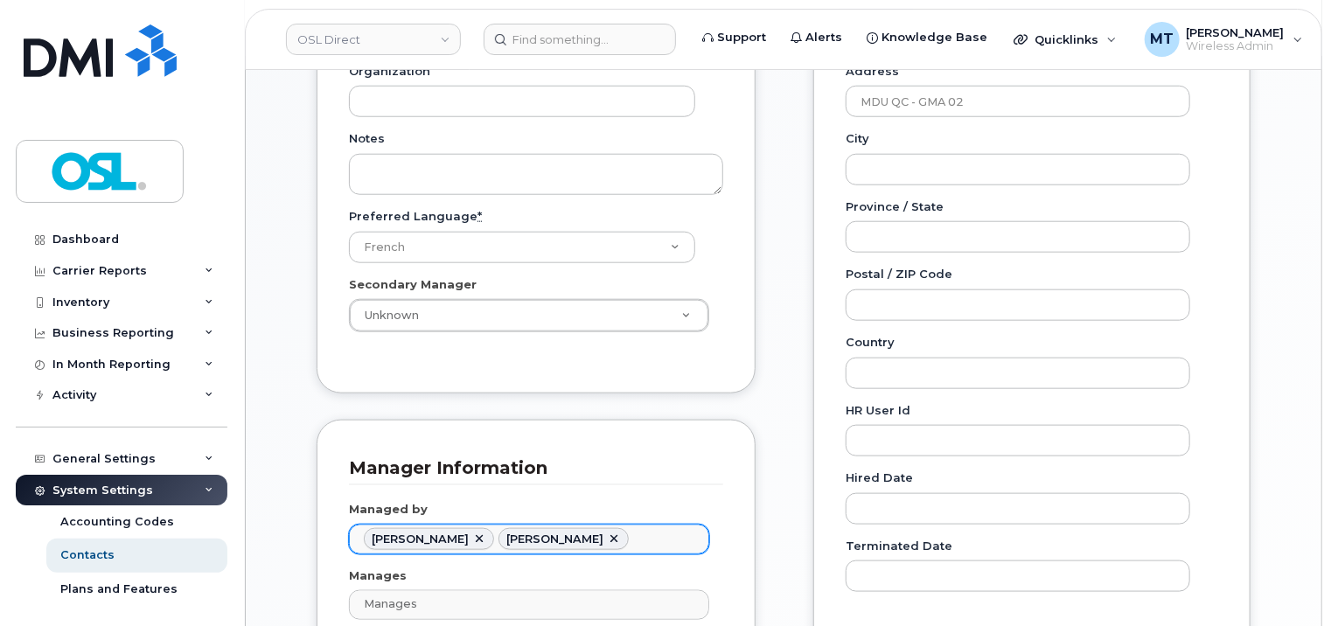
click at [612, 533] on link at bounding box center [614, 540] width 14 height 14
type input "1527430"
click at [472, 533] on link at bounding box center [479, 540] width 14 height 14
paste input "Mohamed El Hadi Adjas"
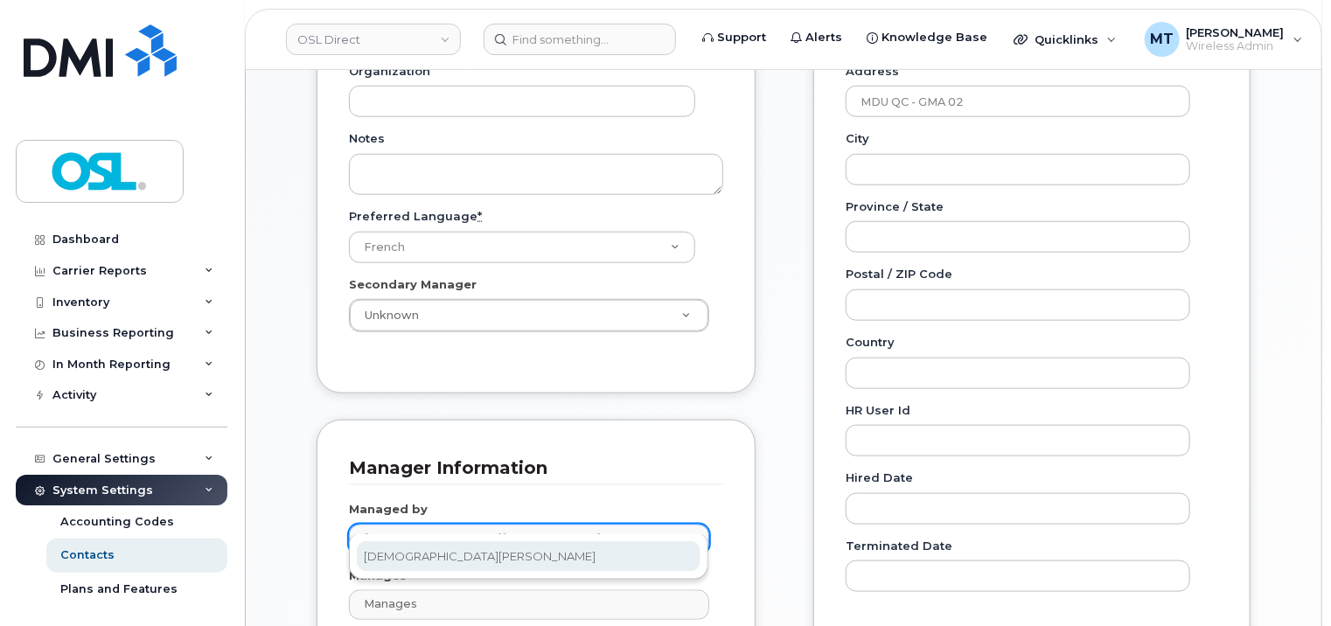
type input "Mohamed El Hadi Adjas"
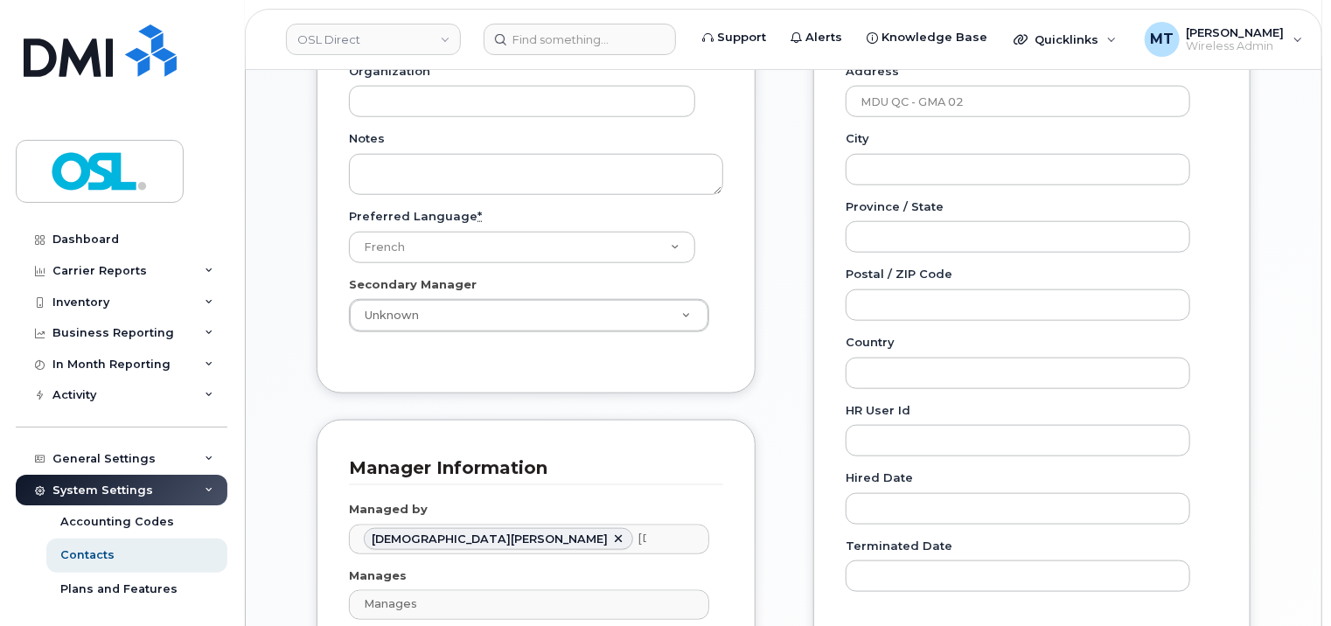
type input "1527243"
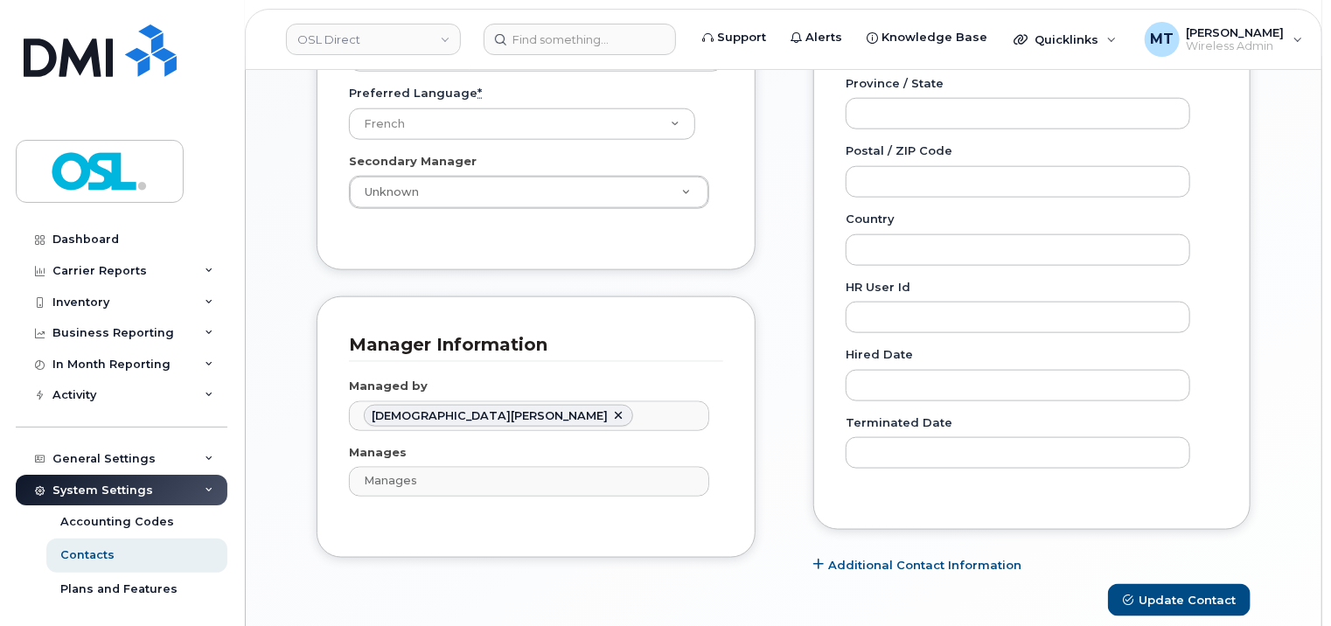
scroll to position [1227, 0]
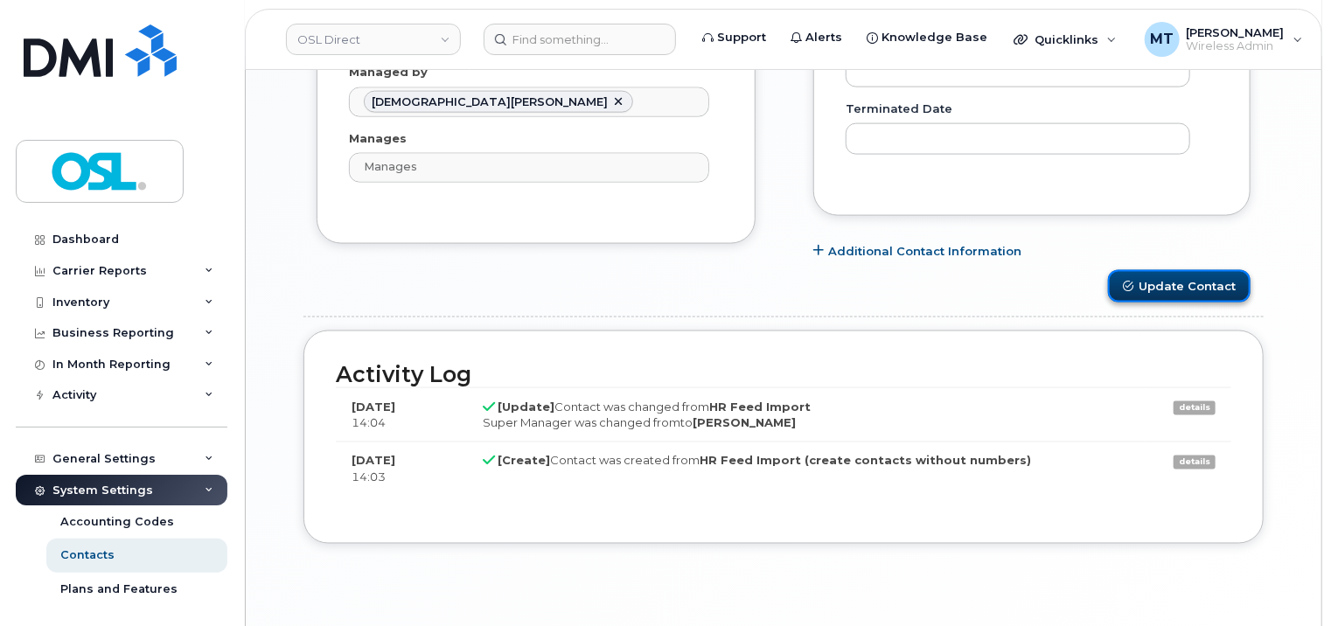
click at [1183, 271] on button "Update Contact" at bounding box center [1179, 286] width 143 height 32
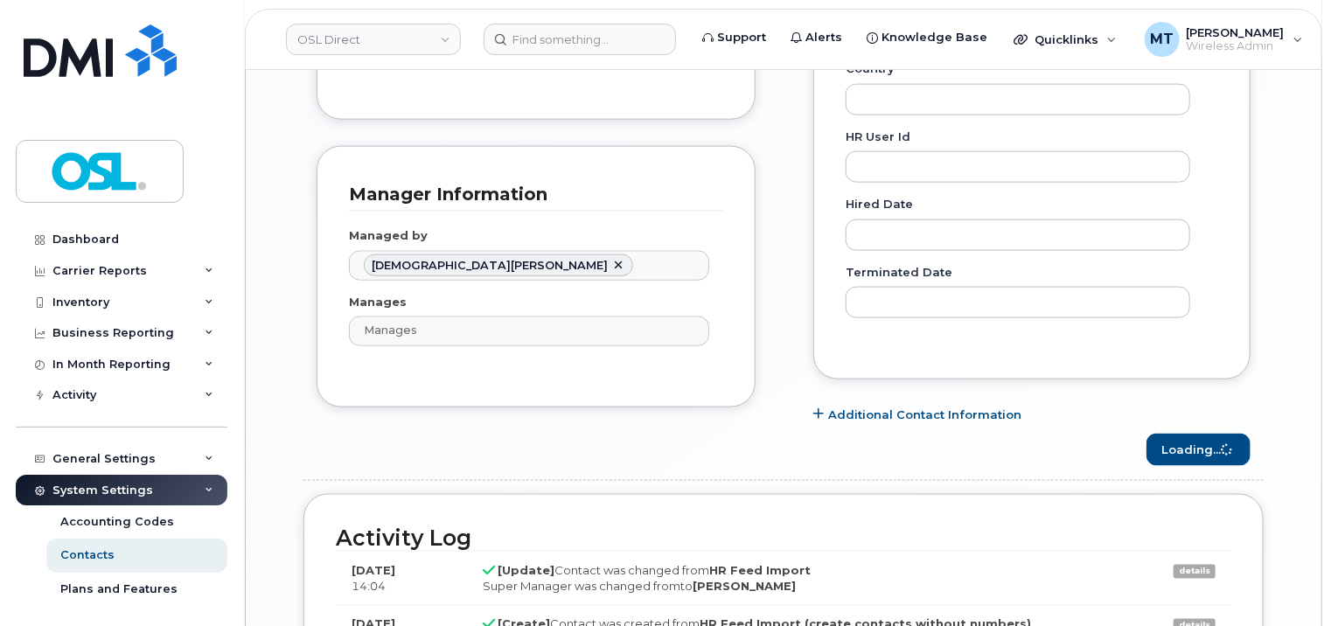
scroll to position [1052, 0]
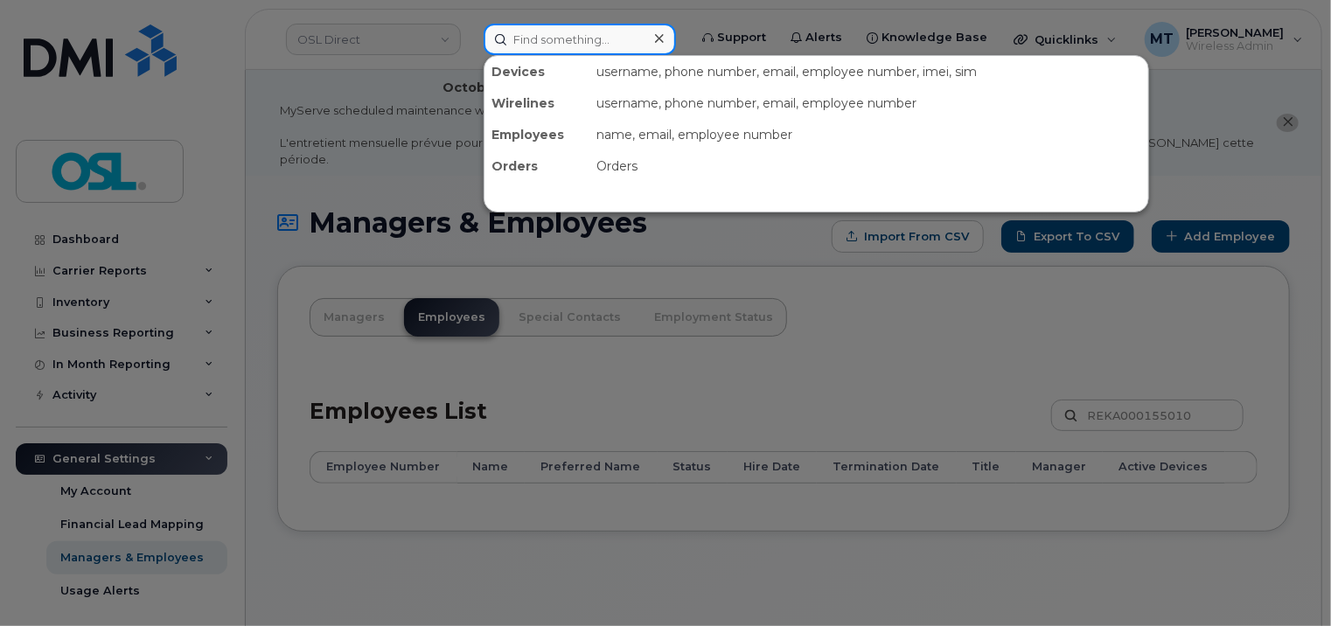
click at [588, 31] on input at bounding box center [580, 39] width 192 height 31
paste input "Gabriel.Therrien@osldirect.com"
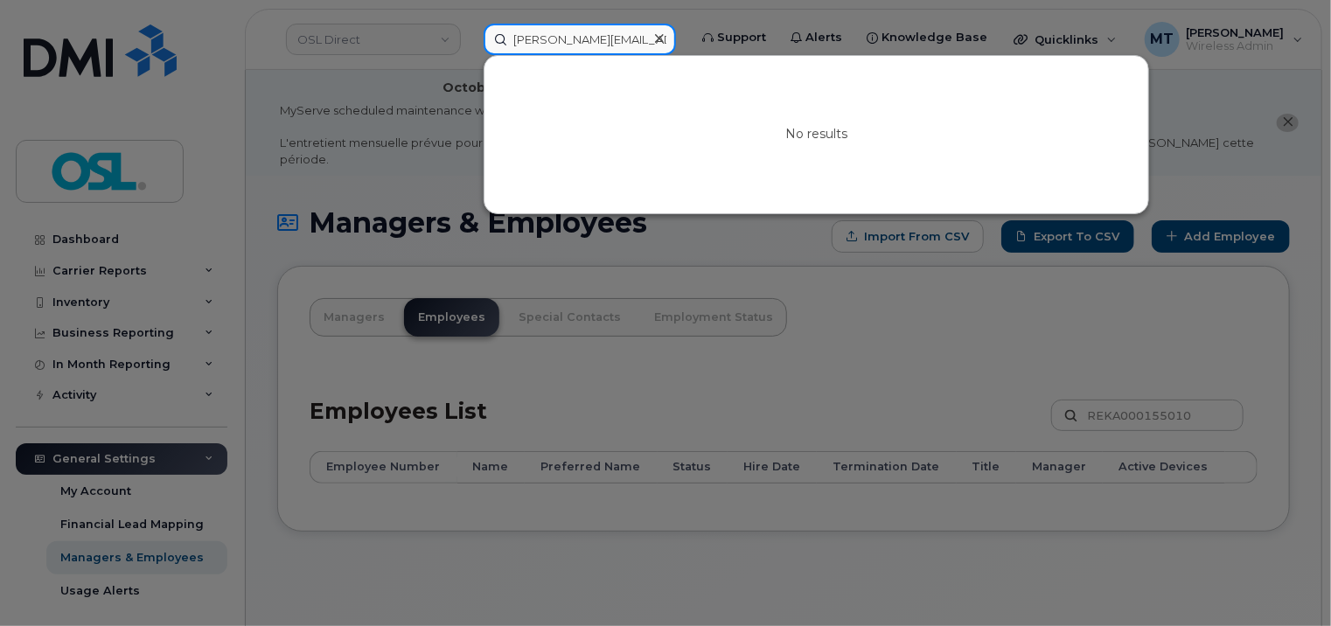
drag, startPoint x: 591, startPoint y: 44, endPoint x: 496, endPoint y: 44, distance: 94.5
click at [496, 44] on input "Gabriel.Therrien@osldirect.com" at bounding box center [580, 39] width 192 height 31
click at [536, 41] on input "Gabriel.Therrien@osldirect.com" at bounding box center [580, 39] width 192 height 31
type input "Gabriel.Therrien@osldirect.com"
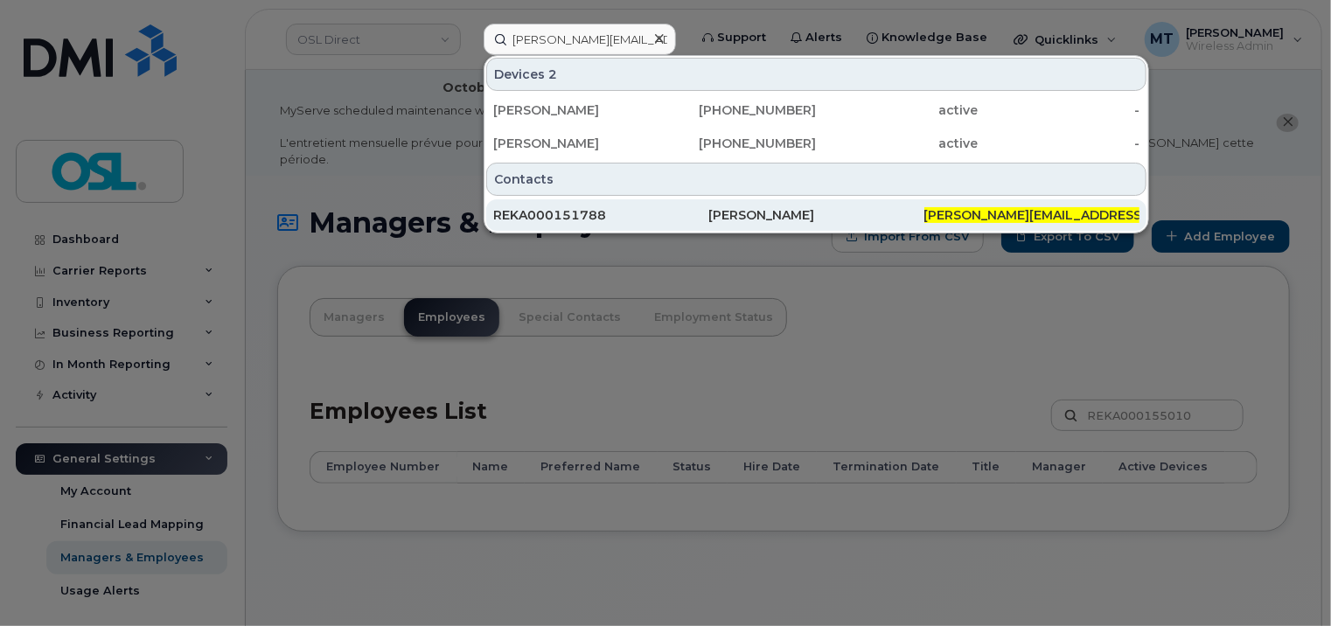
click at [646, 203] on div "REKA000151788" at bounding box center [600, 214] width 215 height 31
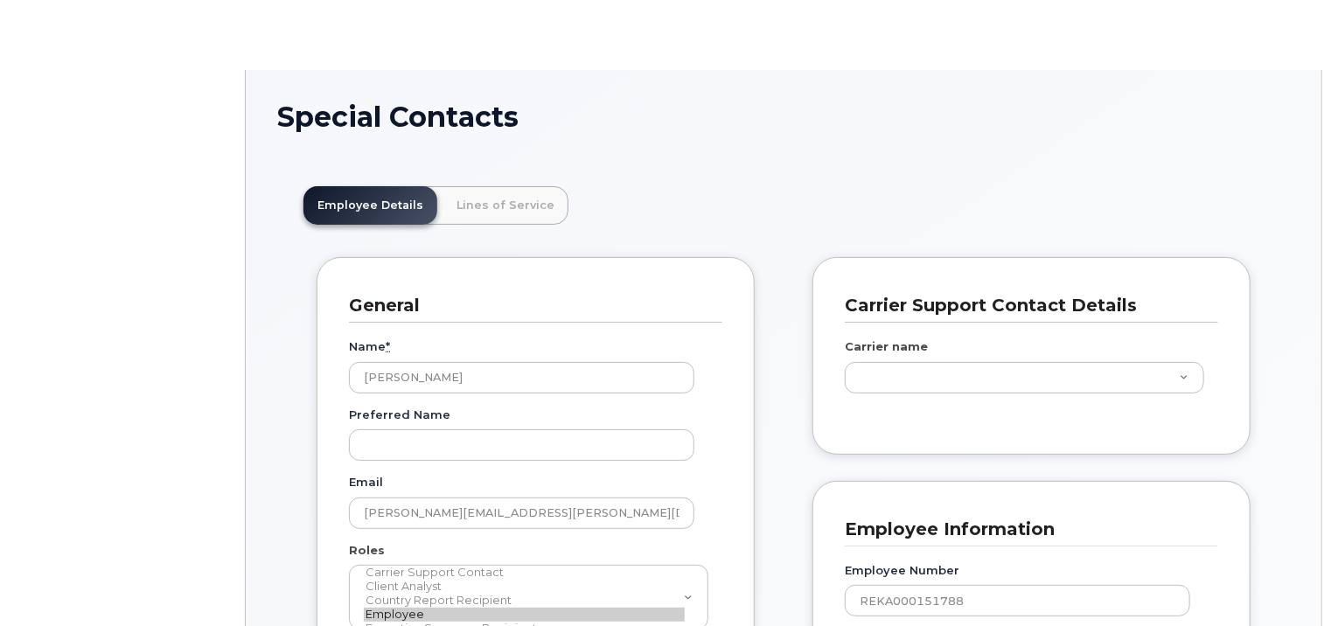
scroll to position [52, 0]
type input "4724261"
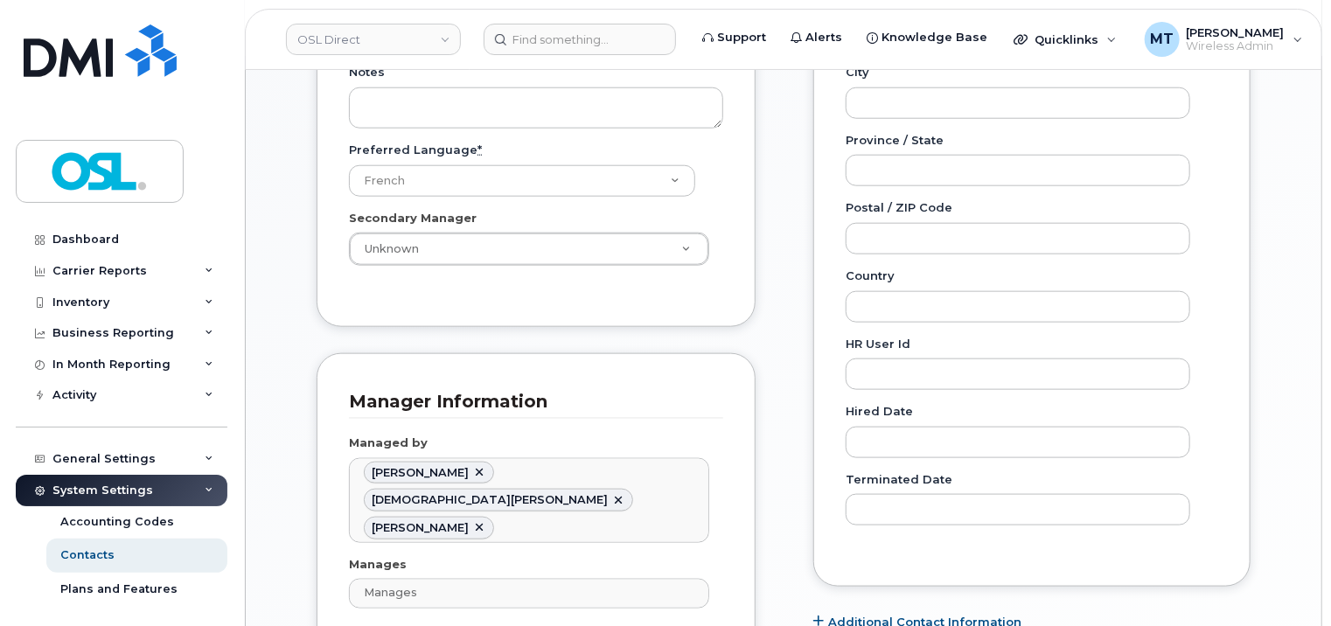
scroll to position [962, 0]
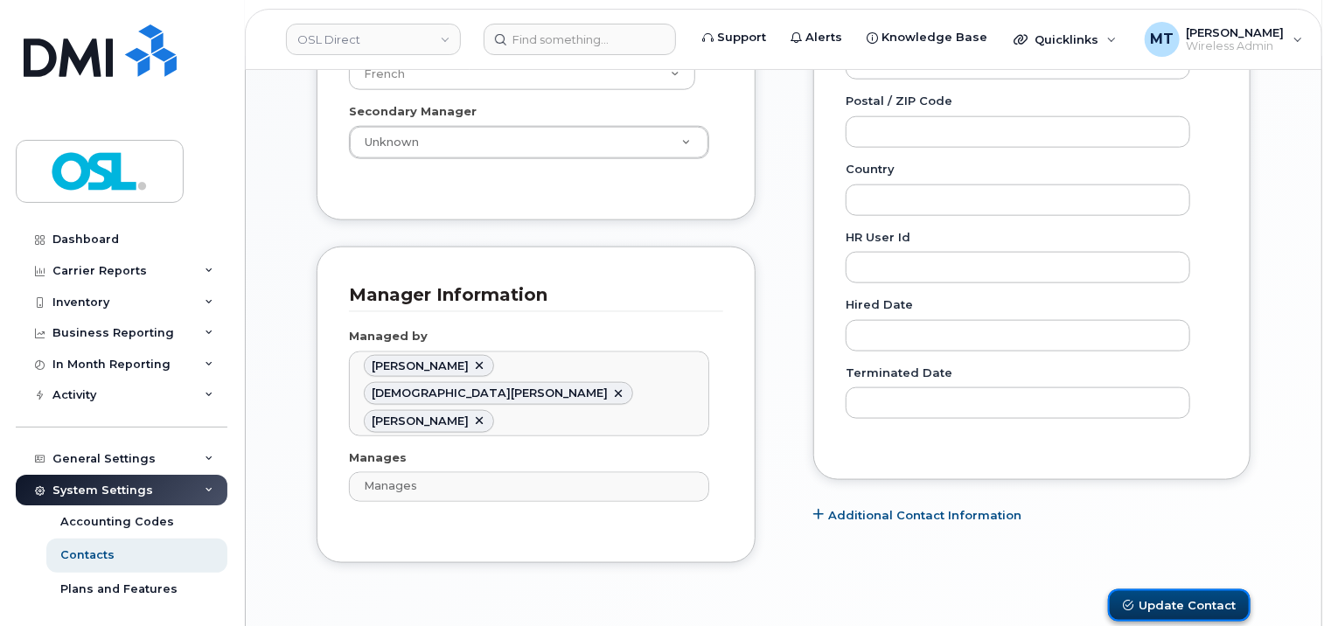
click at [1201, 590] on button "Update Contact" at bounding box center [1179, 606] width 143 height 32
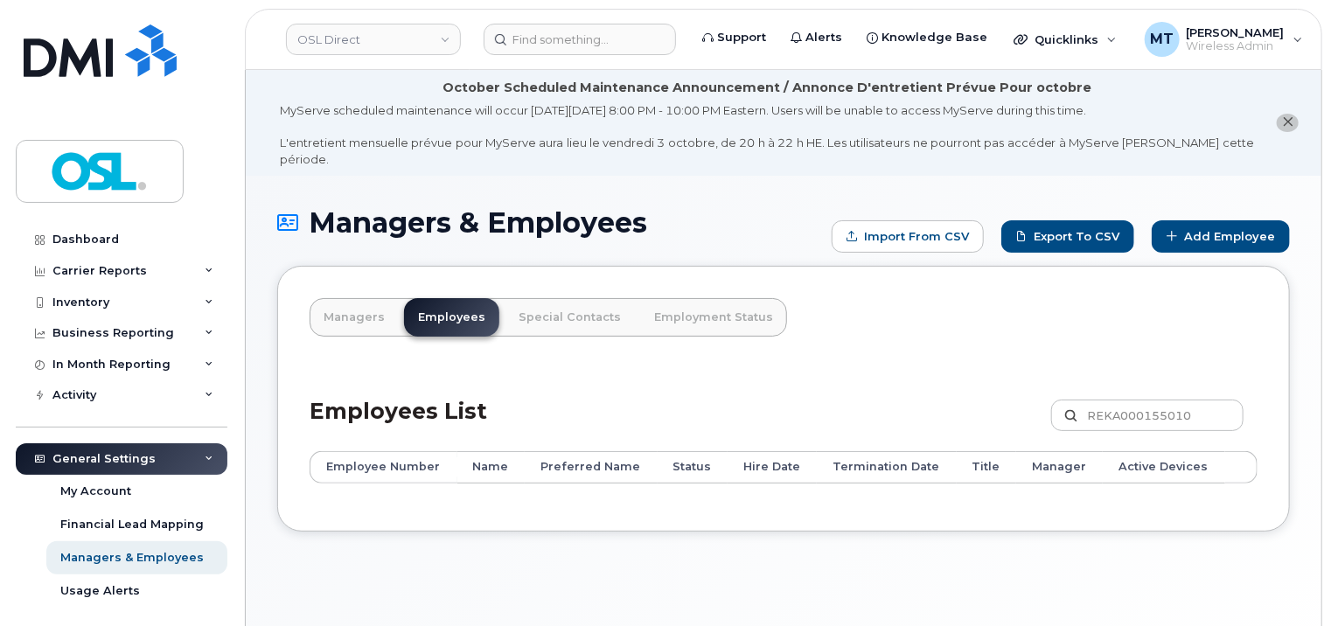
click at [562, 61] on header "OSL Direct Support Alerts Knowledge Base Quicklinks Suspend / Cancel Device Cha…" at bounding box center [784, 39] width 1078 height 61
click at [573, 42] on input at bounding box center [580, 39] width 192 height 31
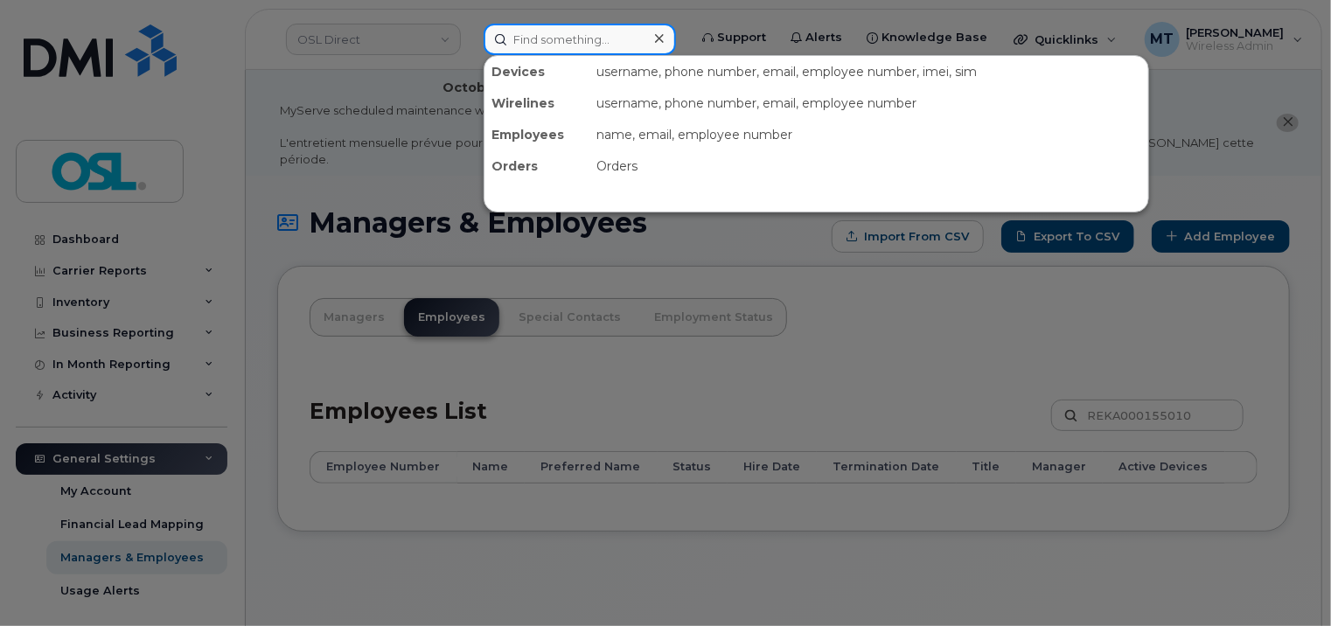
paste input "Adalbert.Ndungutse1@osldirect.com"
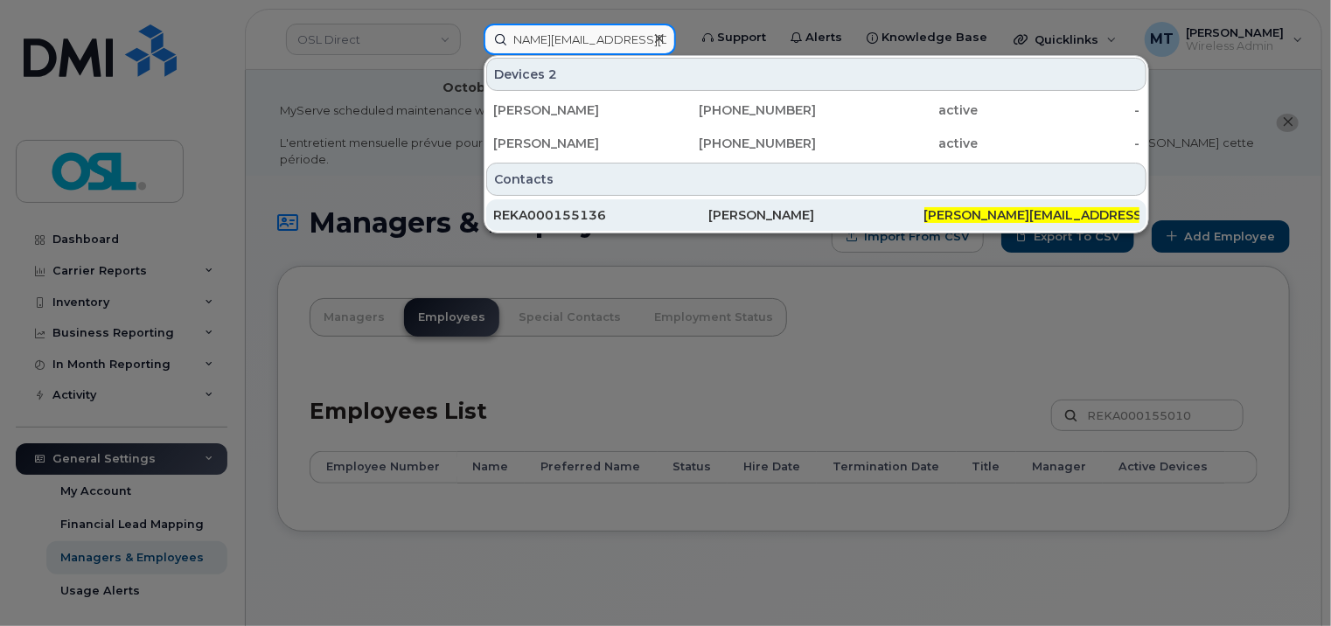
type input "Adalbert.Ndungutse1@osldirect.com"
click at [591, 206] on div "REKA000155136" at bounding box center [600, 214] width 215 height 17
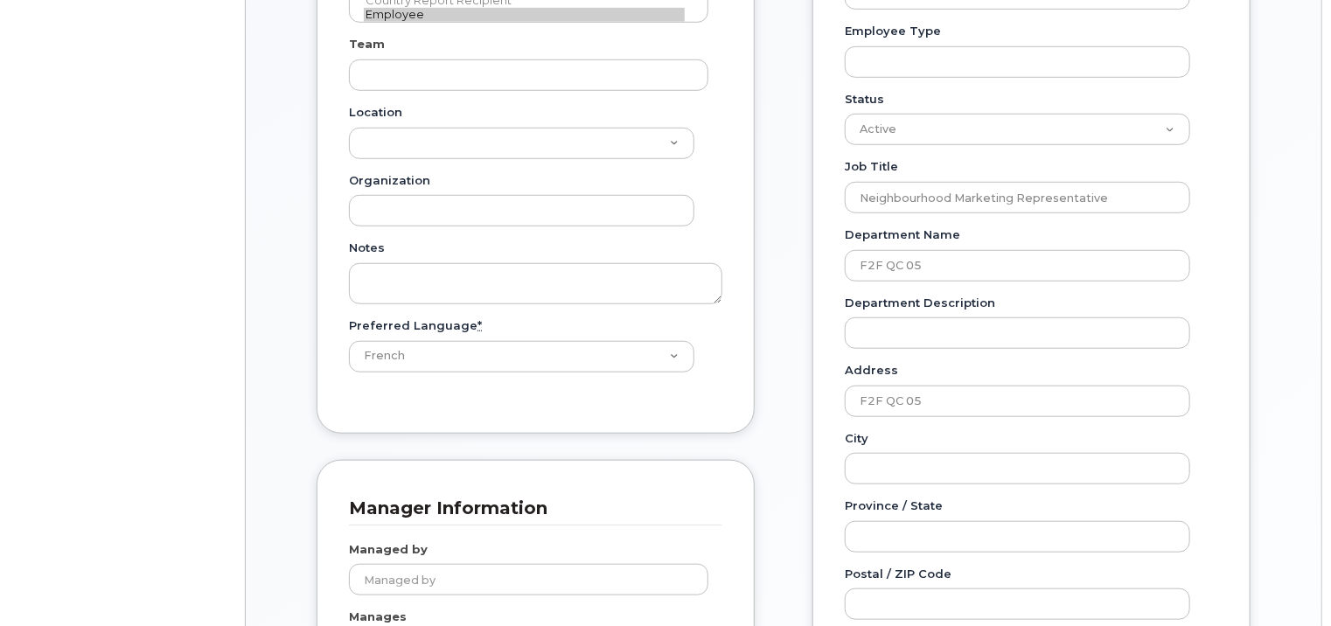
scroll to position [612, 0]
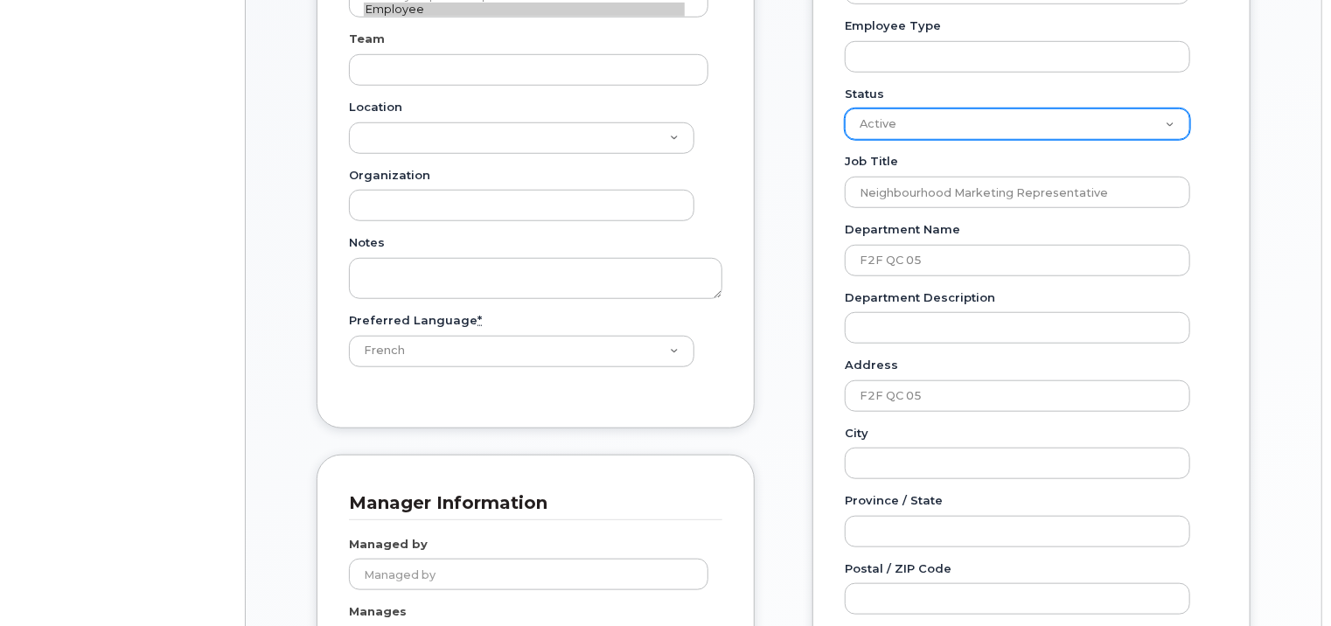
click at [1116, 126] on select "Active On-Leave Long Term Short Term Maternity Leave Temp Layoff Inactive" at bounding box center [1018, 123] width 346 height 31
select select "on_leave"
click at [845, 108] on select "Active On-Leave Long Term Short Term Maternity Leave Temp Layoff Inactive" at bounding box center [1018, 123] width 346 height 31
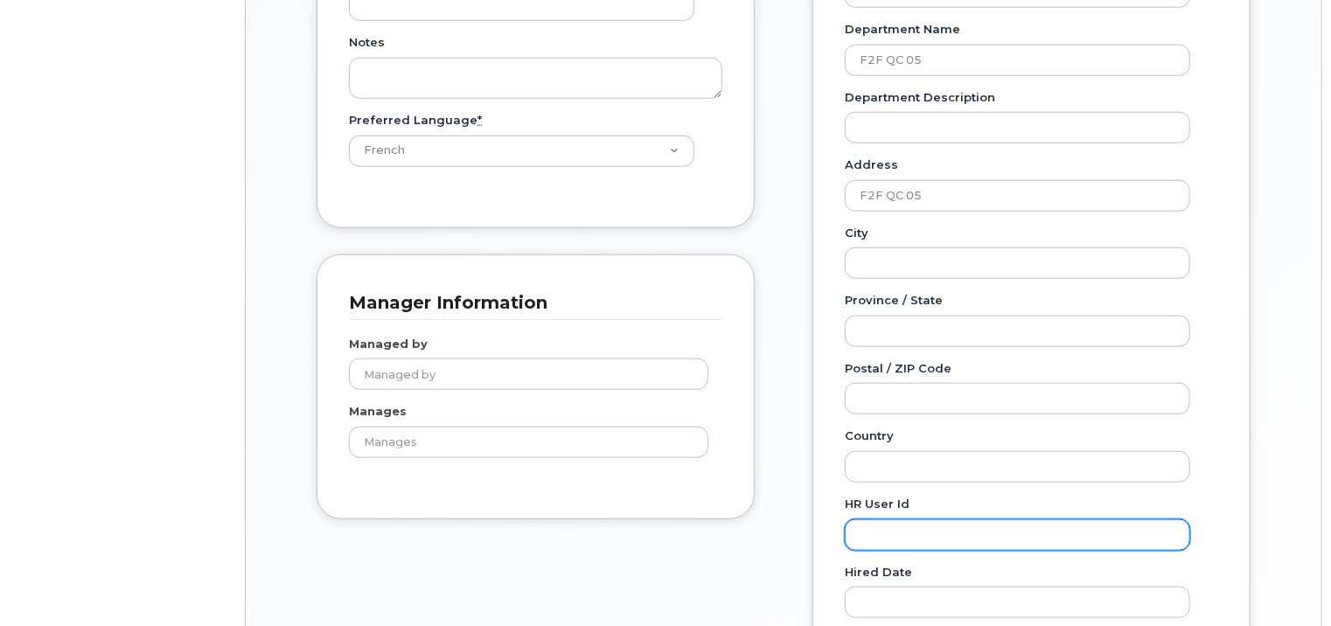
scroll to position [962, 0]
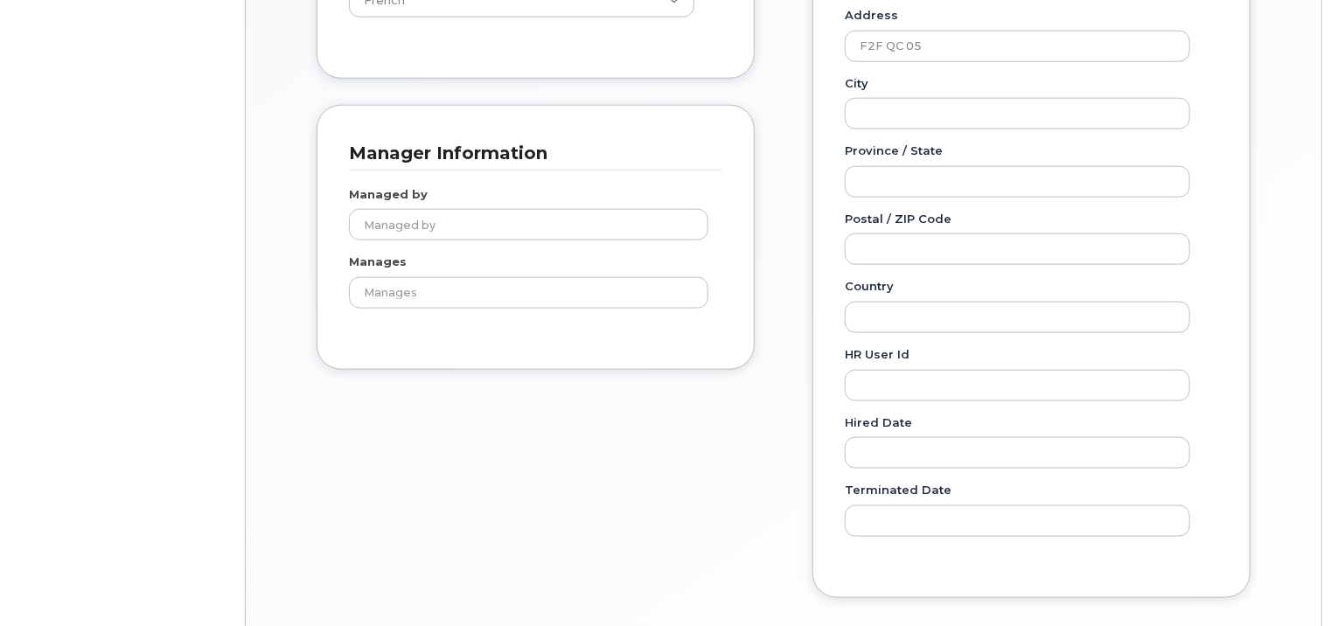
type input "3358058"
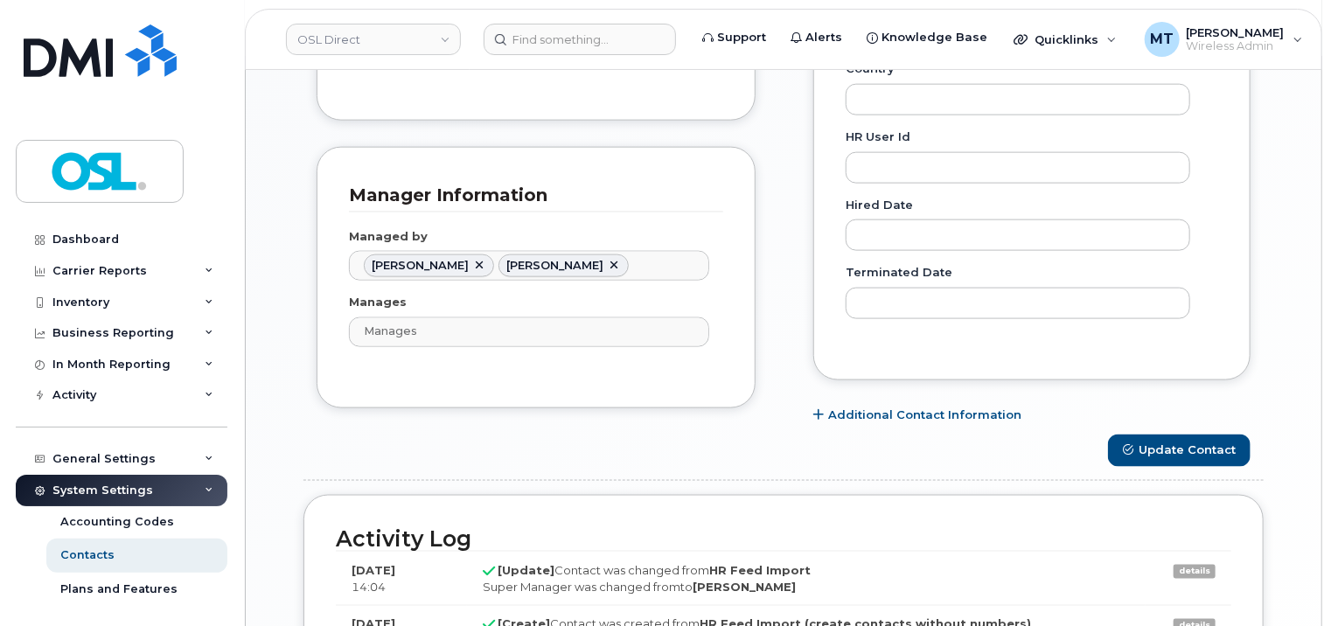
scroll to position [1227, 0]
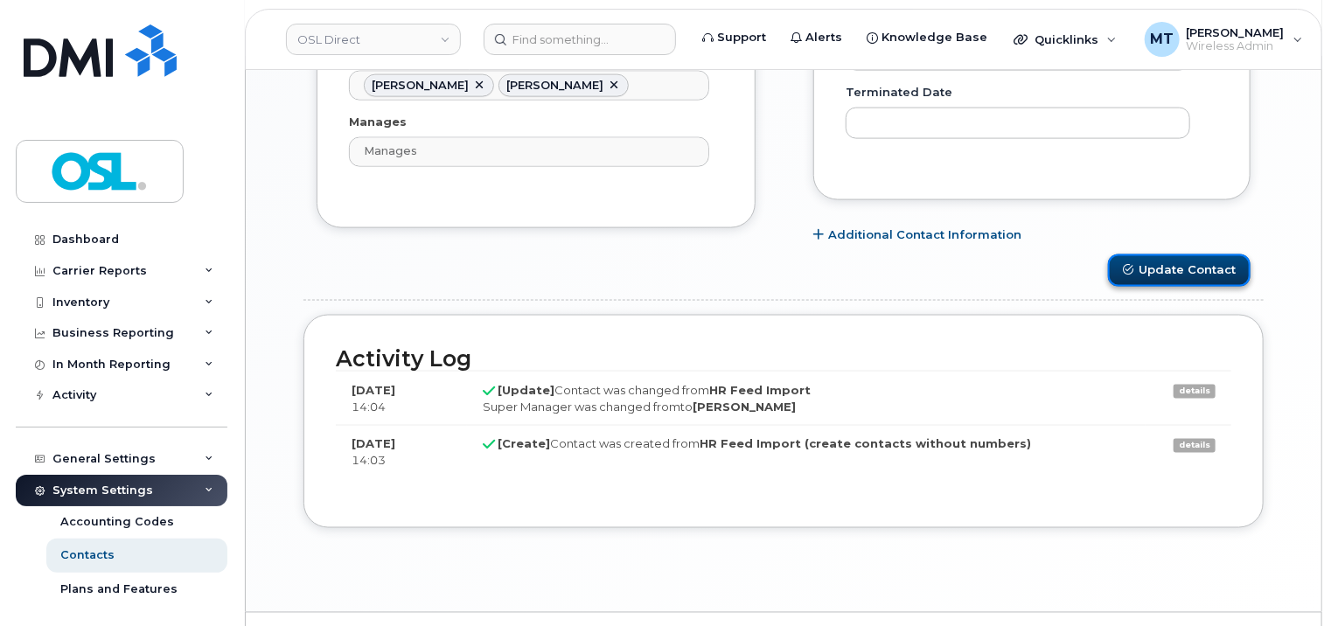
click at [1199, 287] on button "Update Contact" at bounding box center [1179, 271] width 143 height 32
